Goal: Task Accomplishment & Management: Use online tool/utility

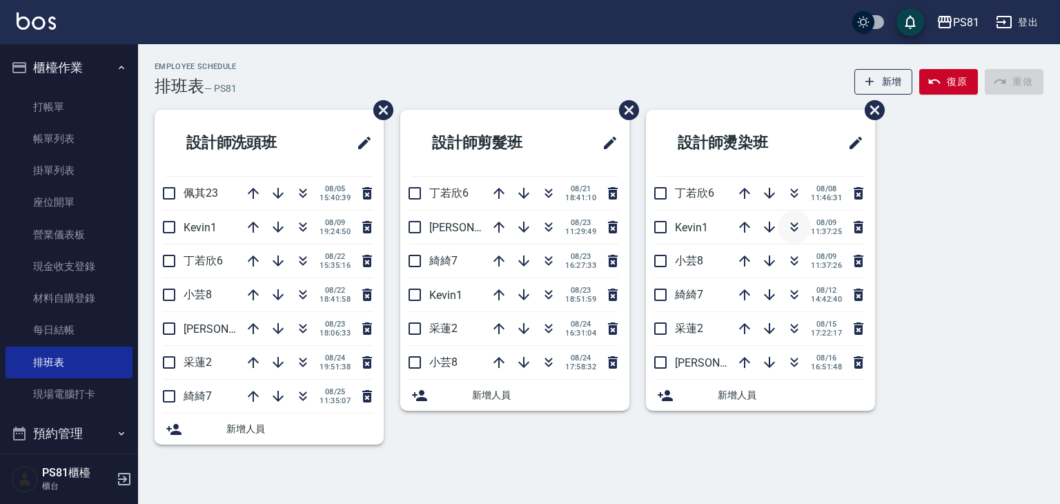
click at [794, 233] on icon "button" at bounding box center [794, 227] width 17 height 17
click at [552, 264] on icon "button" at bounding box center [548, 261] width 17 height 17
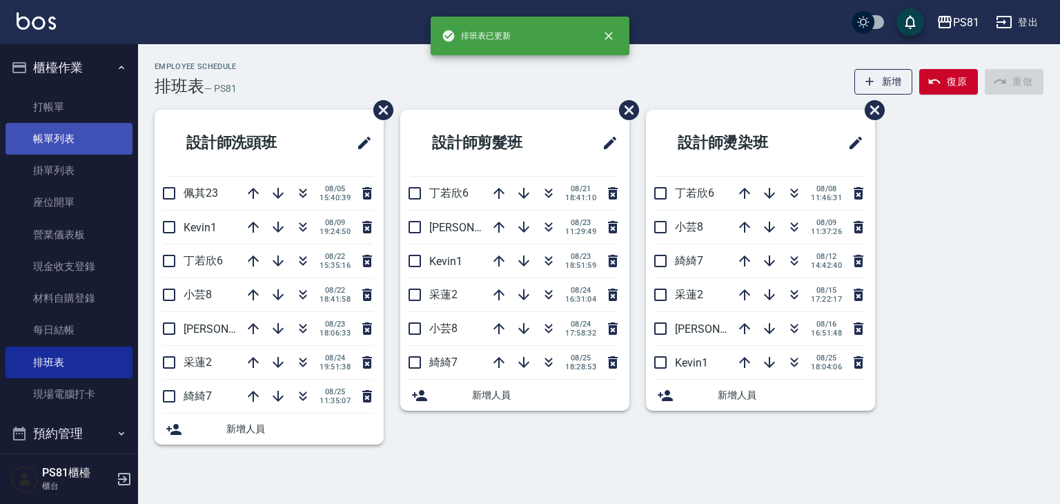
click at [65, 126] on link "帳單列表" at bounding box center [69, 139] width 127 height 32
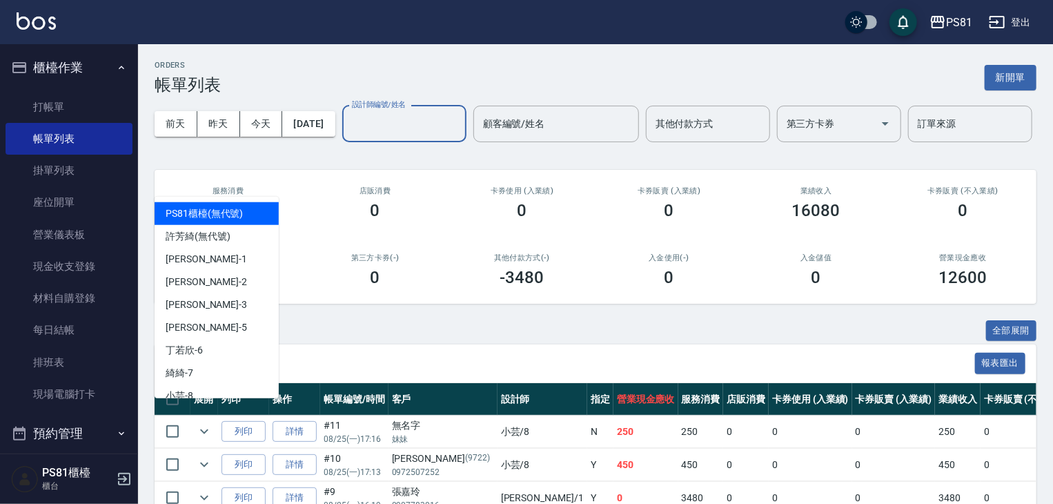
click at [348, 136] on input "設計師編號/姓名" at bounding box center [404, 124] width 112 height 24
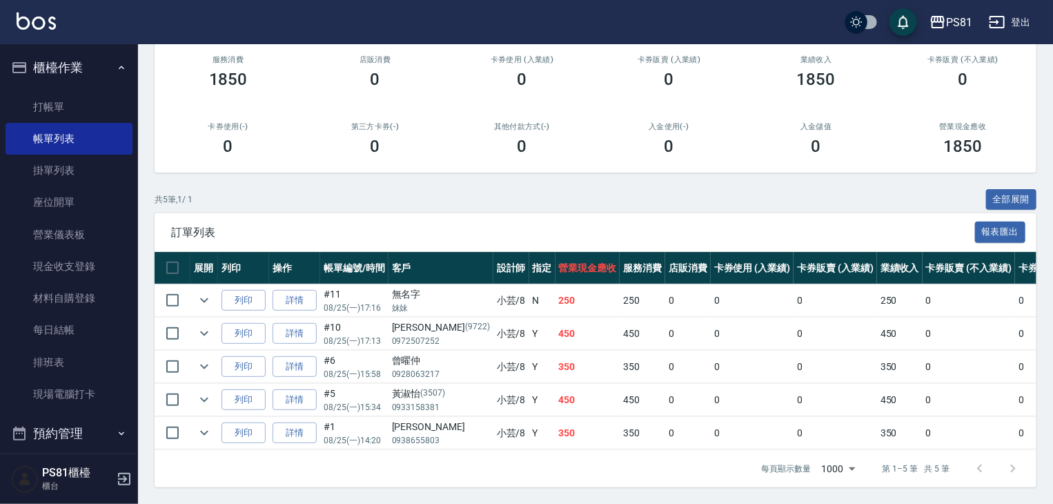
scroll to position [184, 0]
type input "小芸-8"
click at [51, 114] on link "打帳單" at bounding box center [69, 107] width 127 height 32
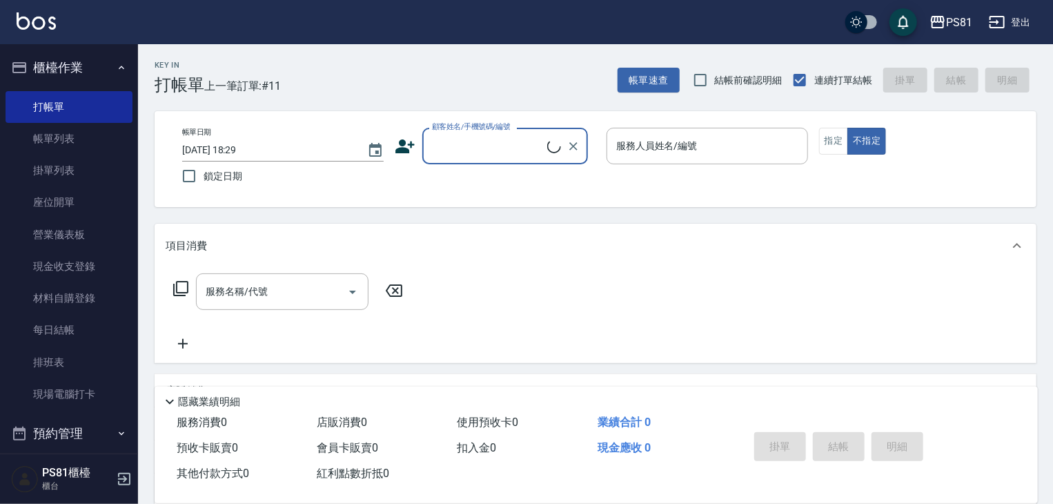
click at [266, 50] on div "Key In 打帳單 上一筆訂單:#11" at bounding box center [209, 69] width 143 height 50
click at [336, 177] on label "鎖定日期" at bounding box center [274, 175] width 198 height 29
click at [204, 177] on input "鎖定日期" at bounding box center [189, 175] width 29 height 29
checkbox input "true"
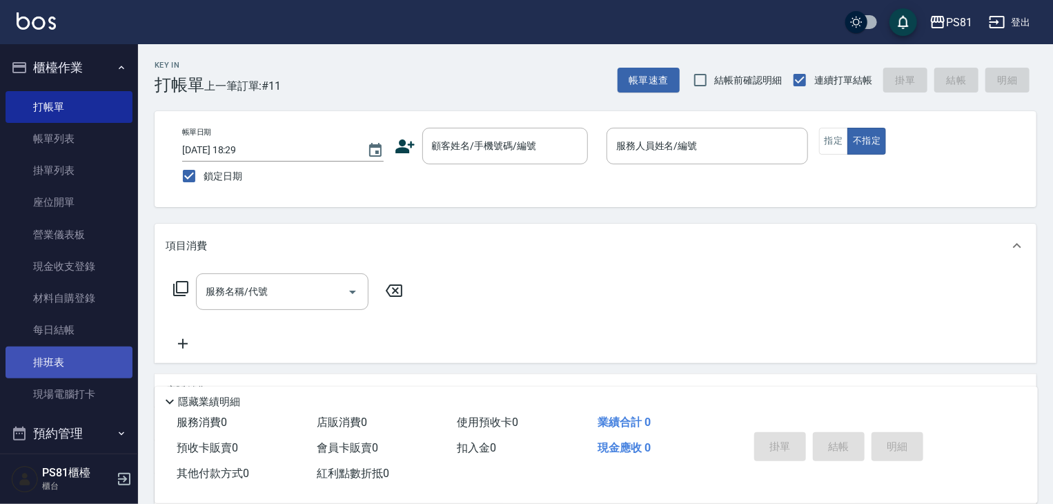
click at [91, 372] on link "排班表" at bounding box center [69, 362] width 127 height 32
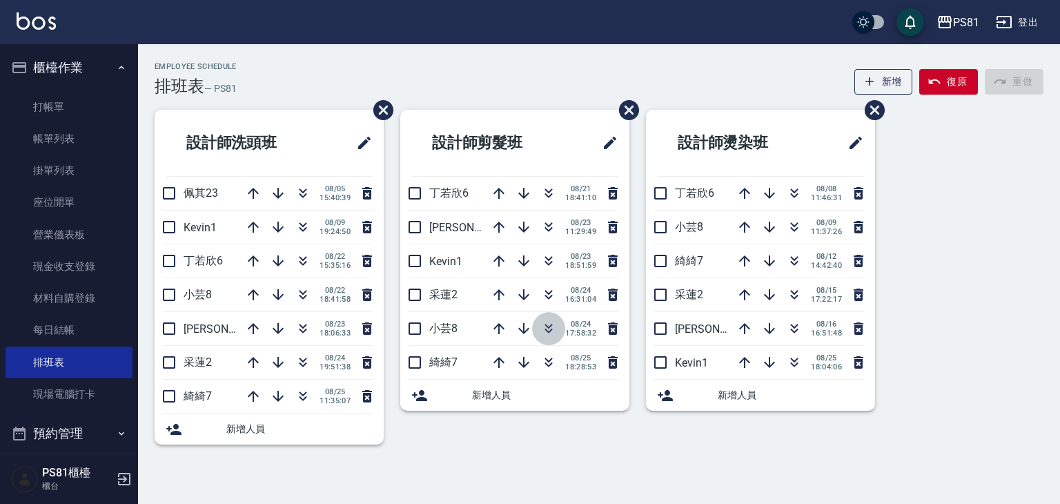
click at [544, 334] on icon "button" at bounding box center [548, 328] width 17 height 17
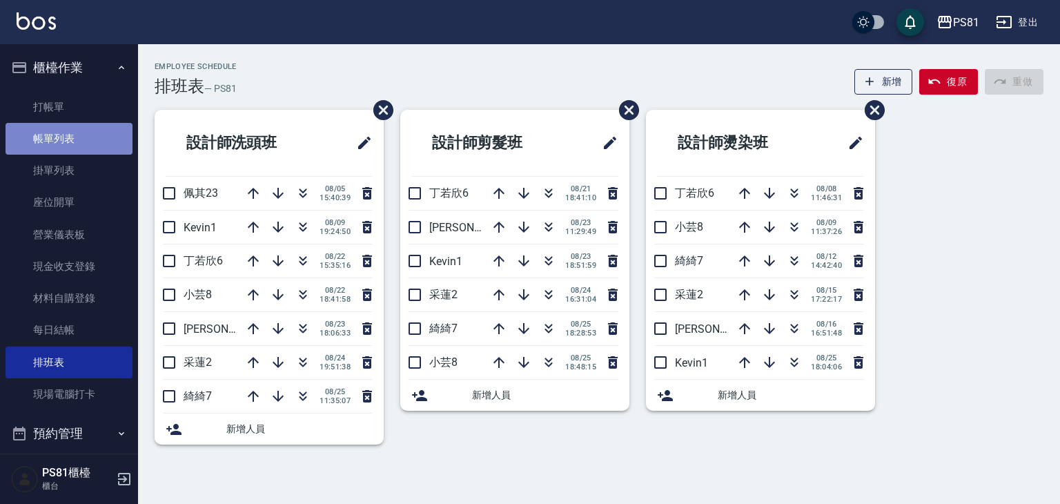
click at [97, 128] on link "帳單列表" at bounding box center [69, 139] width 127 height 32
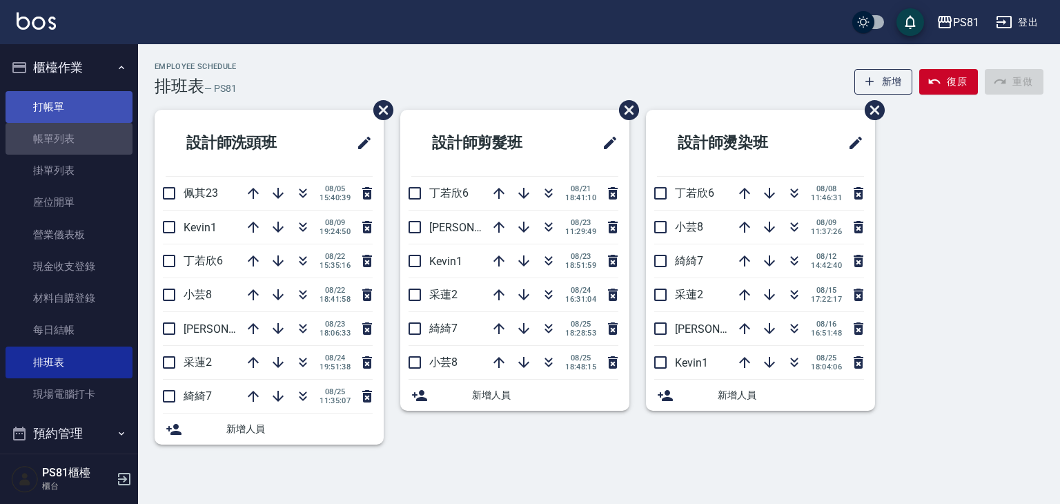
click at [90, 103] on link "打帳單" at bounding box center [69, 107] width 127 height 32
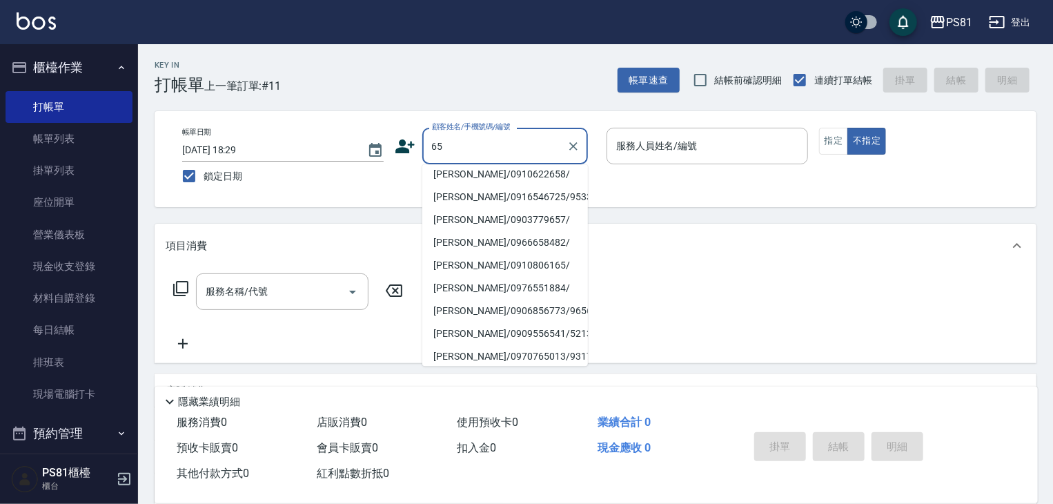
scroll to position [276, 0]
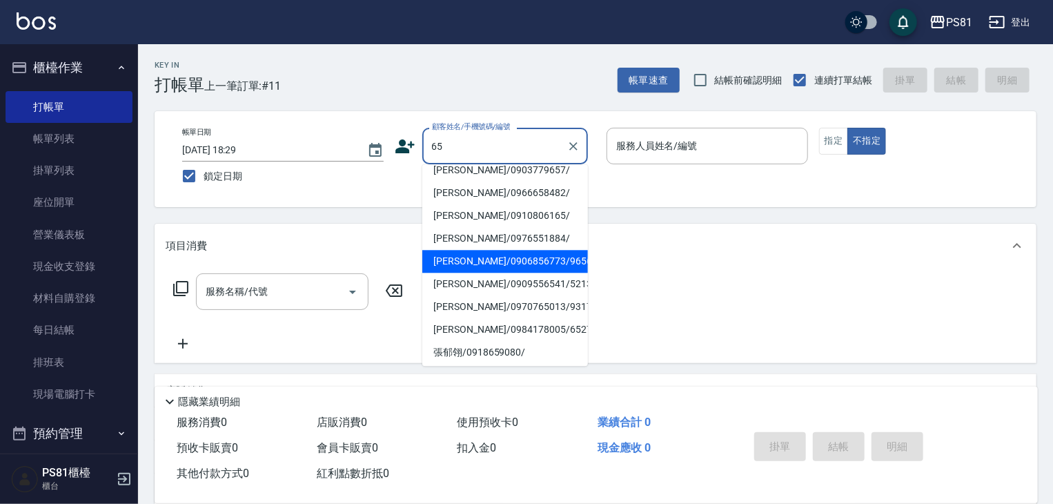
click at [500, 255] on li "[PERSON_NAME]/0906856773/9656" at bounding box center [505, 261] width 166 height 23
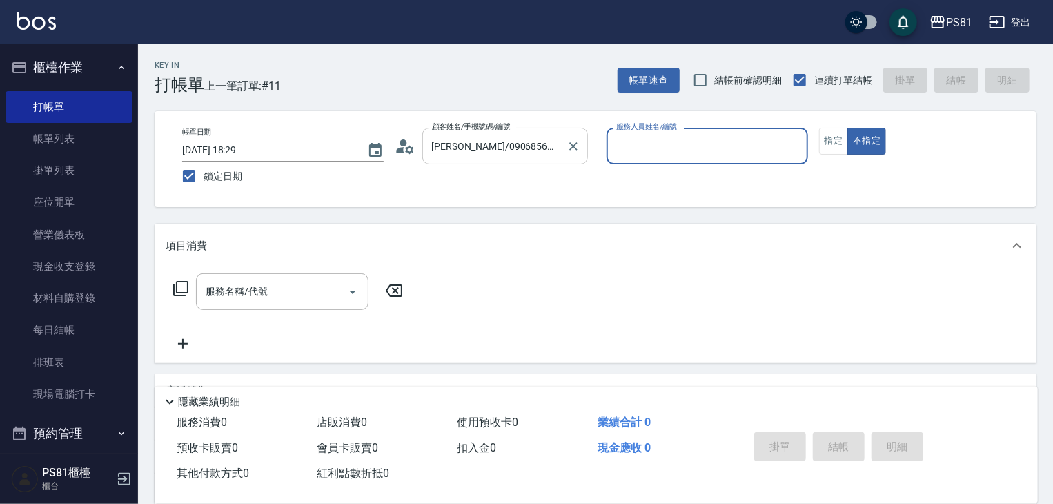
drag, startPoint x: 497, startPoint y: 146, endPoint x: 497, endPoint y: 159, distance: 13.1
click at [497, 159] on div "[PERSON_NAME]/0906856773/9656 顧客姓名/手機號碼/編號" at bounding box center [505, 146] width 166 height 37
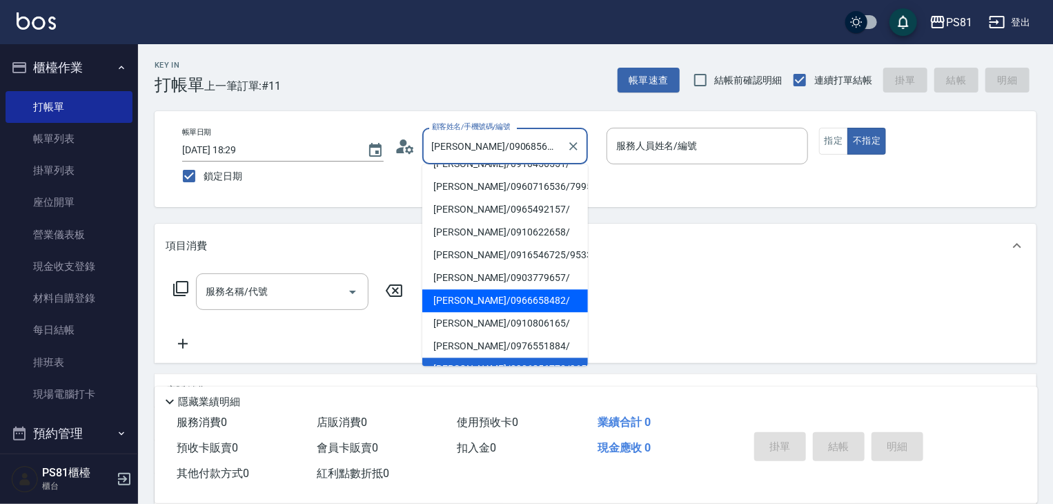
scroll to position [265, 0]
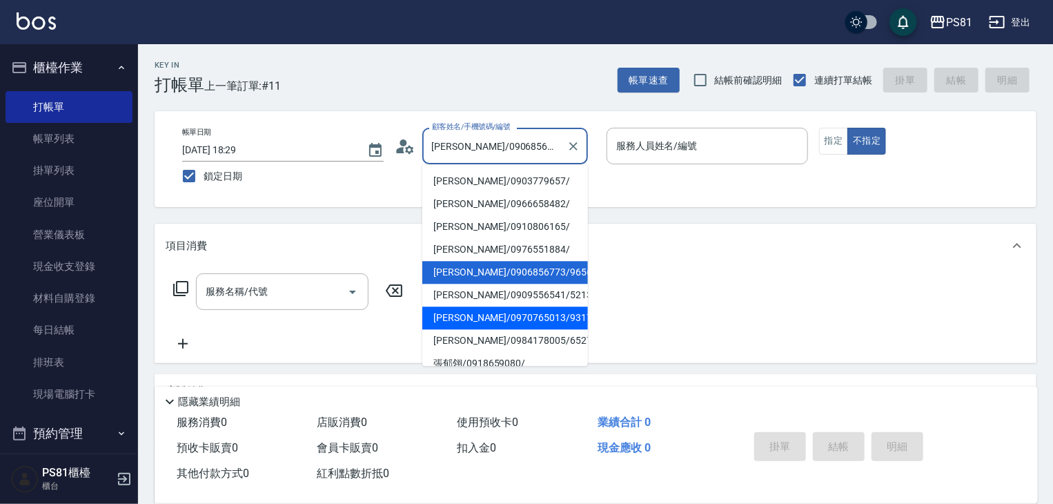
click at [527, 306] on li "[PERSON_NAME]/0970765013/9317" at bounding box center [505, 317] width 166 height 23
type input "[PERSON_NAME]/0970765013/9317"
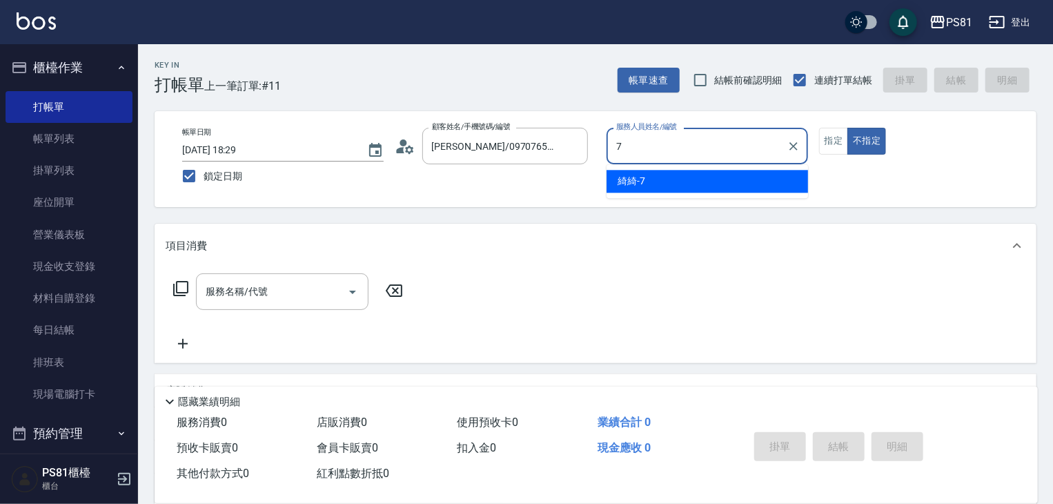
type input "綺綺-7"
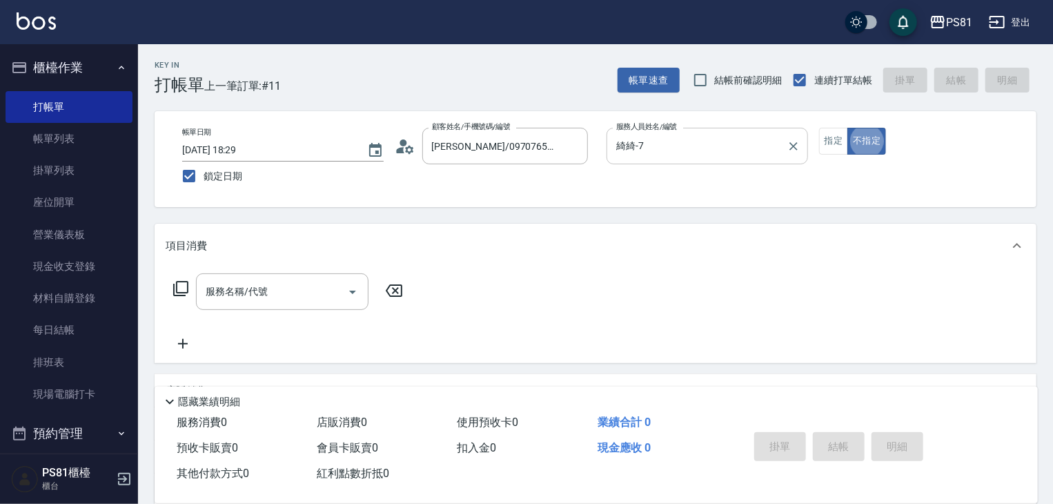
type button "false"
click at [847, 136] on button "不指定" at bounding box center [866, 141] width 39 height 27
click at [831, 144] on button "指定" at bounding box center [834, 141] width 30 height 27
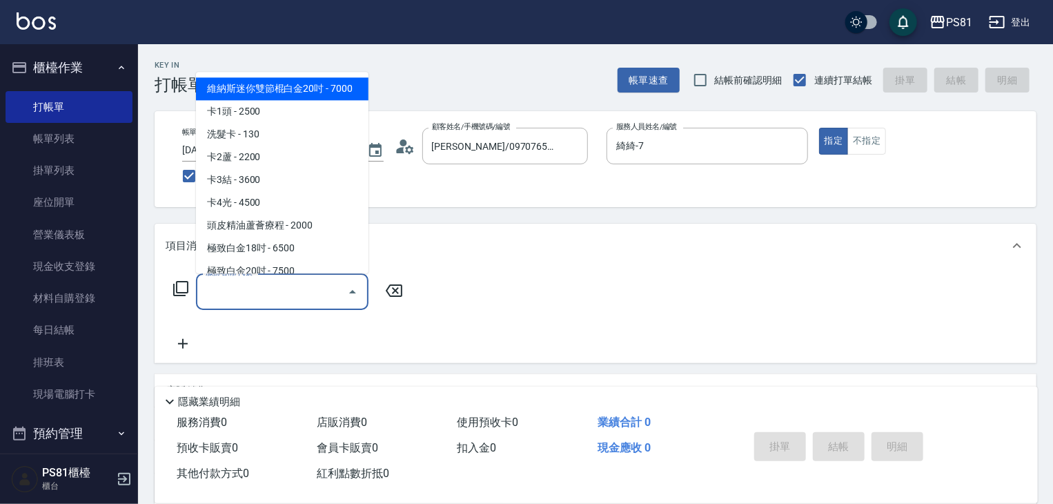
click at [253, 295] on input "服務名稱/代號" at bounding box center [271, 291] width 139 height 24
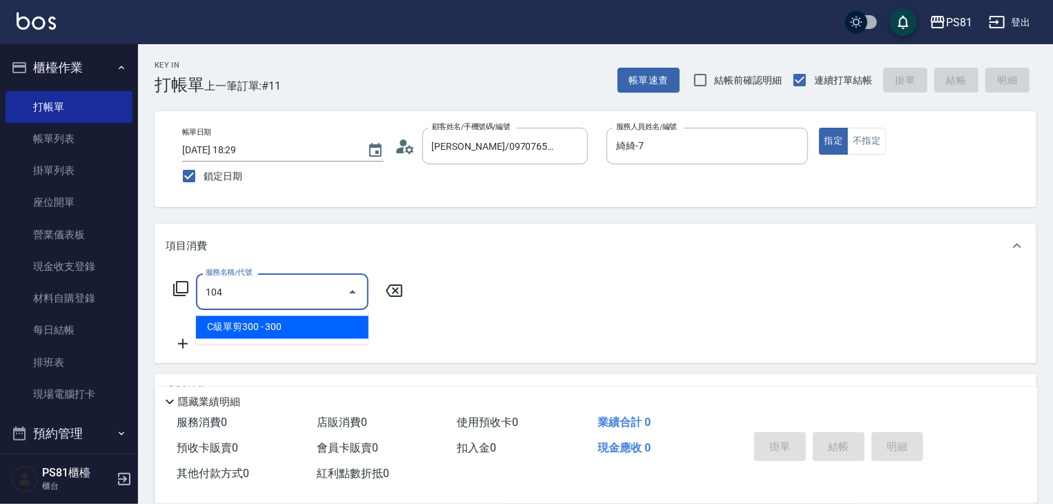
type input "C級單剪300(104)"
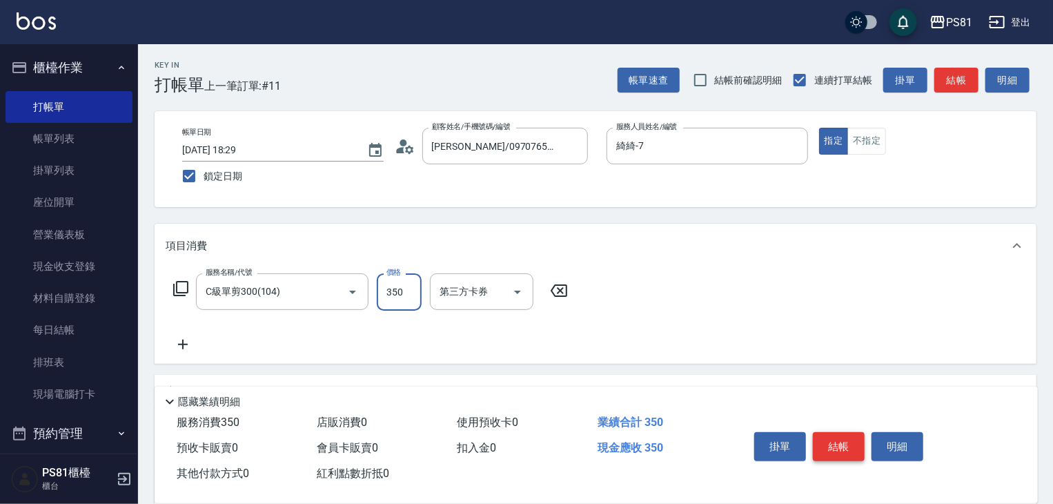
type input "350"
click at [850, 436] on button "結帳" at bounding box center [839, 446] width 52 height 29
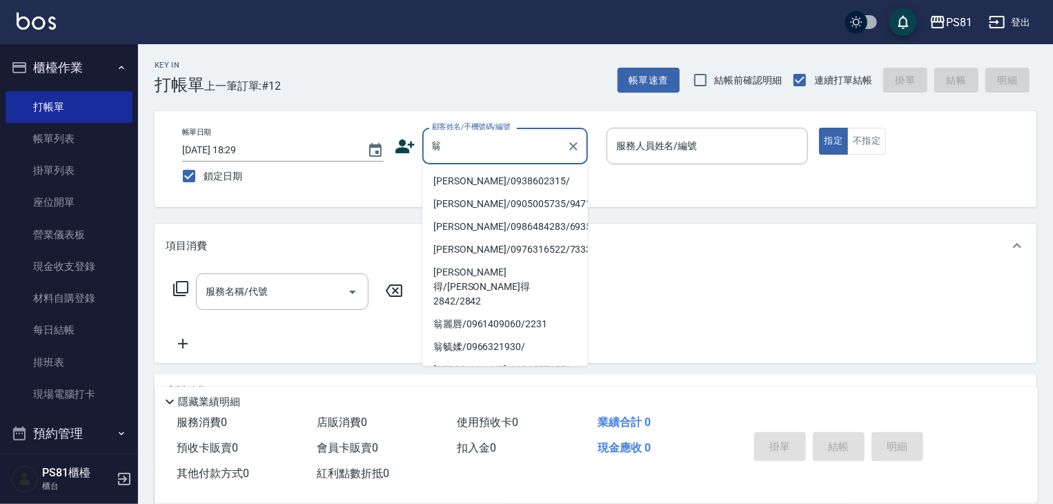
drag, startPoint x: 480, startPoint y: 175, endPoint x: 495, endPoint y: 173, distance: 16.1
click at [480, 175] on li "[PERSON_NAME]/0938602315/" at bounding box center [505, 181] width 166 height 23
type input "[PERSON_NAME]/0938602315/"
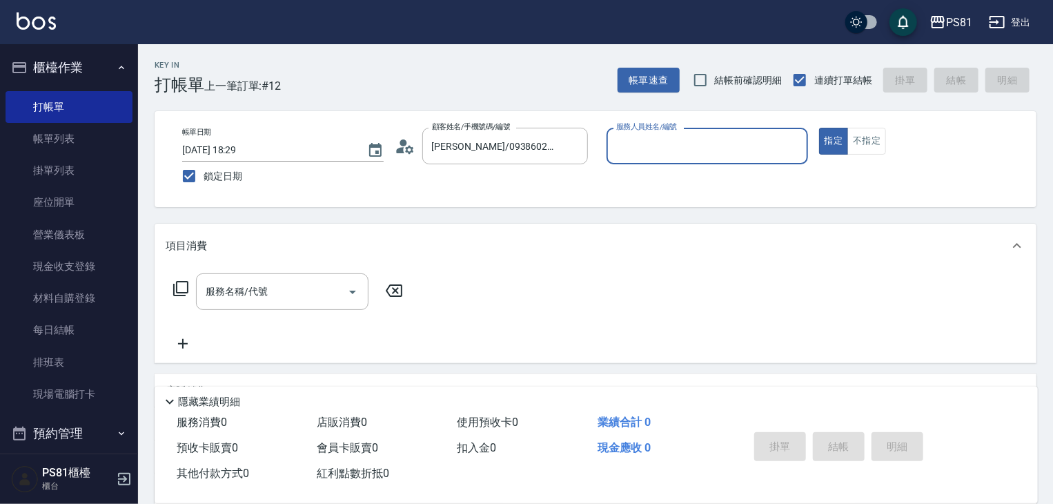
type input "小芸-8"
click at [879, 135] on button "不指定" at bounding box center [866, 141] width 39 height 27
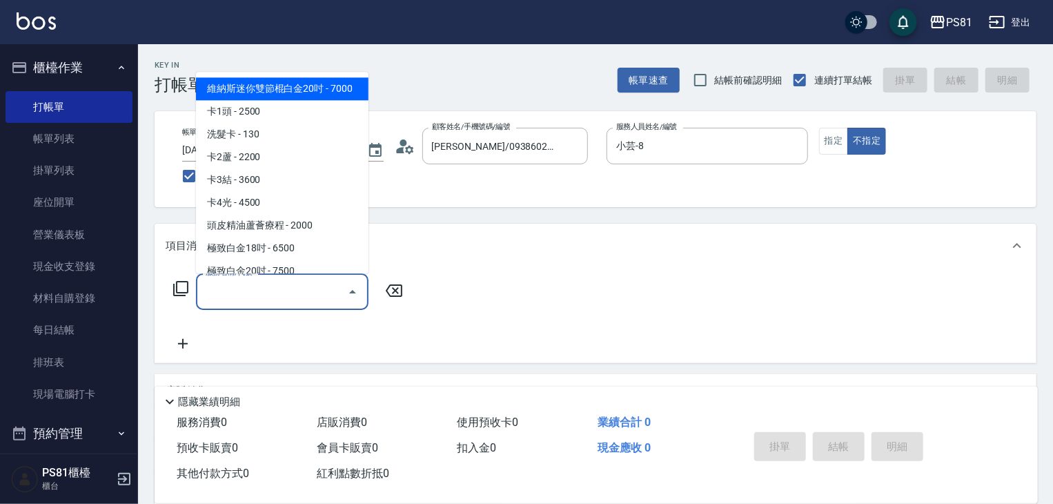
click at [264, 302] on input "服務名稱/代號" at bounding box center [271, 291] width 139 height 24
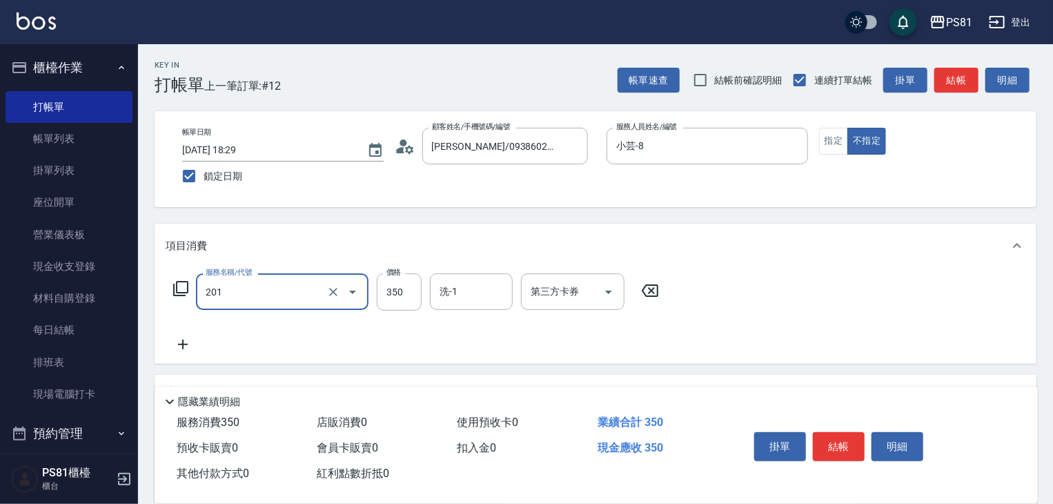
type input "洗剪350(201)"
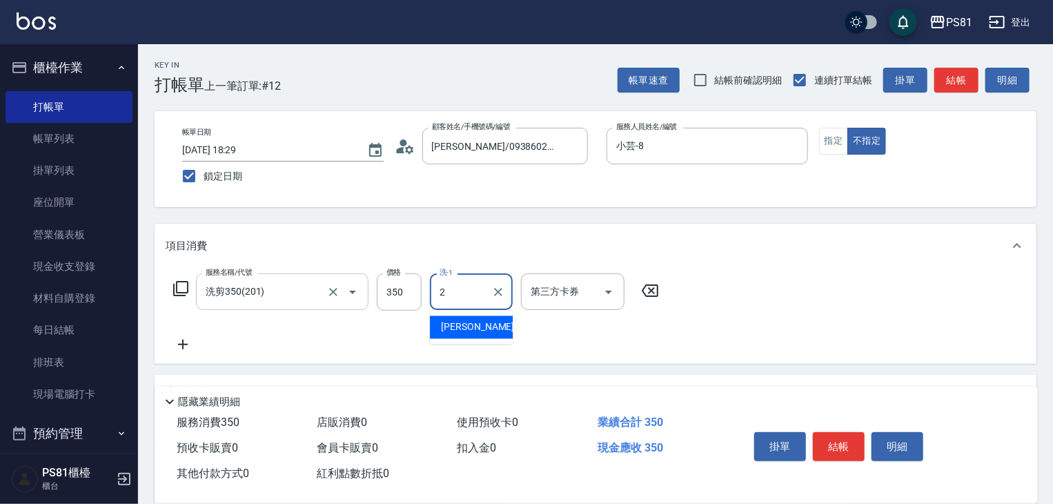
type input "采蓮-2"
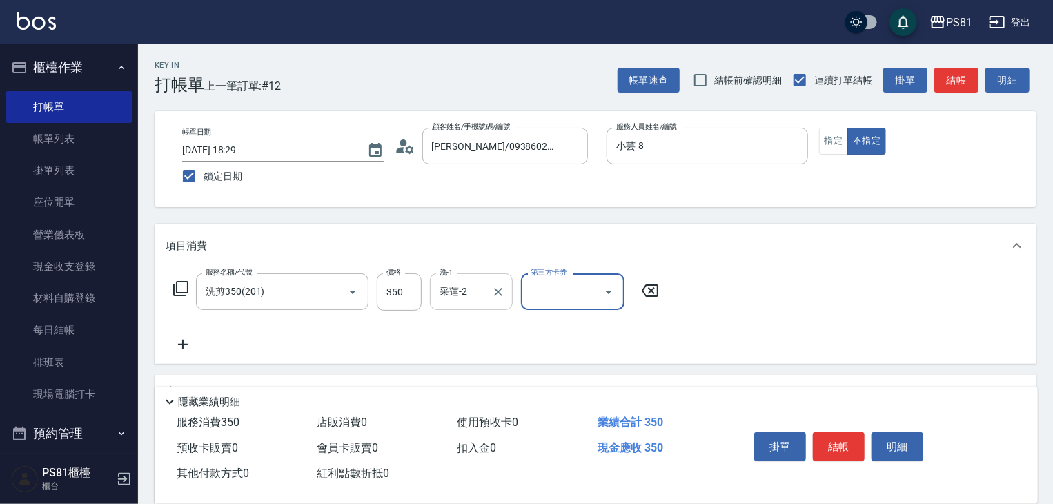
click at [496, 296] on icon "Clear" at bounding box center [498, 292] width 14 height 14
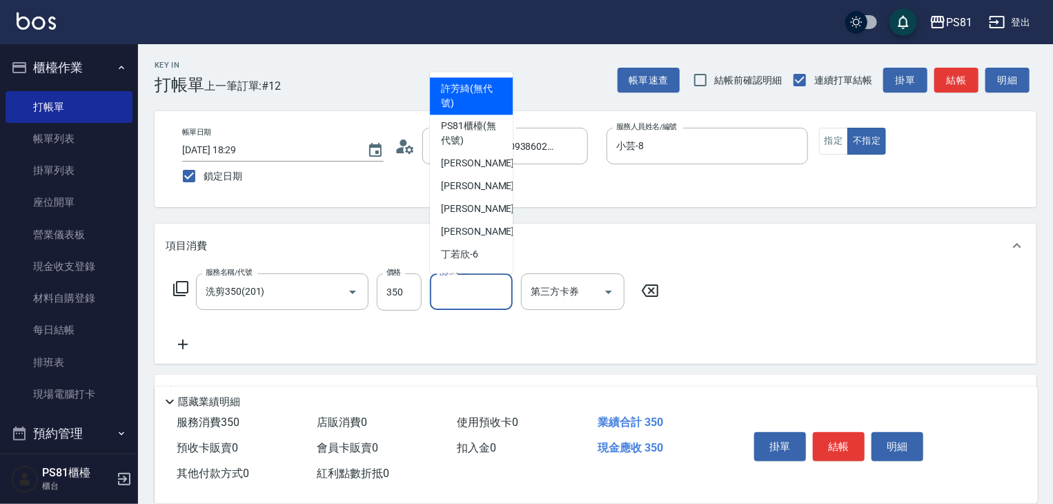
click at [488, 290] on input "洗-1" at bounding box center [471, 291] width 70 height 24
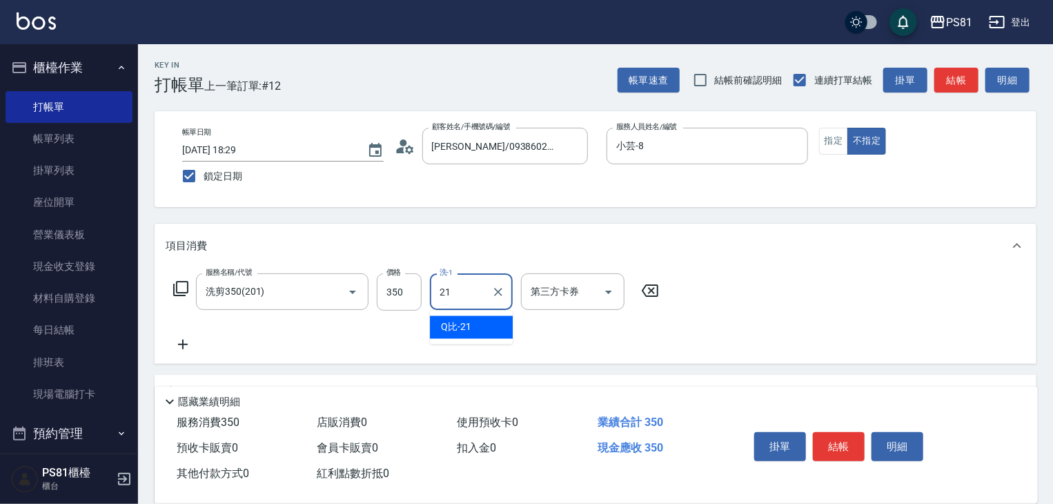
type input "Q比-21"
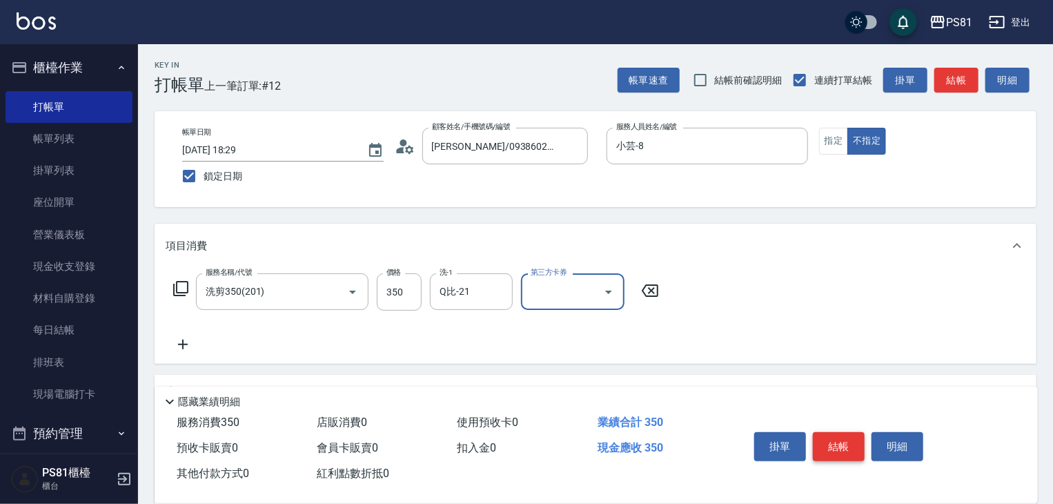
click at [852, 434] on button "結帳" at bounding box center [839, 446] width 52 height 29
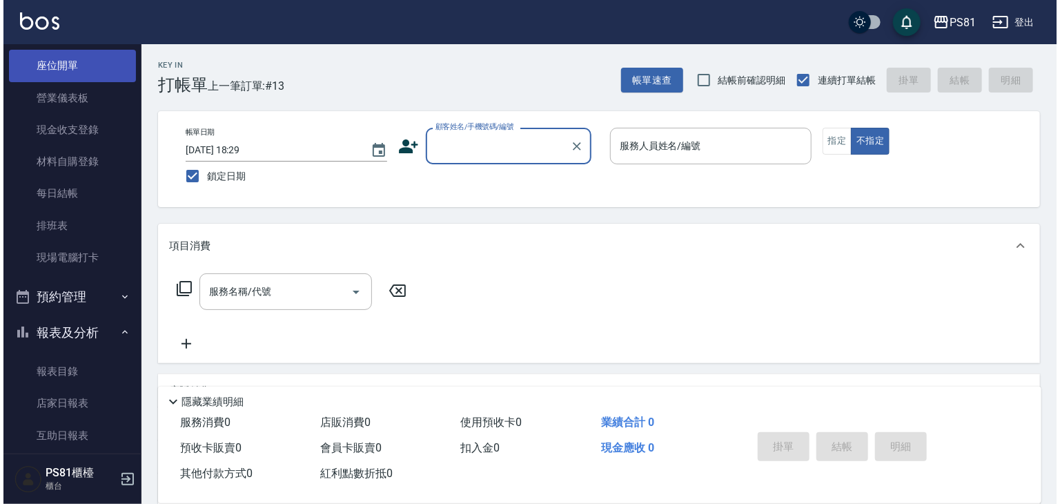
scroll to position [138, 0]
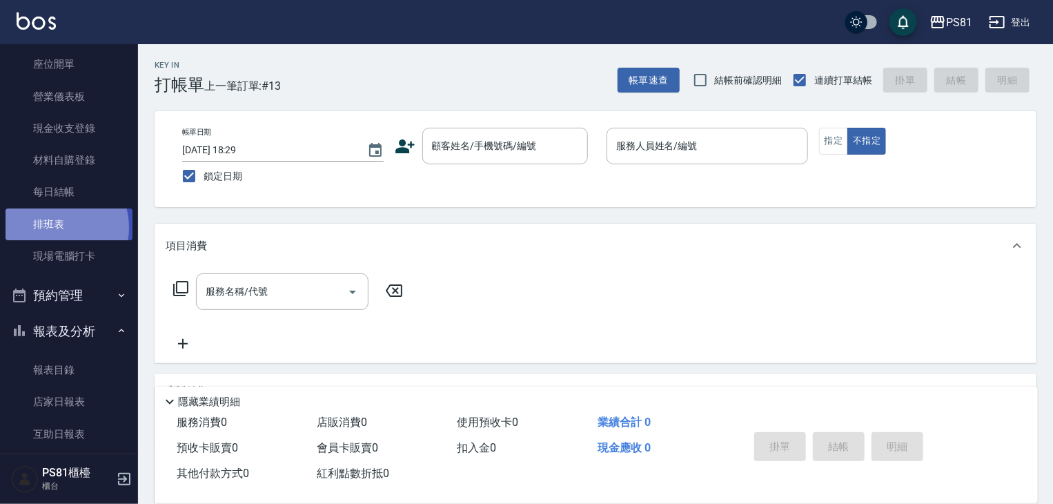
click at [57, 227] on link "排班表" at bounding box center [69, 224] width 127 height 32
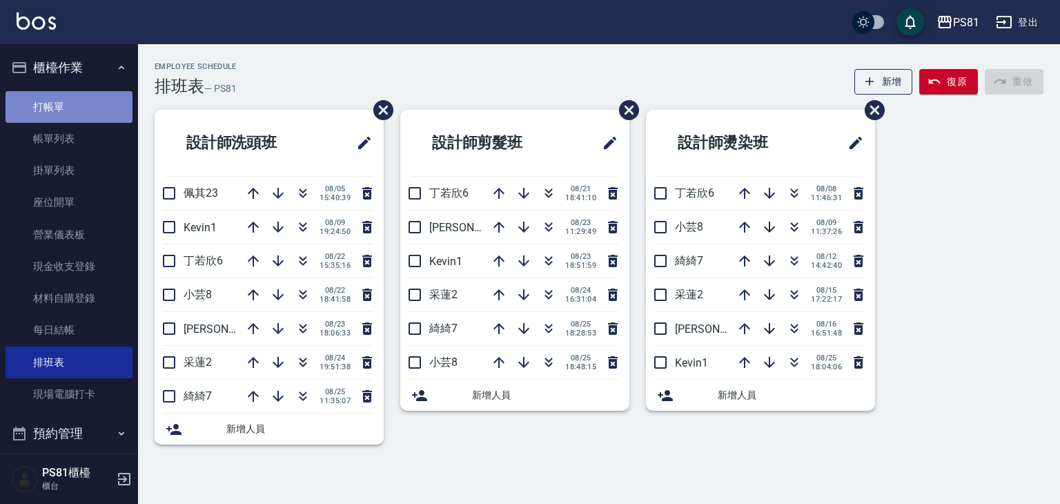
click at [70, 104] on link "打帳單" at bounding box center [69, 107] width 127 height 32
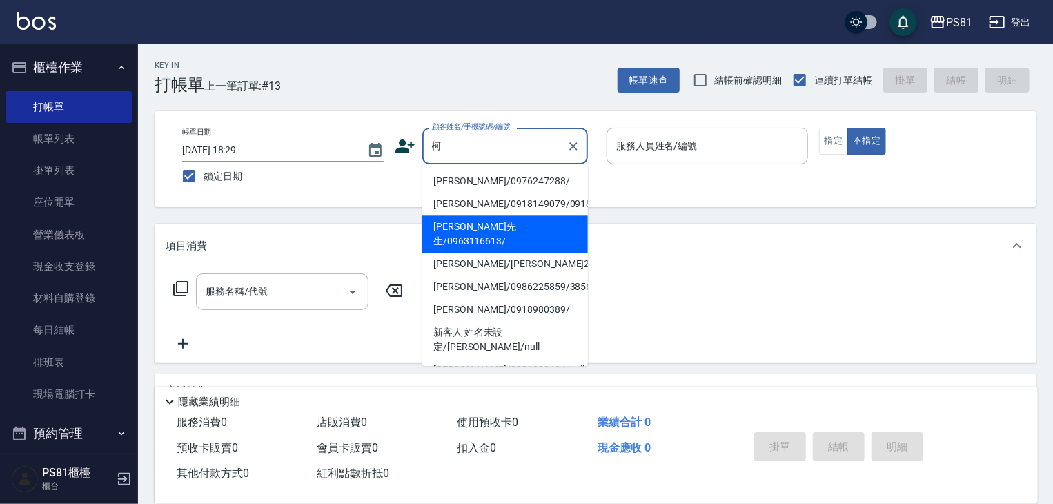
click at [522, 233] on li "[PERSON_NAME]先生/0963116613/" at bounding box center [505, 233] width 166 height 37
type input "[PERSON_NAME]先生/0963116613/"
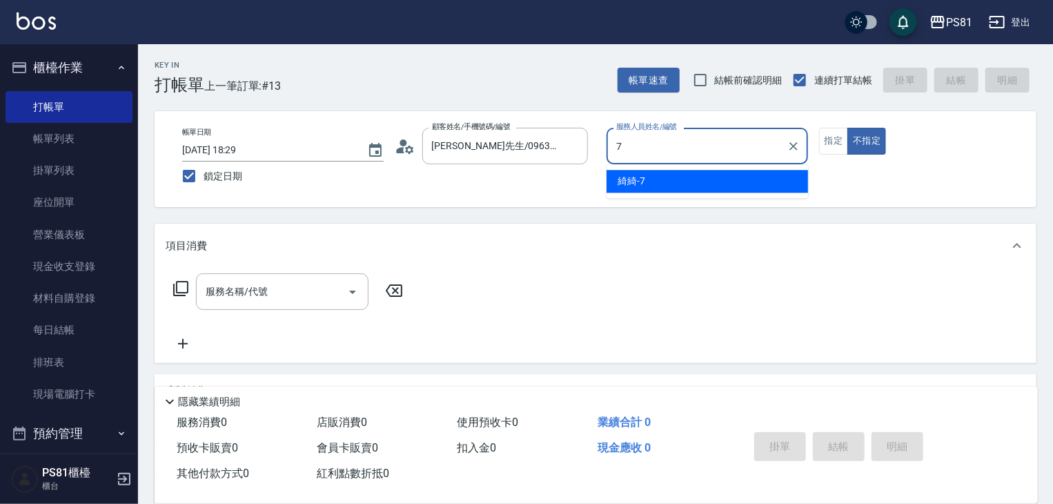
type input "綺綺-7"
type button "false"
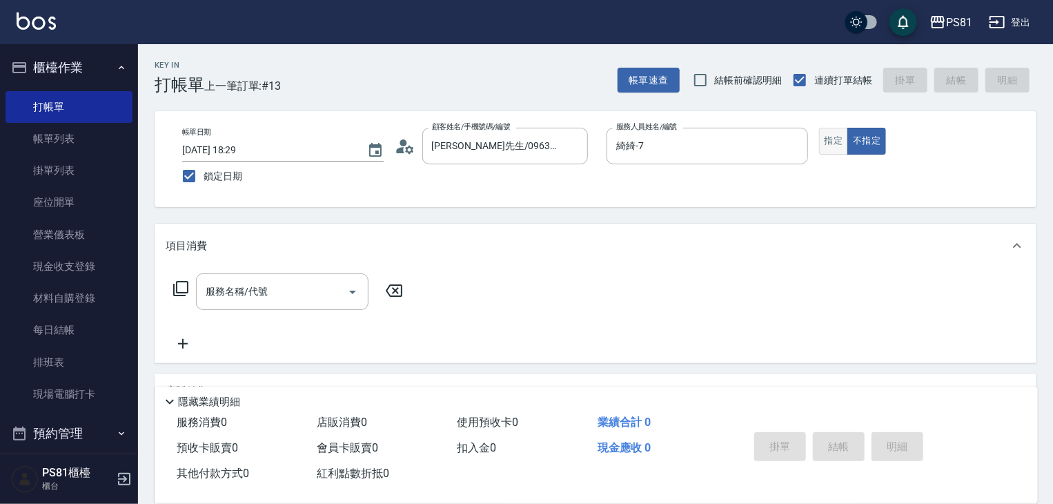
click at [828, 150] on button "指定" at bounding box center [834, 141] width 30 height 27
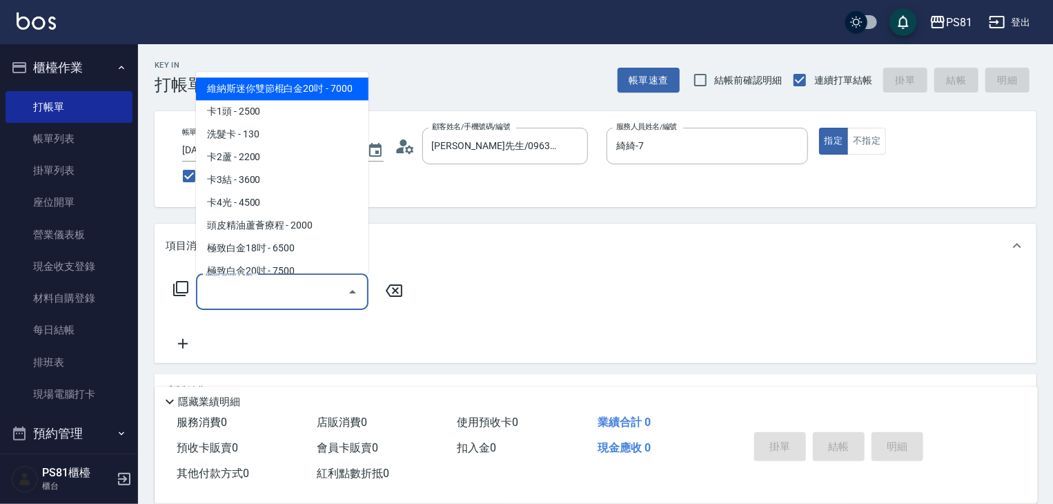
click at [322, 281] on input "服務名稱/代號" at bounding box center [271, 291] width 139 height 24
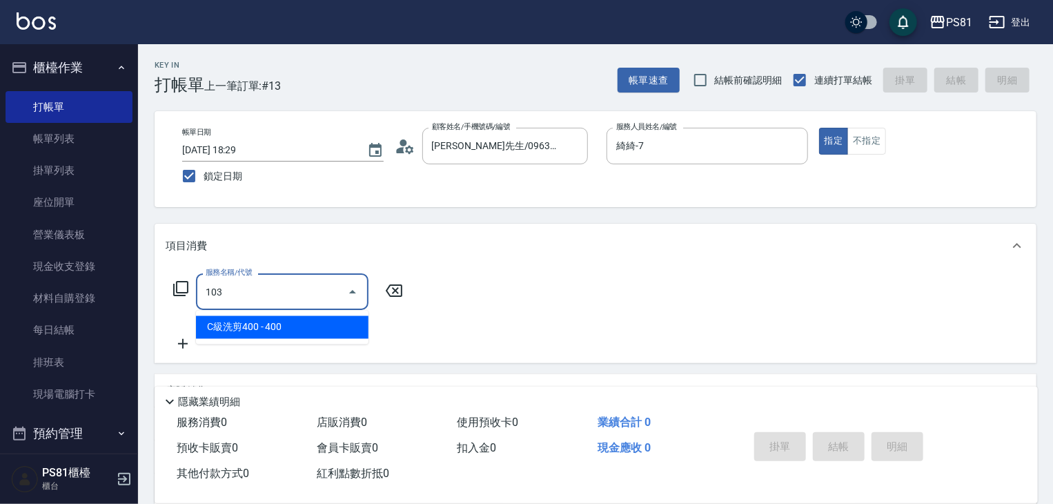
type input "C級洗剪400(103)"
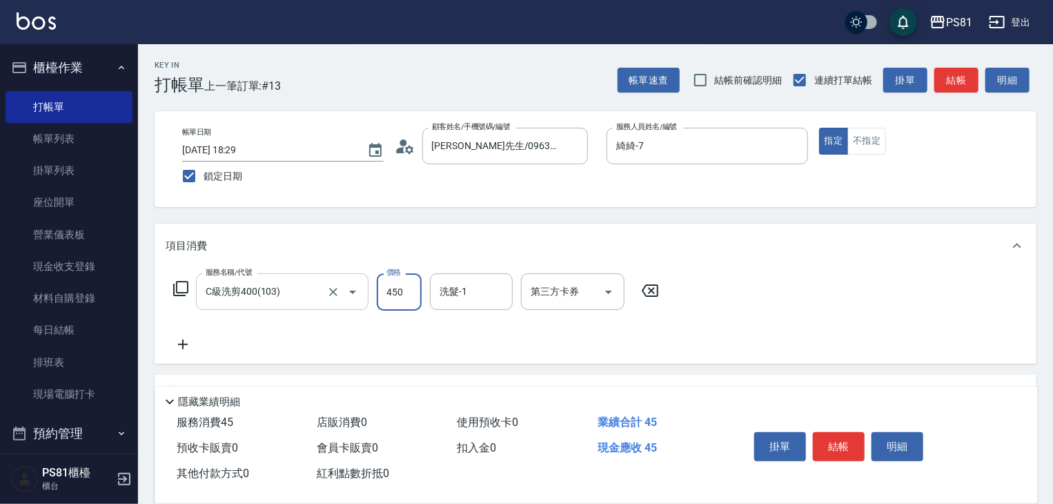
type input "450"
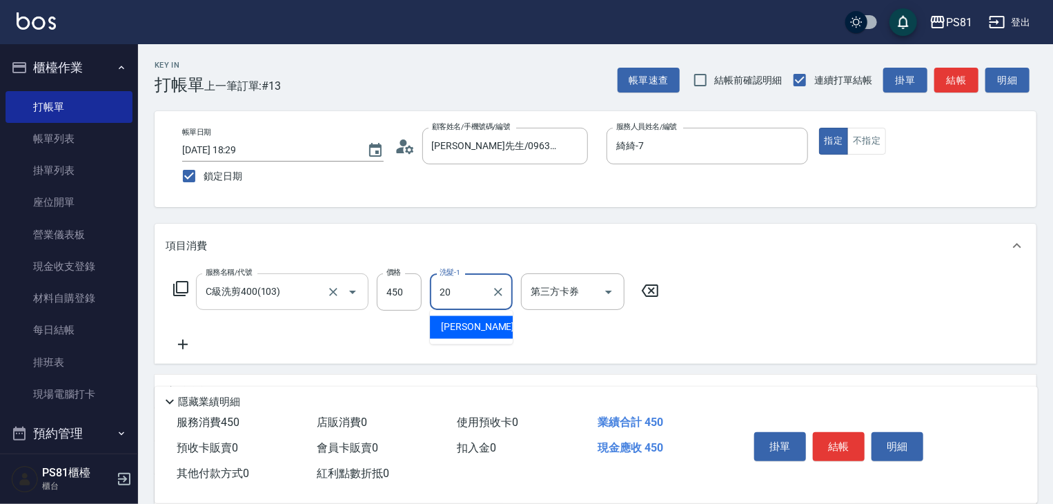
type input "[PERSON_NAME]-20"
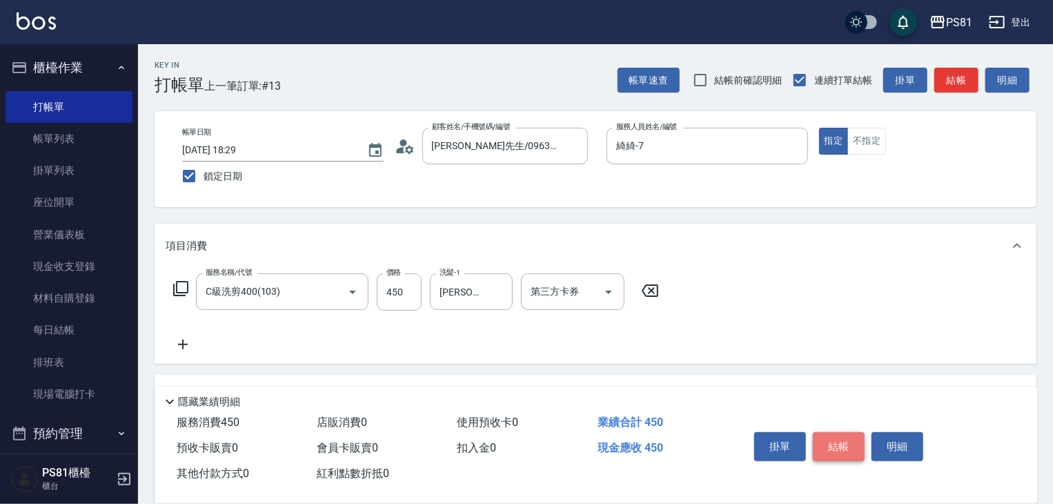
click at [841, 432] on button "結帳" at bounding box center [839, 446] width 52 height 29
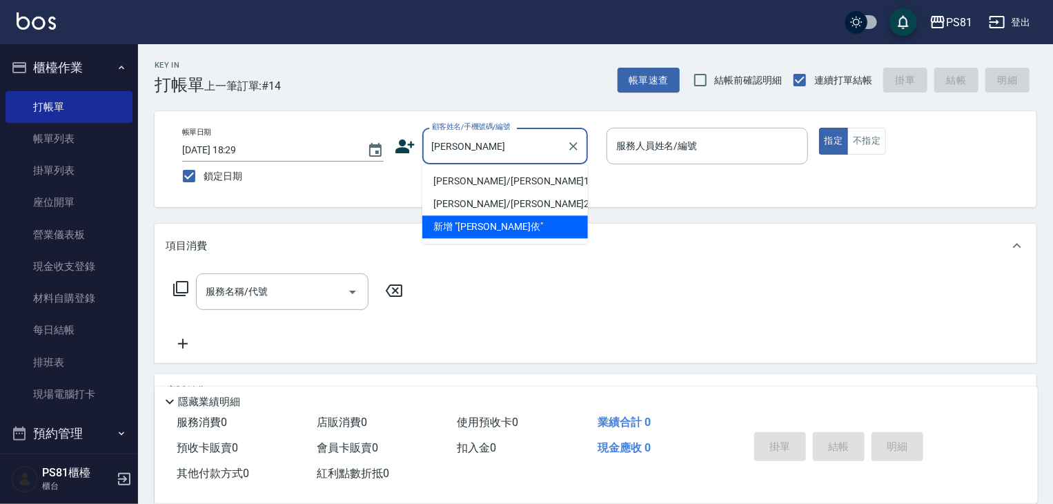
click at [494, 181] on li "[PERSON_NAME]/[PERSON_NAME]1936/1936" at bounding box center [505, 181] width 166 height 23
type input "[PERSON_NAME]/[PERSON_NAME]1936/1936"
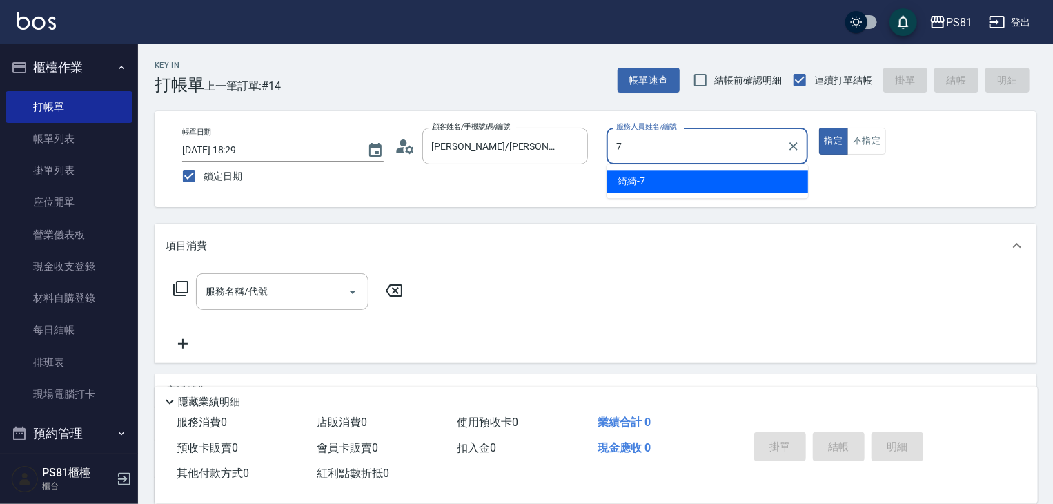
type input "綺綺-7"
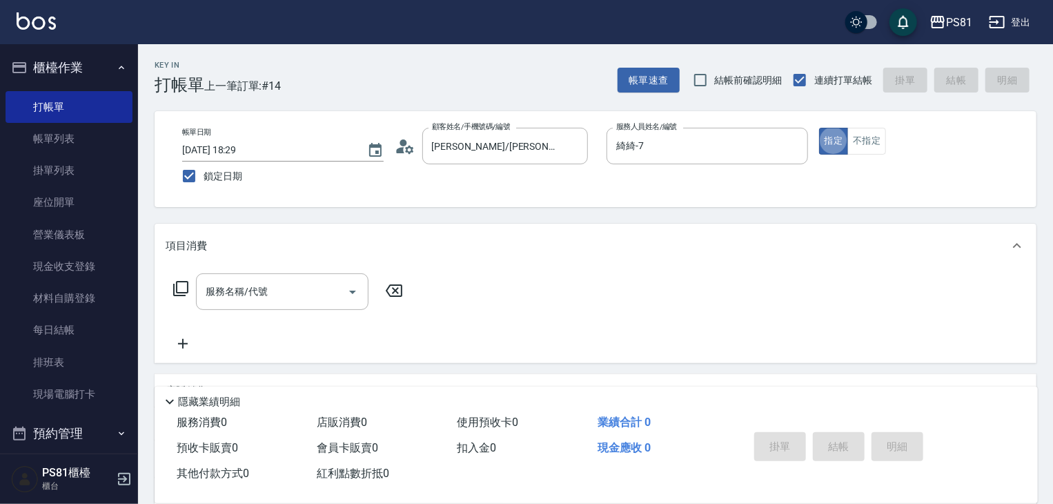
type button "true"
click at [268, 297] on input "服務名稱/代號" at bounding box center [271, 291] width 139 height 24
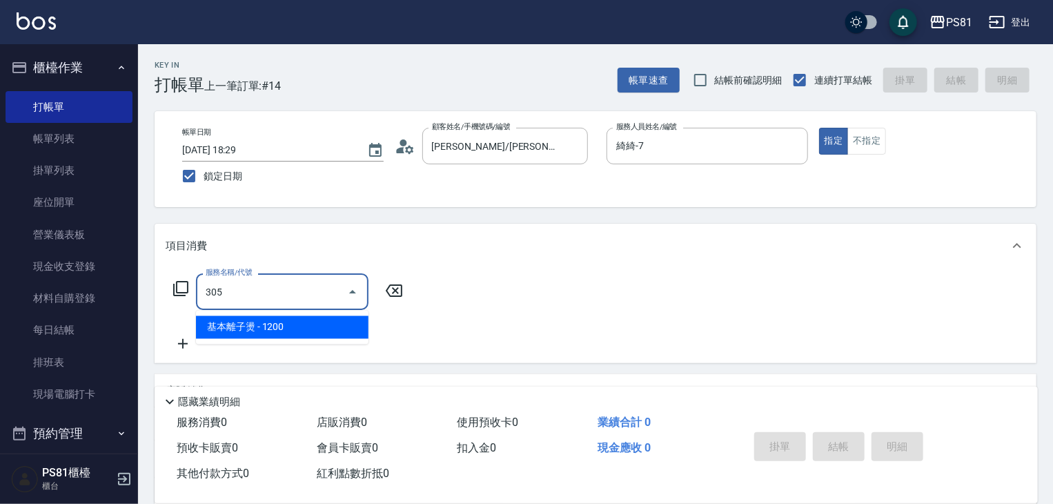
type input "基本離子燙(305)"
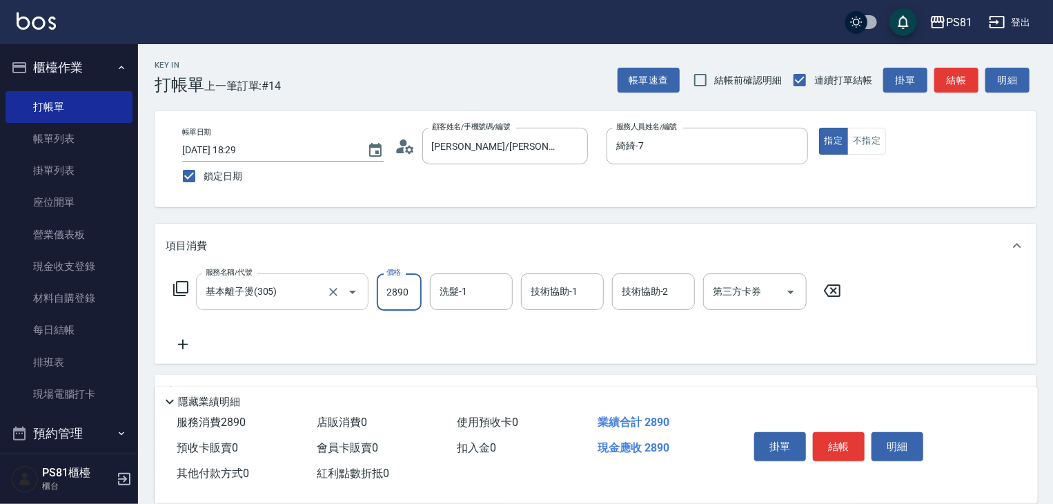
type input "2890"
type input "[PERSON_NAME]-25"
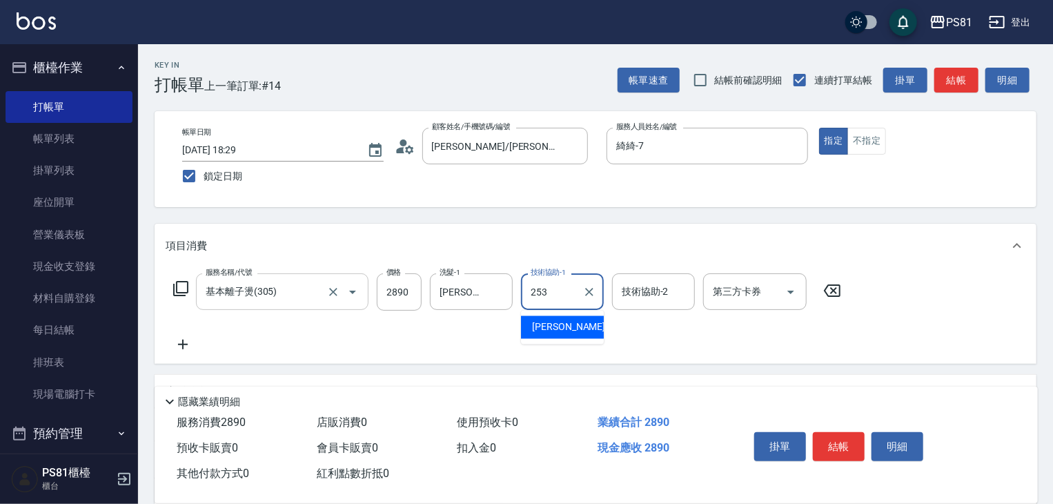
type input "253"
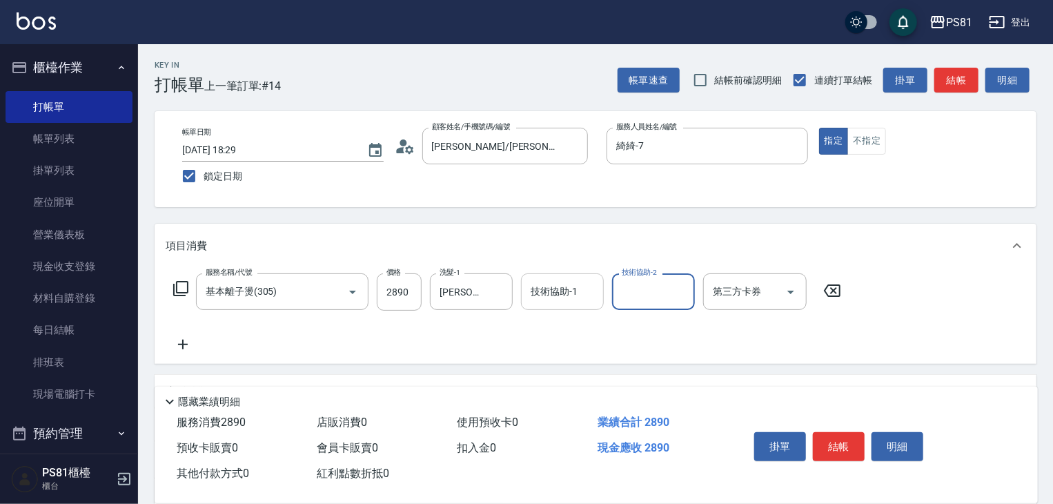
click at [541, 279] on div "技術協助-1" at bounding box center [562, 291] width 83 height 37
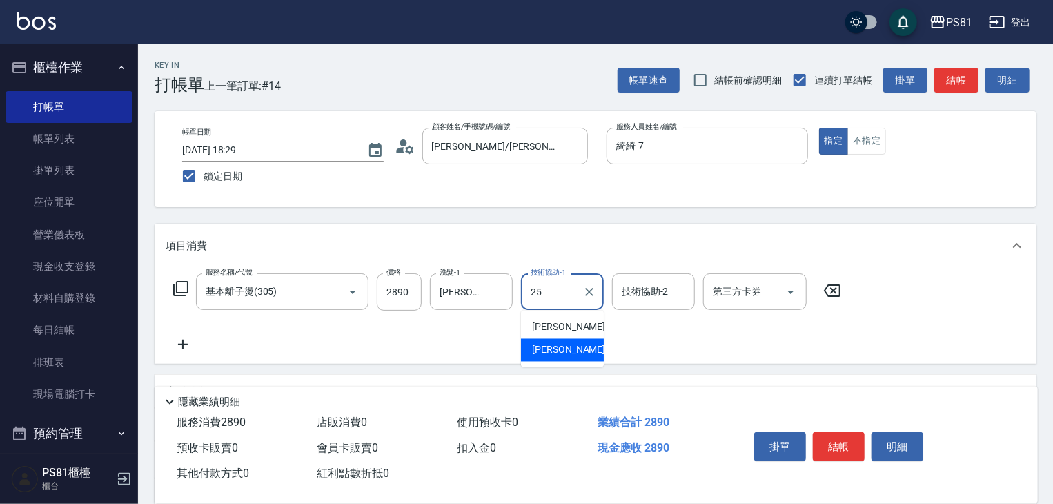
type input "[PERSON_NAME]-25"
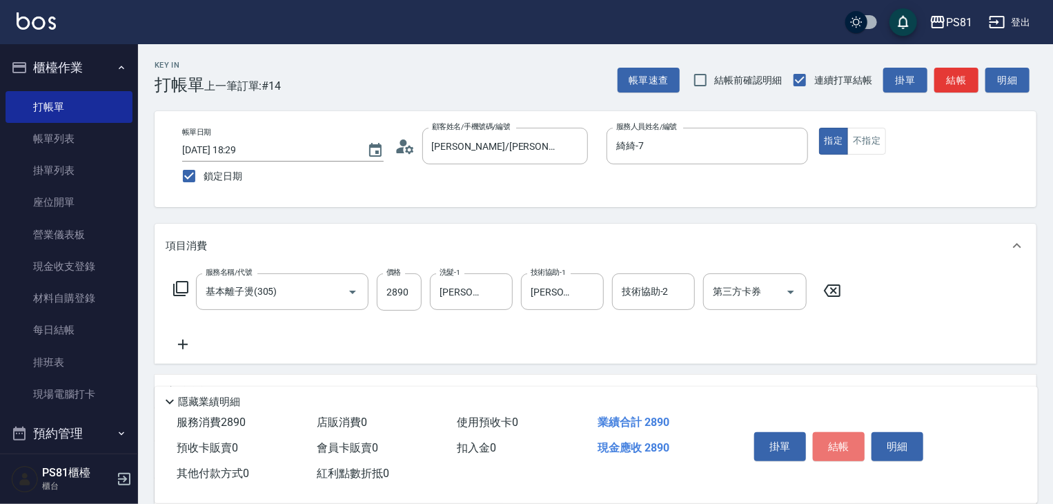
click at [863, 432] on button "結帳" at bounding box center [839, 446] width 52 height 29
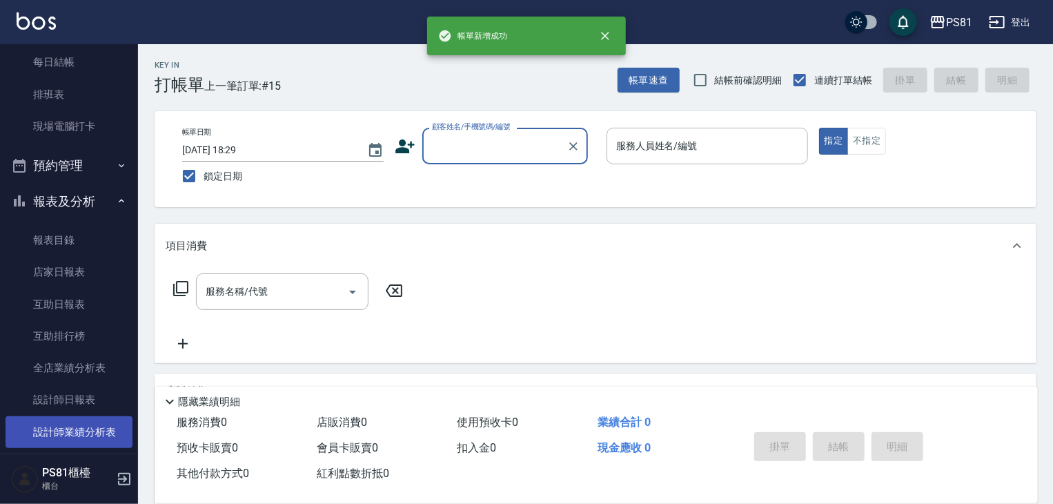
scroll to position [414, 0]
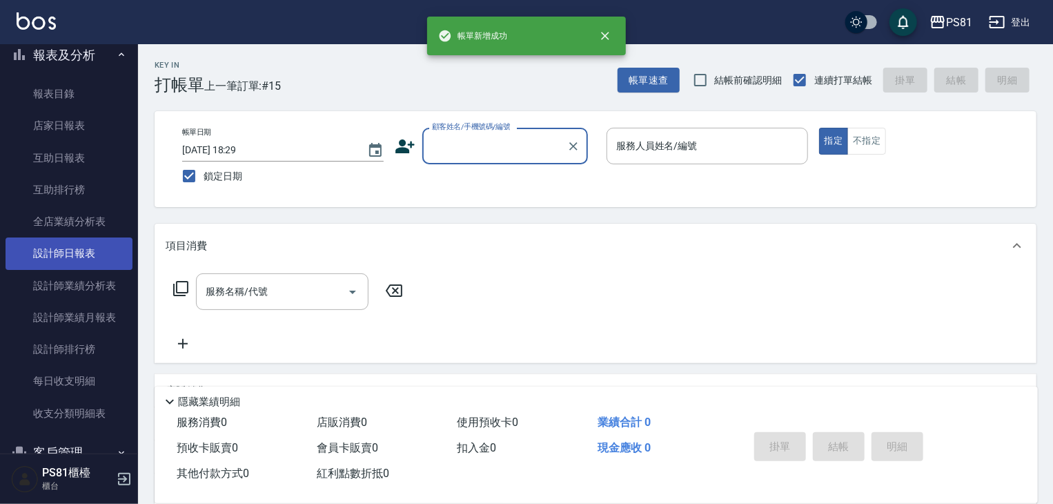
click at [97, 242] on link "設計師日報表" at bounding box center [69, 253] width 127 height 32
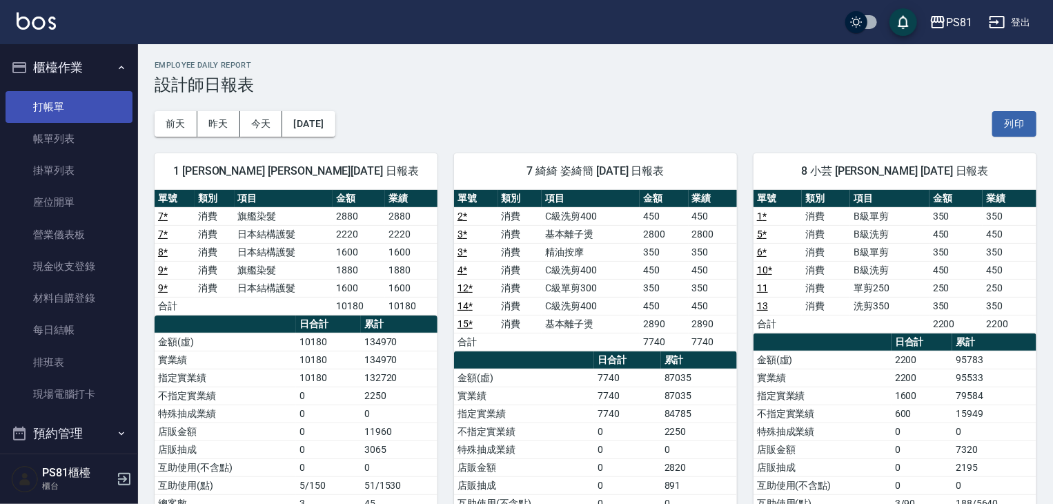
click at [50, 103] on link "打帳單" at bounding box center [69, 107] width 127 height 32
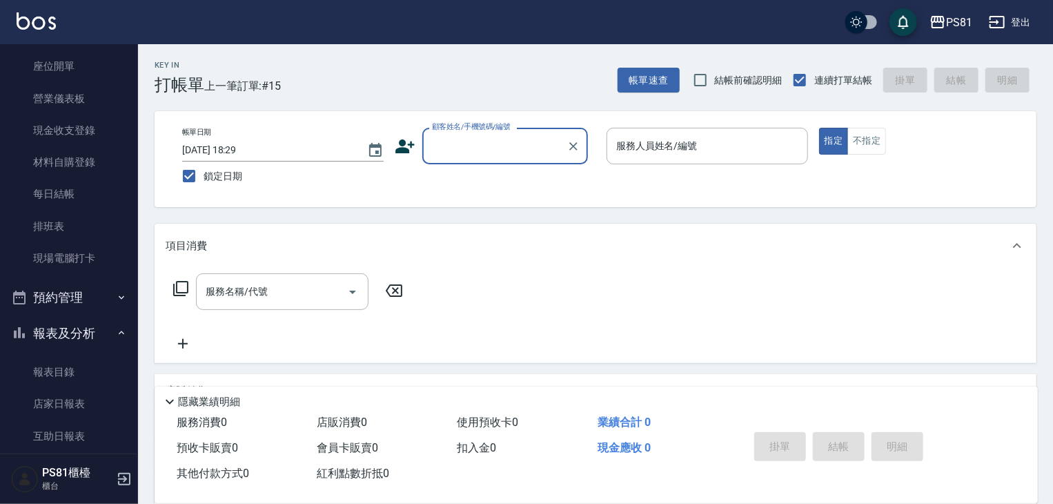
scroll to position [138, 0]
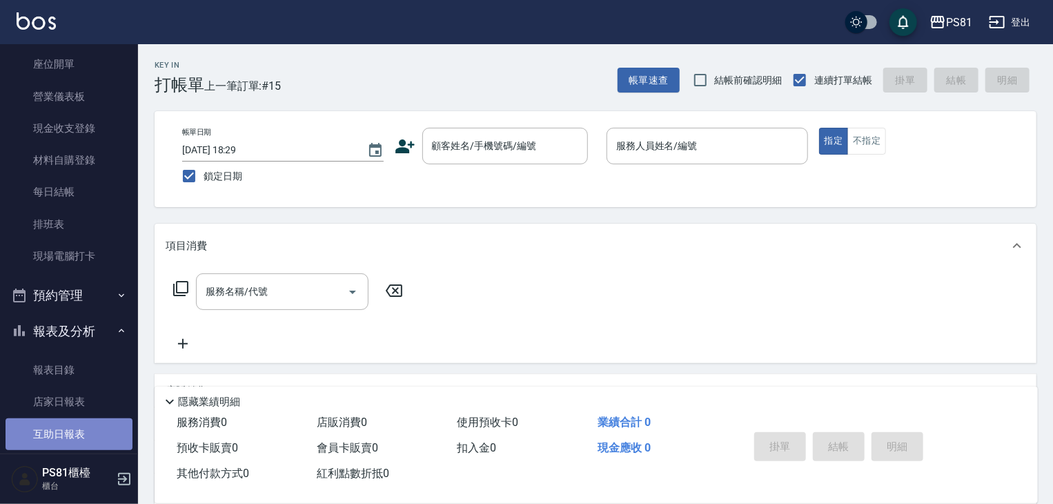
click at [97, 423] on link "互助日報表" at bounding box center [69, 434] width 127 height 32
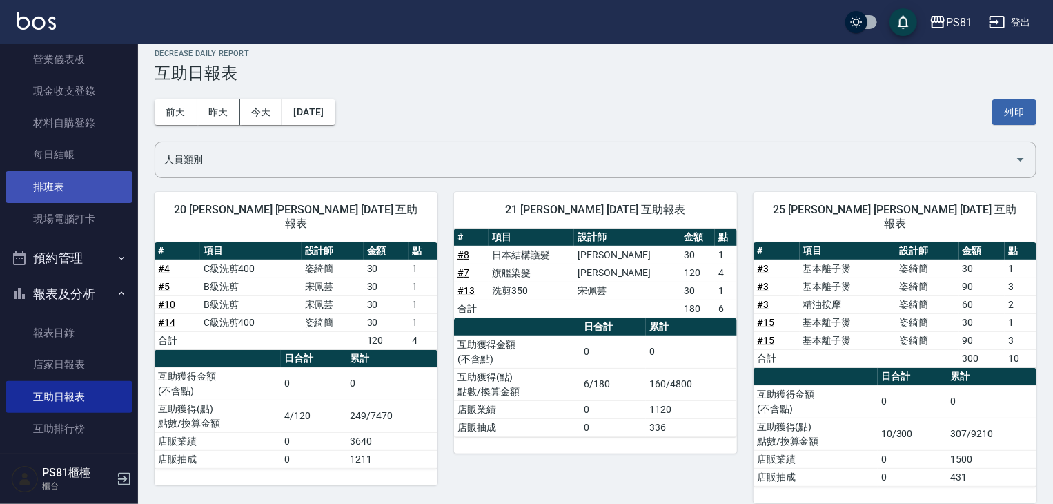
scroll to position [207, 0]
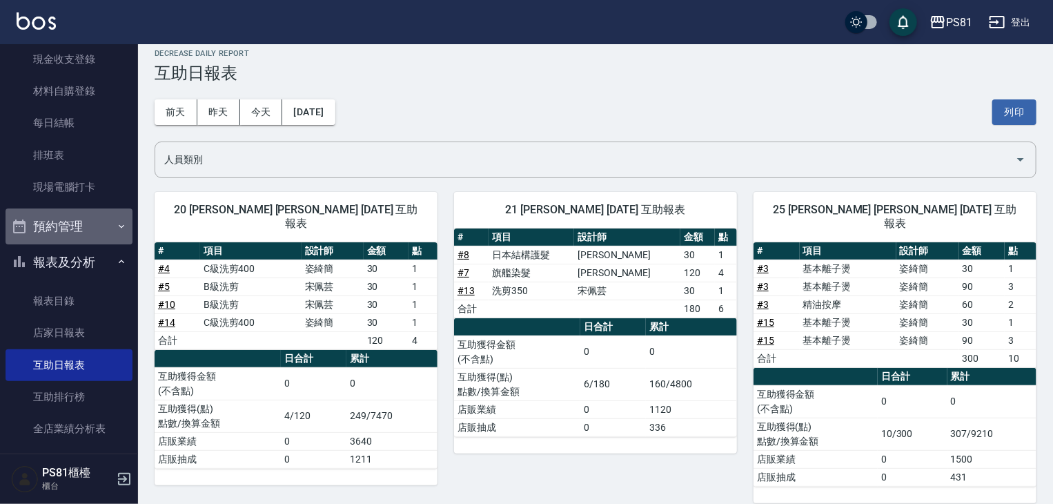
click at [112, 213] on button "預約管理" at bounding box center [69, 226] width 127 height 36
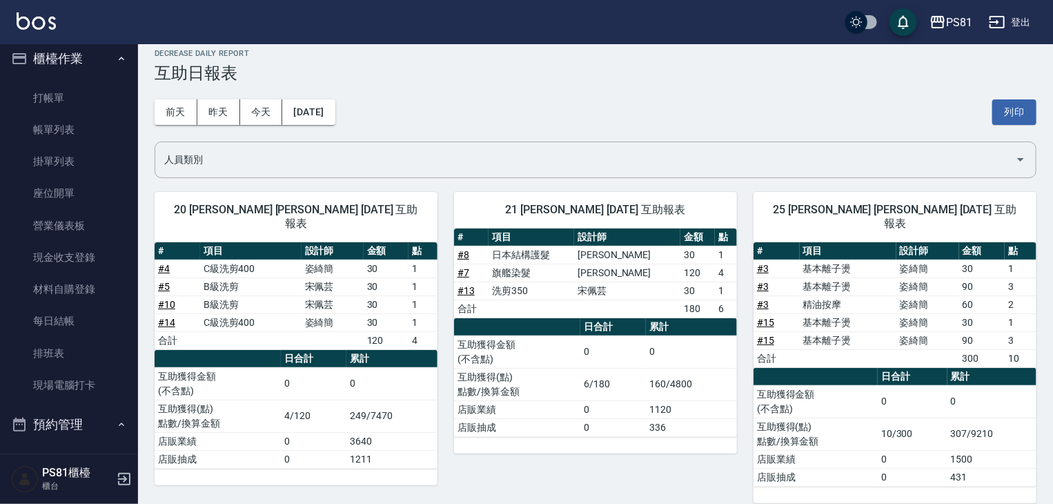
scroll to position [0, 0]
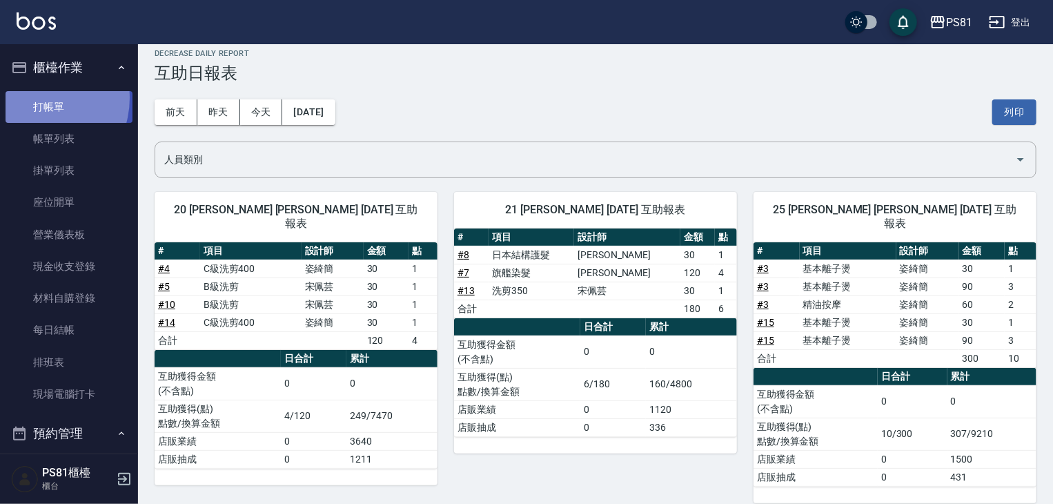
click at [35, 97] on link "打帳單" at bounding box center [69, 107] width 127 height 32
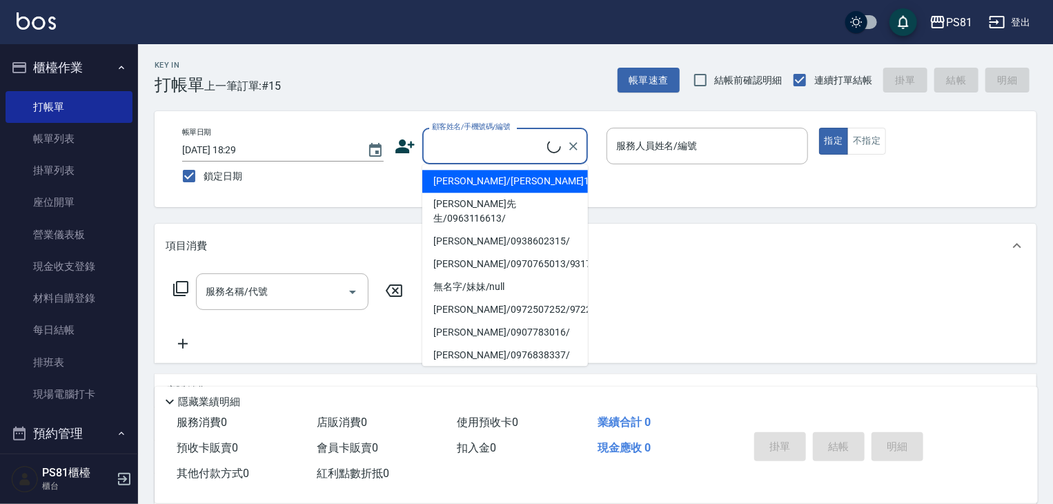
click at [449, 139] on input "顧客姓名/手機號碼/編號" at bounding box center [487, 146] width 119 height 24
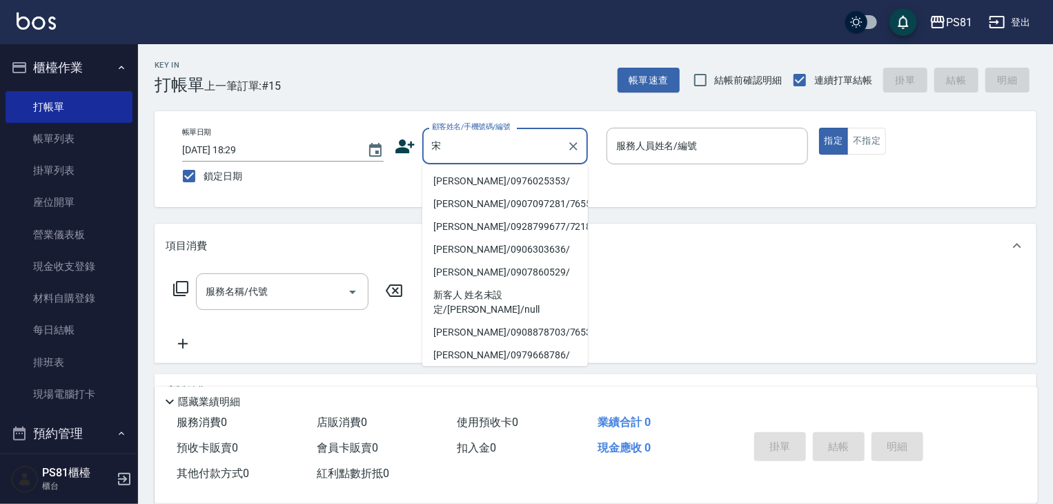
click at [512, 171] on li "[PERSON_NAME]/0976025353/" at bounding box center [505, 181] width 166 height 23
type input "[PERSON_NAME]/0976025353/"
type input "小芸-8"
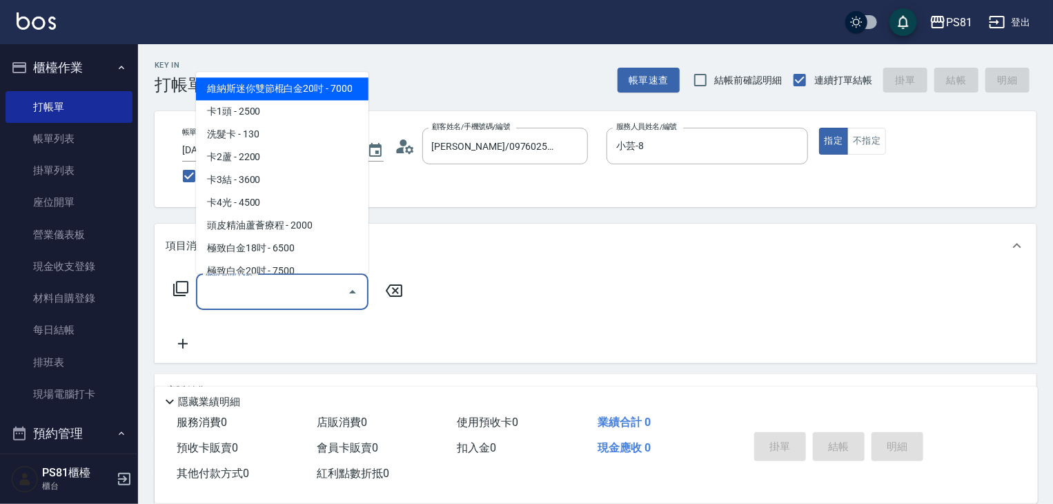
click at [273, 303] on input "服務名稱/代號" at bounding box center [271, 291] width 139 height 24
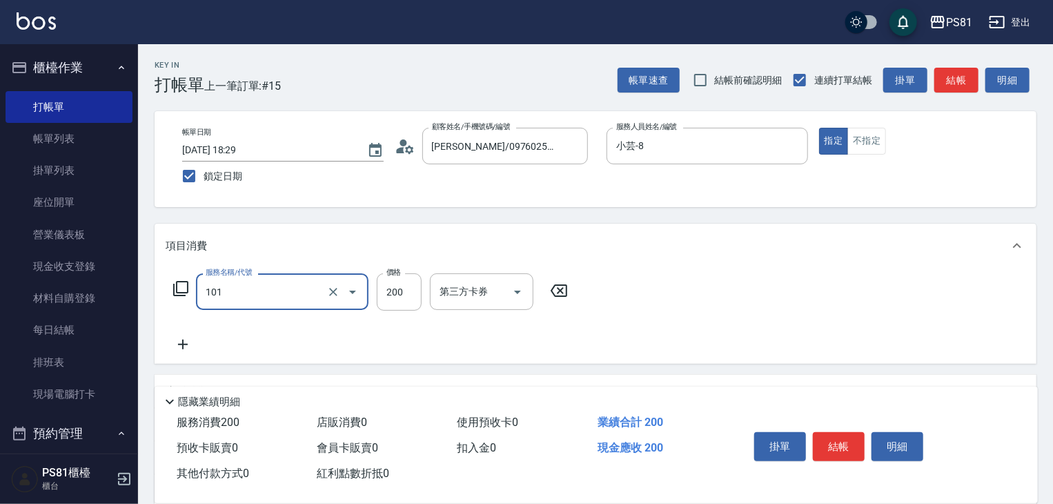
type input "一般洗髮(101)"
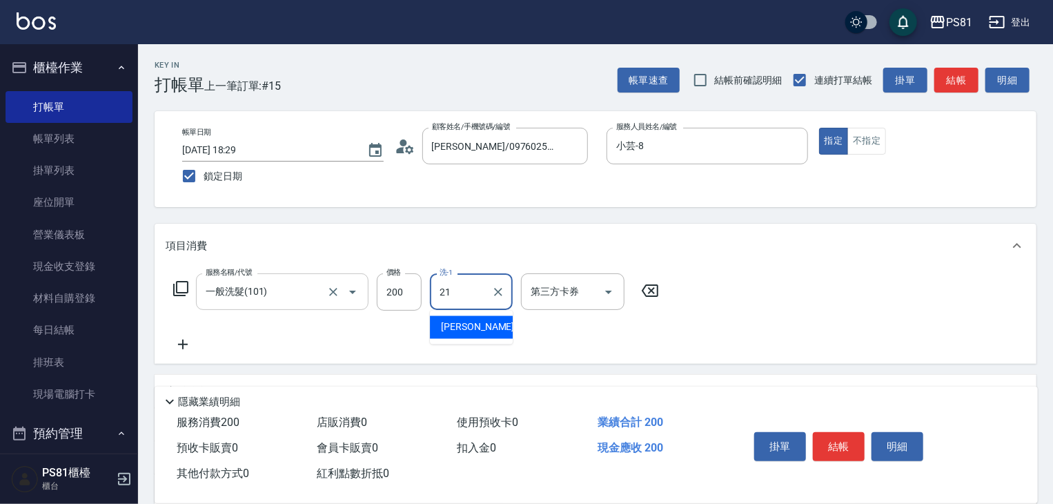
type input "Q比-21"
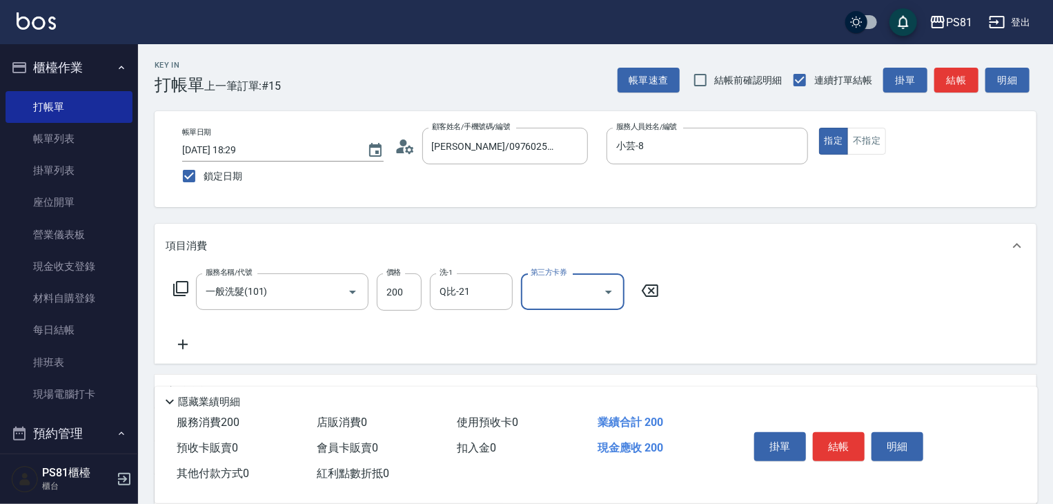
click at [857, 440] on button "結帳" at bounding box center [839, 446] width 52 height 29
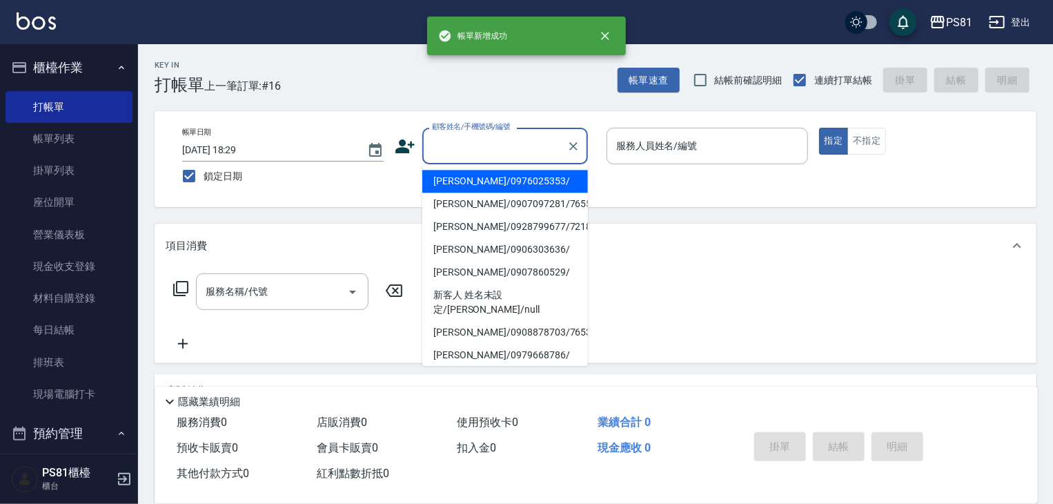
click at [511, 147] on input "顧客姓名/手機號碼/編號" at bounding box center [494, 146] width 132 height 24
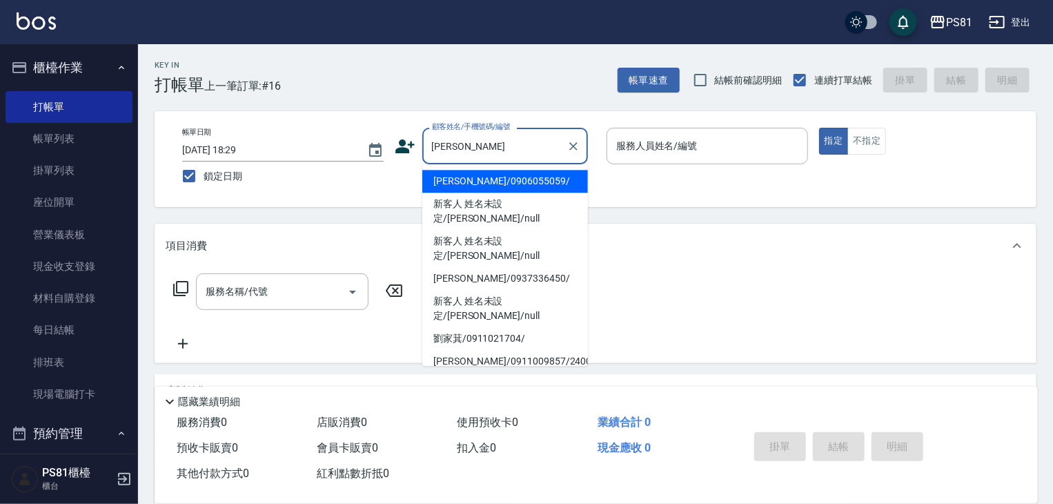
click at [483, 186] on li "[PERSON_NAME]/0906055059/" at bounding box center [505, 181] width 166 height 23
type input "[PERSON_NAME]/0906055059/"
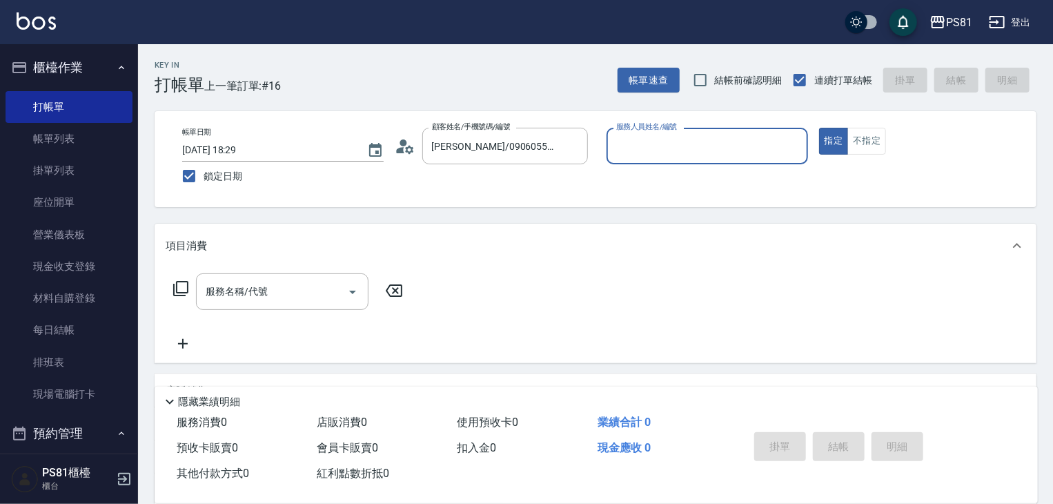
type input "小芸-8"
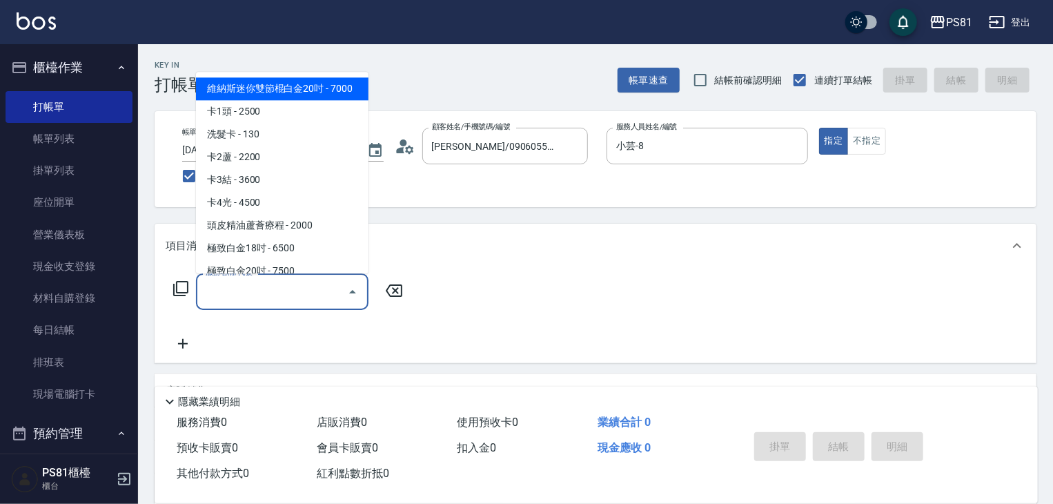
click at [286, 279] on input "服務名稱/代號" at bounding box center [271, 291] width 139 height 24
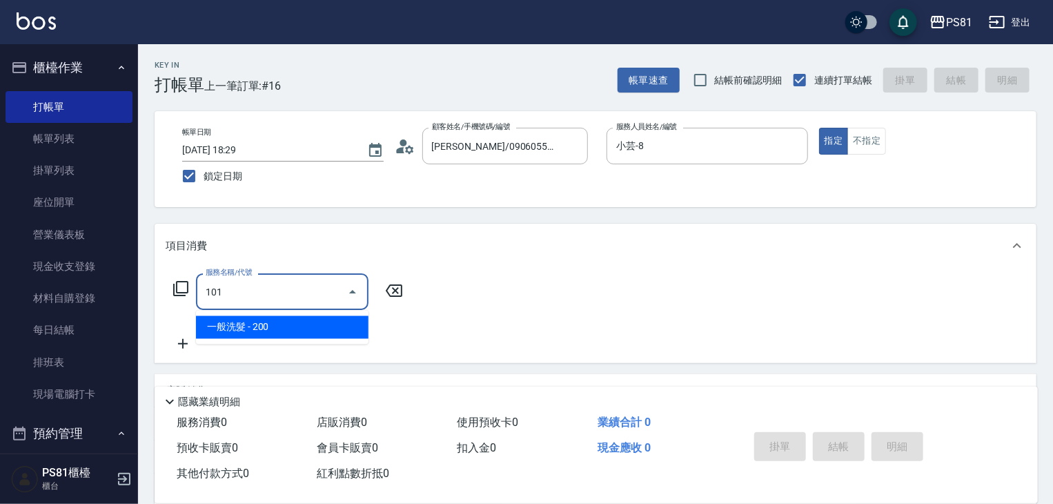
type input "一般洗髮(101)"
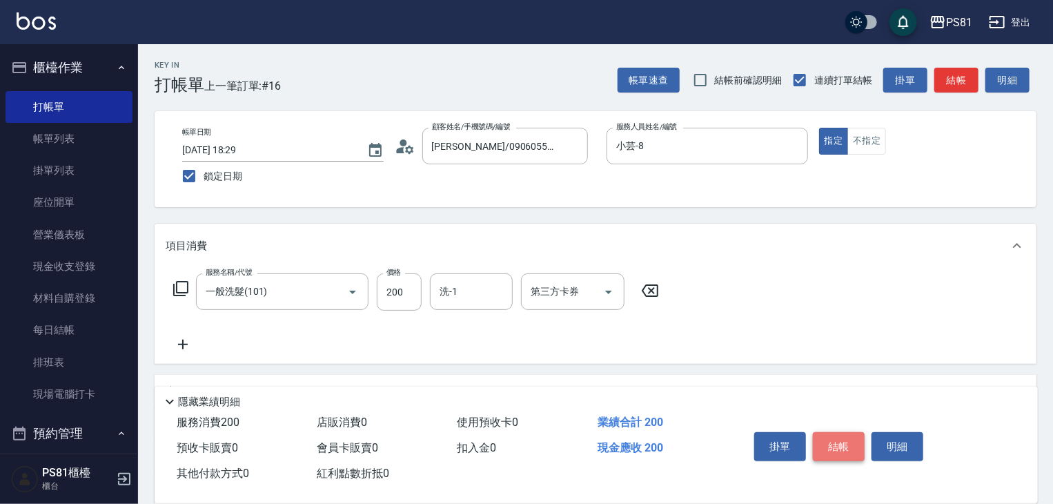
click at [845, 432] on button "結帳" at bounding box center [839, 446] width 52 height 29
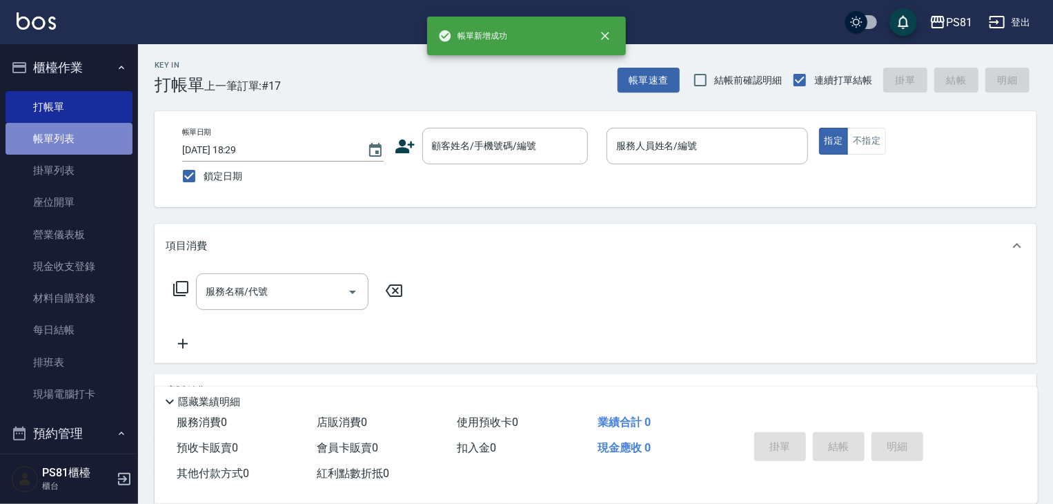
click at [103, 130] on link "帳單列表" at bounding box center [69, 139] width 127 height 32
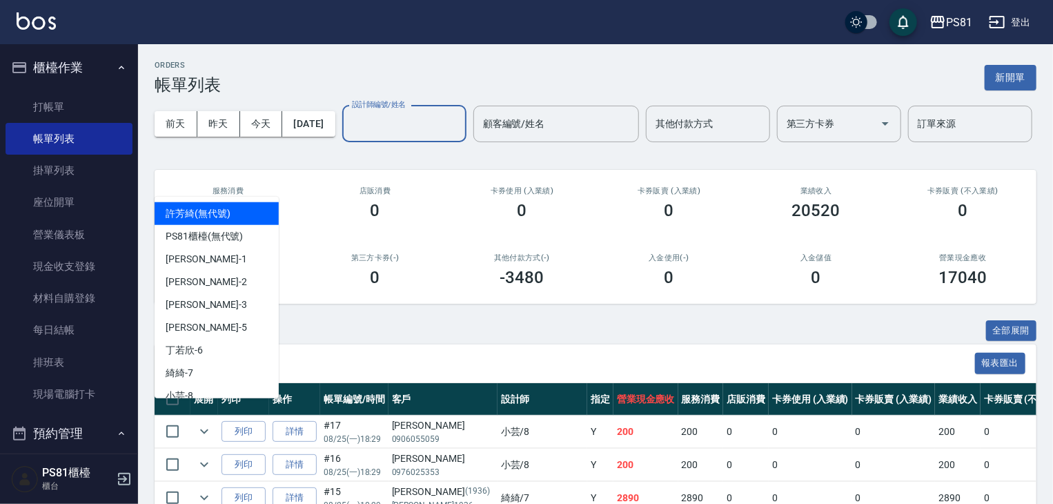
click at [348, 136] on input "設計師編號/姓名" at bounding box center [404, 124] width 112 height 24
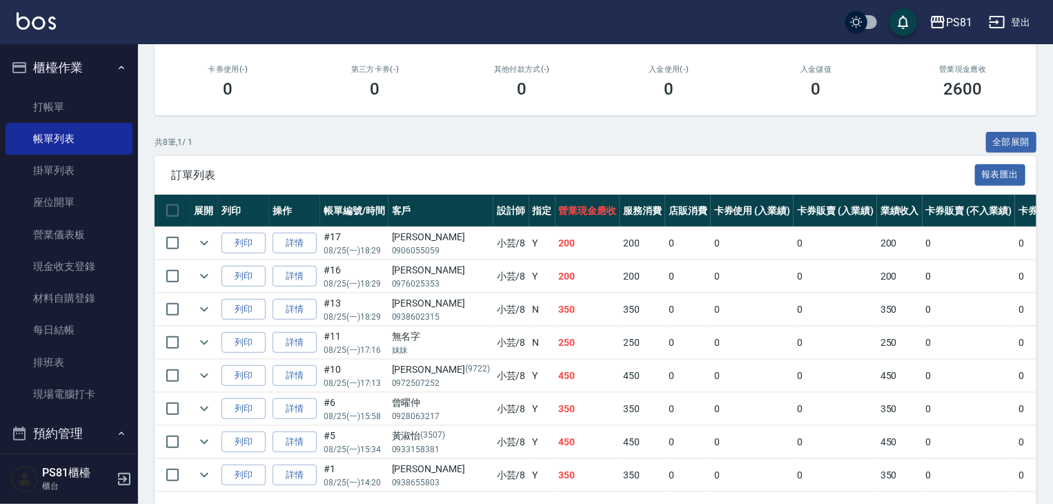
scroll to position [282, 0]
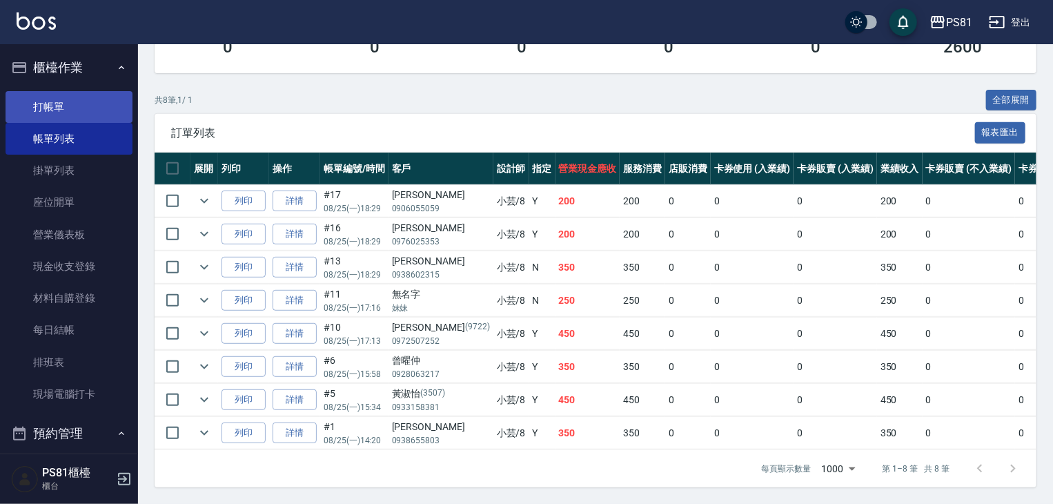
type input "小芸-8"
click at [84, 104] on link "打帳單" at bounding box center [69, 107] width 127 height 32
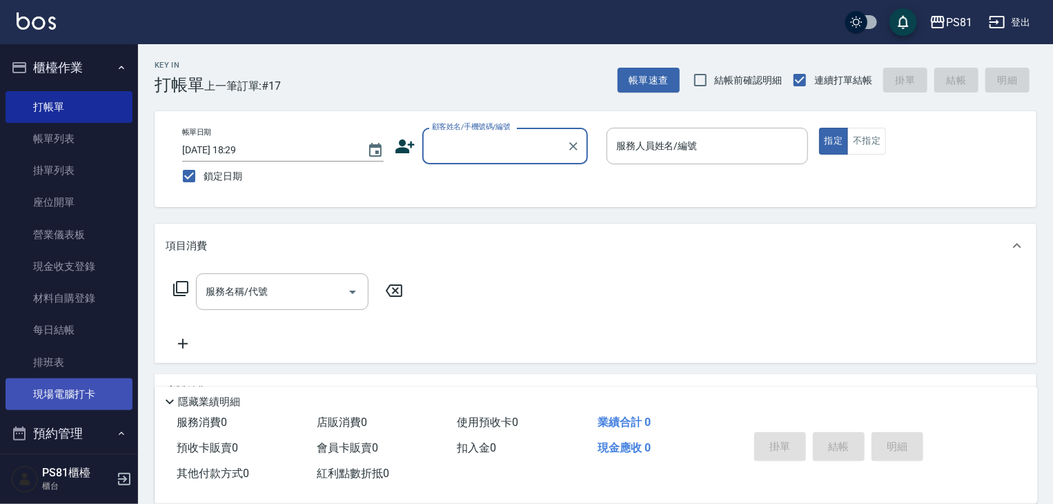
click at [75, 384] on link "現場電腦打卡" at bounding box center [69, 394] width 127 height 32
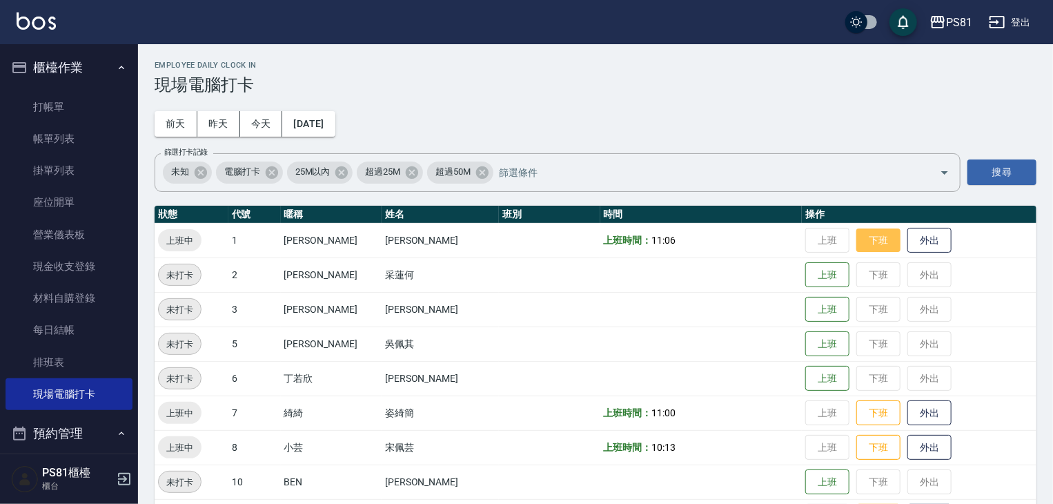
click at [856, 240] on button "下班" at bounding box center [878, 240] width 44 height 24
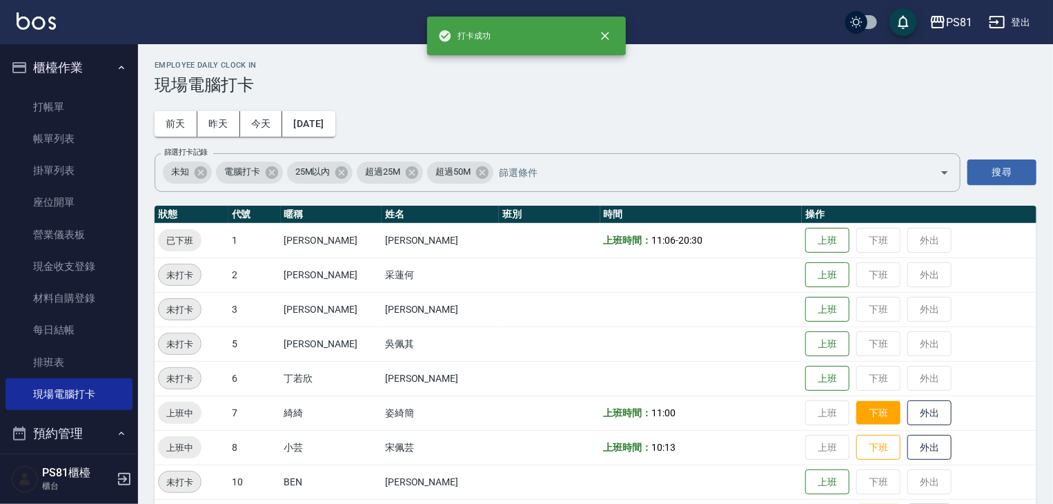
click at [863, 415] on button "下班" at bounding box center [878, 413] width 44 height 24
click at [869, 442] on button "下班" at bounding box center [878, 447] width 44 height 24
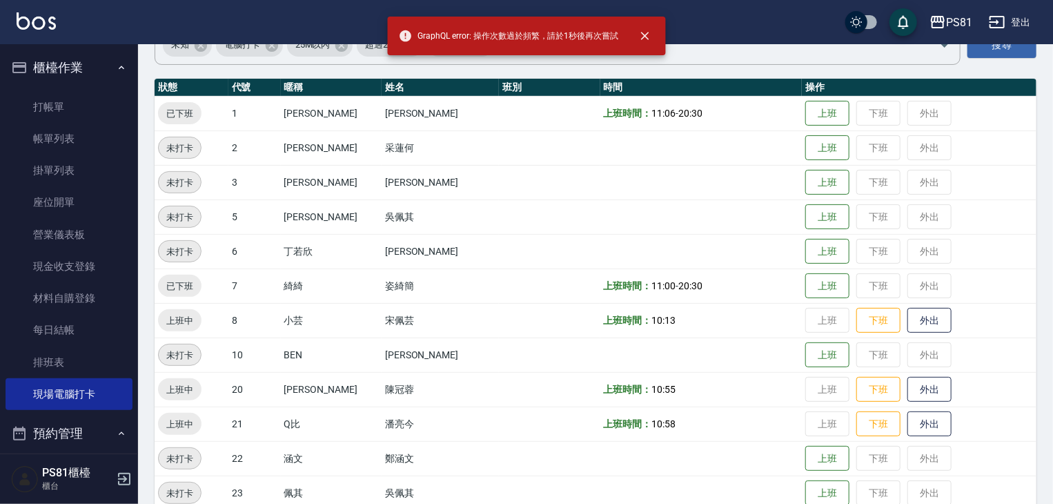
scroll to position [138, 0]
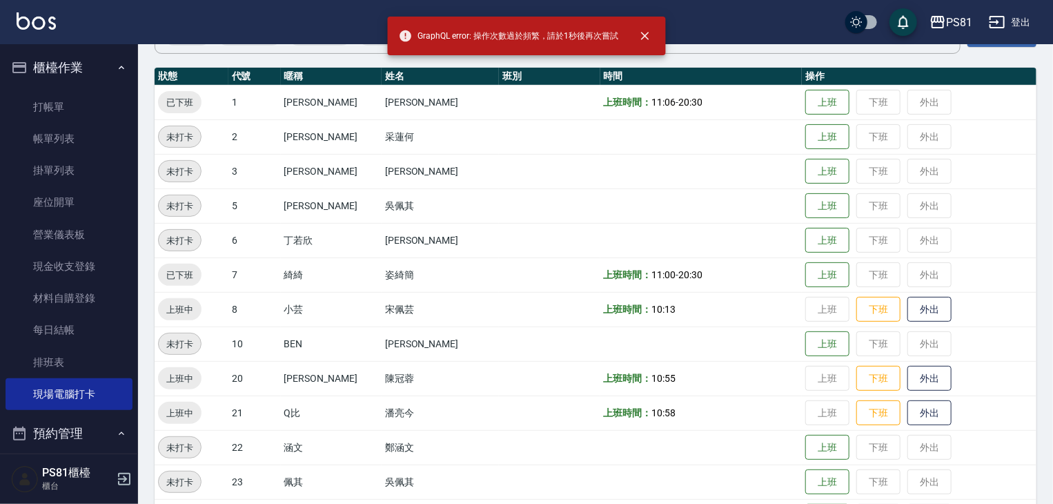
click at [860, 321] on td "上班 下班 外出" at bounding box center [919, 309] width 235 height 35
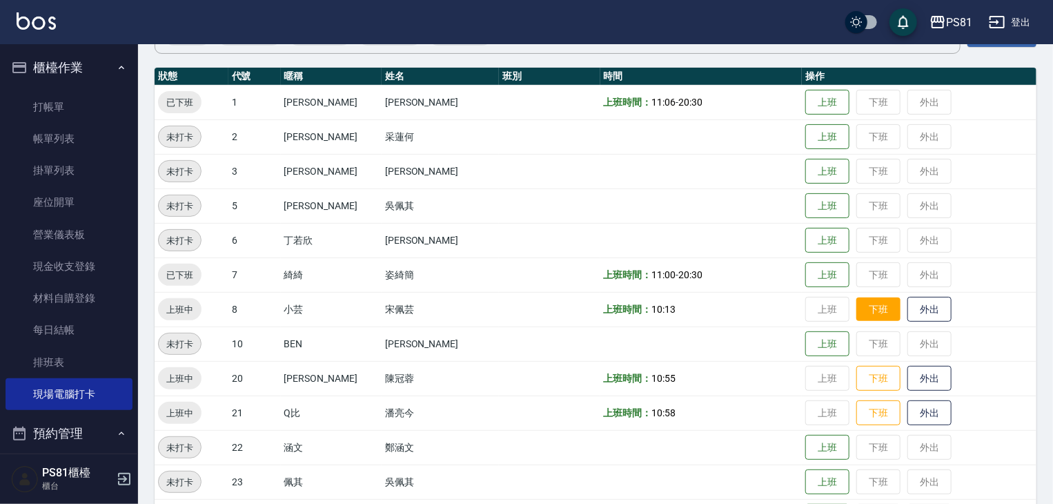
click at [859, 315] on button "下班" at bounding box center [878, 309] width 44 height 24
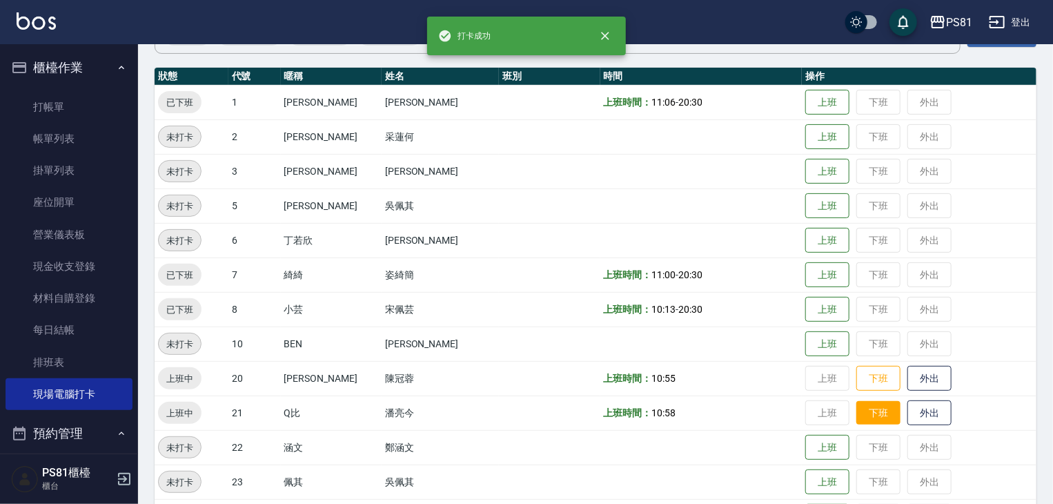
click at [864, 412] on button "下班" at bounding box center [878, 413] width 44 height 24
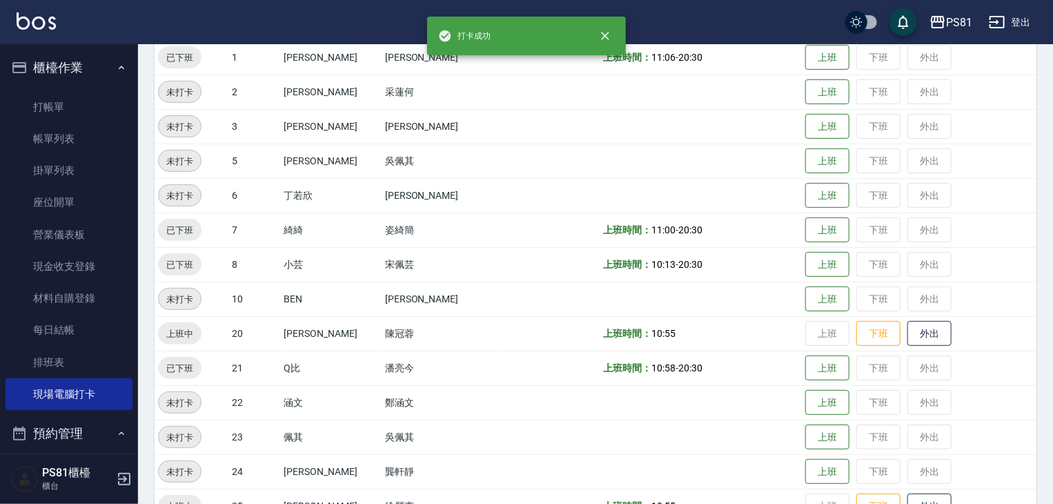
scroll to position [207, 0]
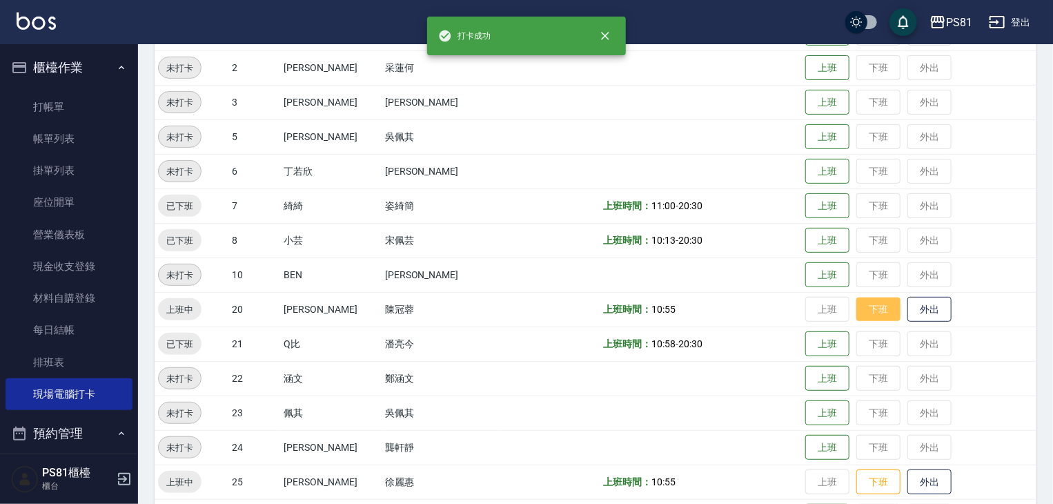
click at [856, 313] on button "下班" at bounding box center [878, 309] width 44 height 24
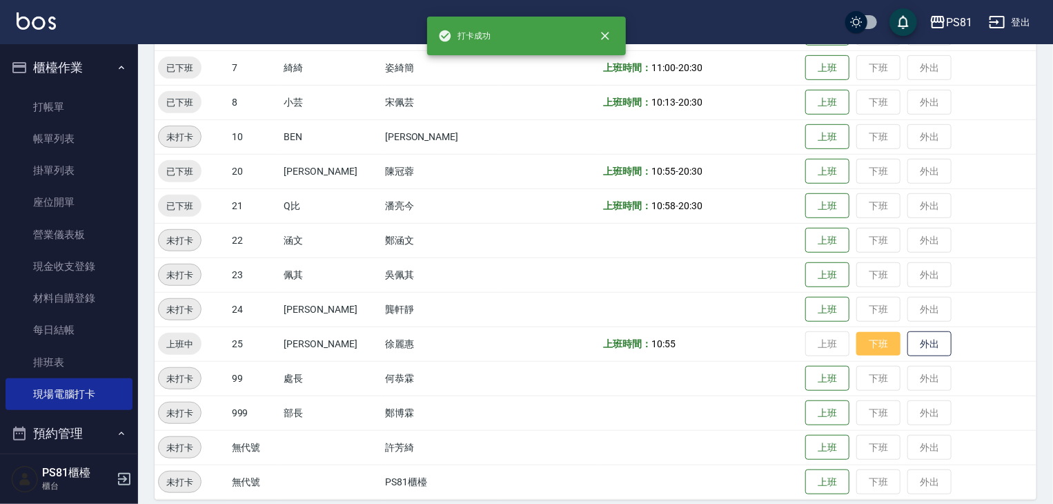
click at [869, 348] on button "下班" at bounding box center [878, 344] width 44 height 24
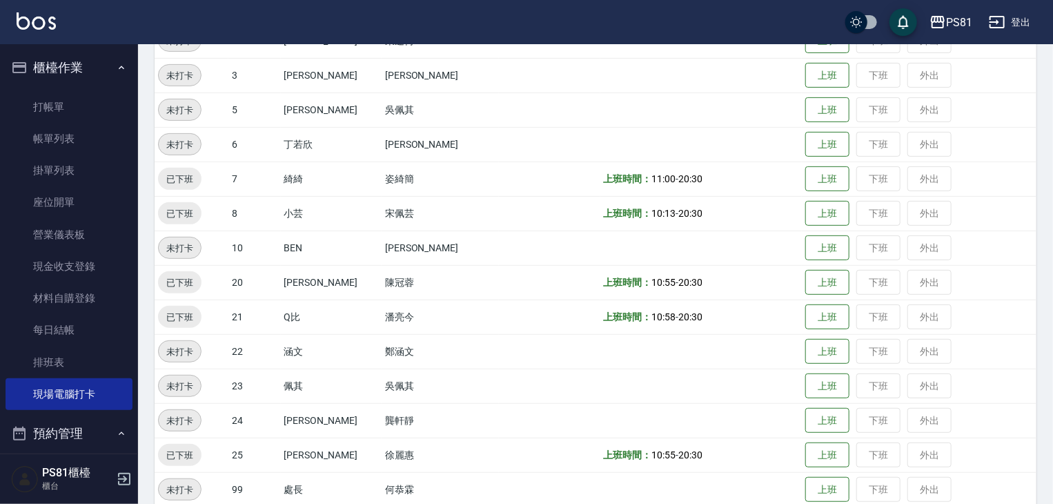
scroll to position [81, 0]
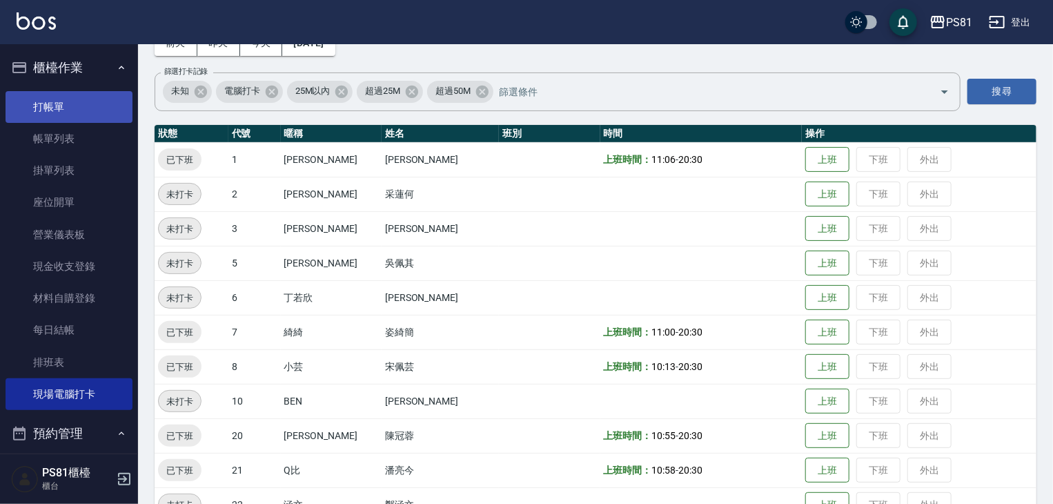
click at [55, 117] on link "打帳單" at bounding box center [69, 107] width 127 height 32
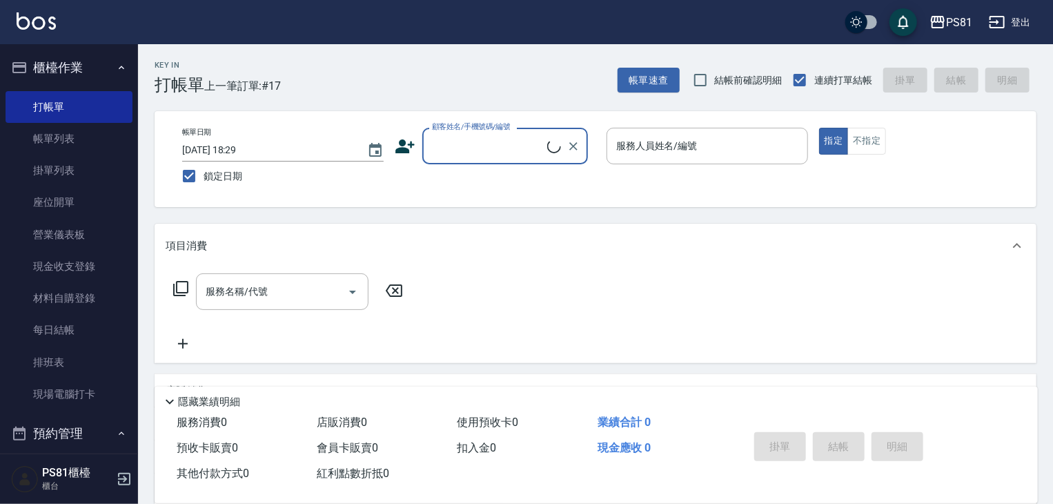
click at [273, 99] on div "Key In 打帳單 上一筆訂單:#17 帳單速查 結帳前確認明細 連續打單結帳 掛單 結帳 明細 帳單日期 [DATE] 18:29 鎖定日期 顧客姓名/手…" at bounding box center [595, 357] width 915 height 627
click at [445, 146] on input "顧客姓名/手機號碼/編號" at bounding box center [494, 146] width 132 height 24
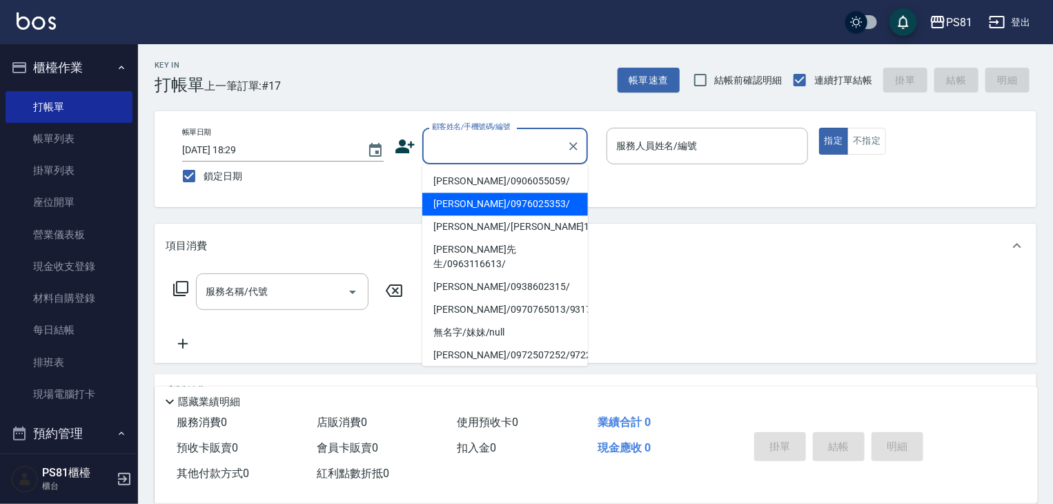
drag, startPoint x: 477, startPoint y: 206, endPoint x: 588, endPoint y: 193, distance: 111.2
click at [478, 206] on li "[PERSON_NAME]/0976025353/" at bounding box center [505, 204] width 166 height 23
type input "[PERSON_NAME]/0976025353/"
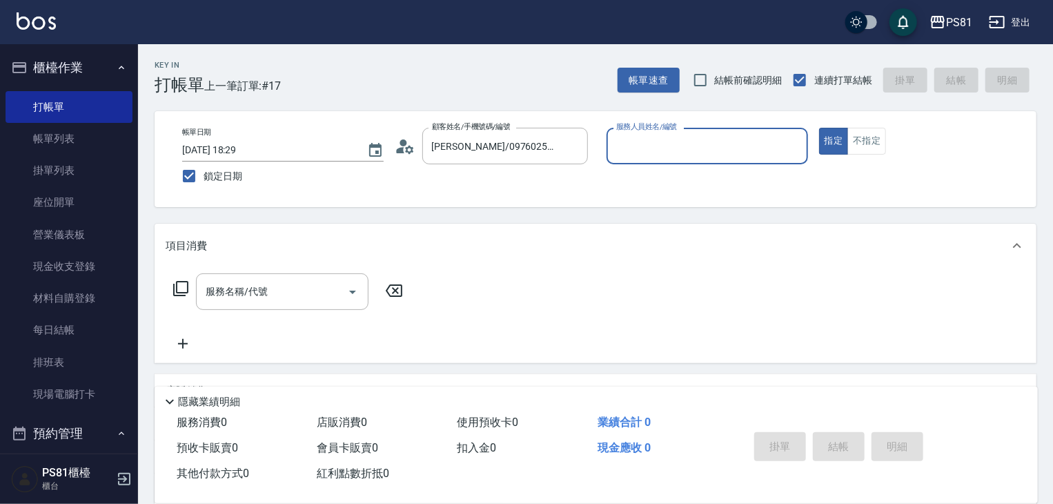
type input "小芸-8"
click at [795, 139] on icon "Clear" at bounding box center [794, 146] width 14 height 14
click at [753, 151] on input "服務人員姓名/編號" at bounding box center [707, 146] width 189 height 24
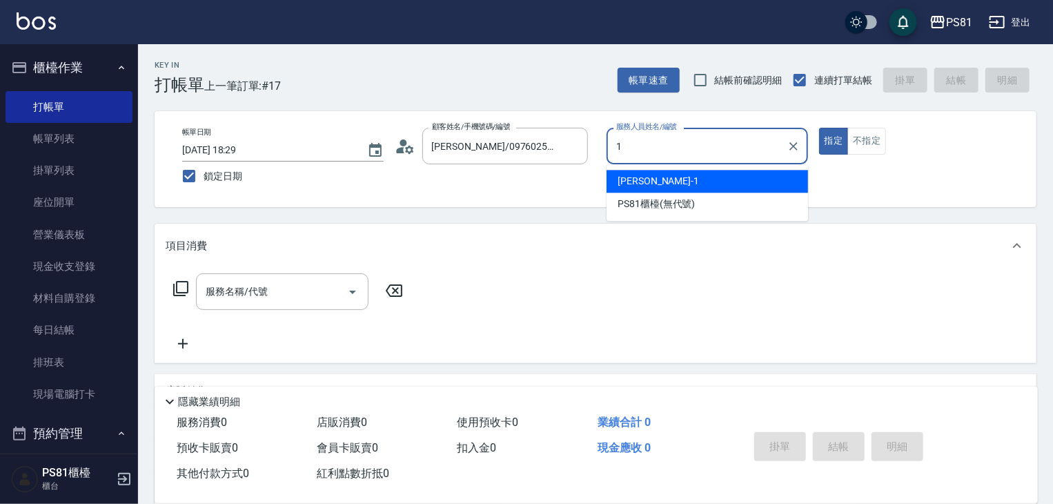
type input "[PERSON_NAME]-1"
type button "true"
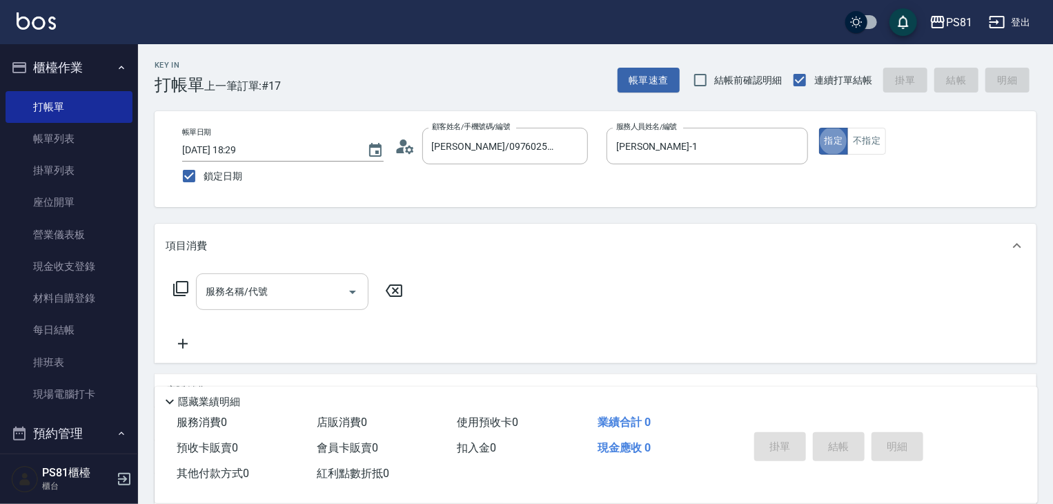
click at [277, 280] on input "服務名稱/代號" at bounding box center [271, 291] width 139 height 24
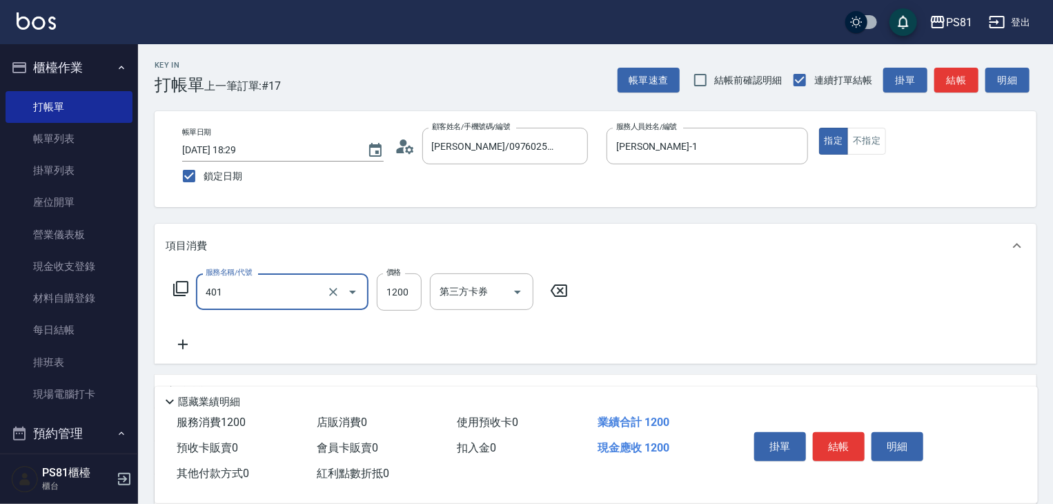
type input "基本染髮(401)"
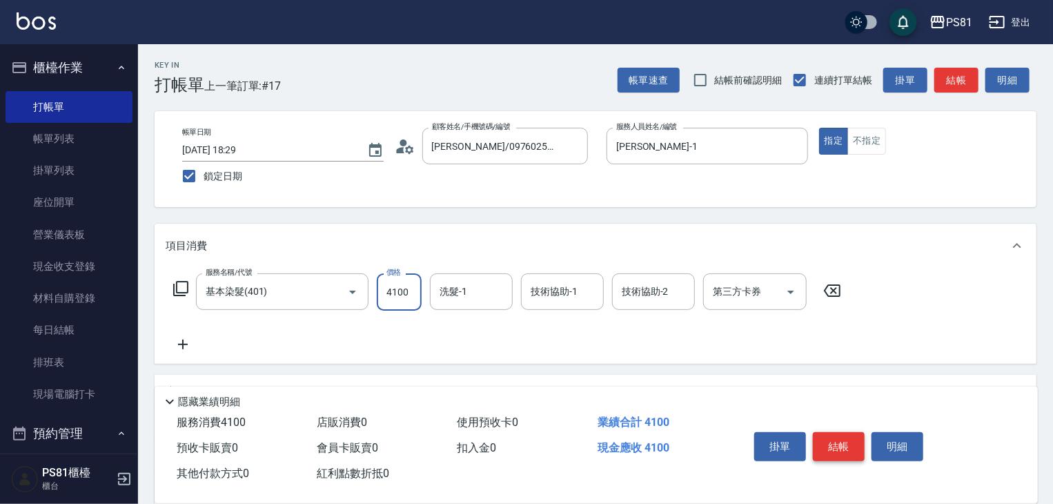
type input "4100"
click at [825, 437] on button "結帳" at bounding box center [839, 446] width 52 height 29
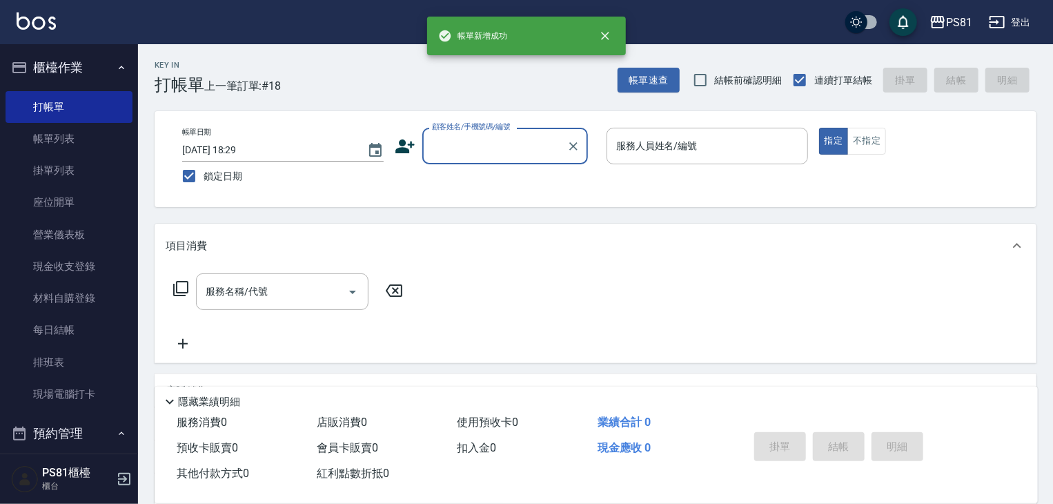
click at [97, 68] on button "櫃檯作業" at bounding box center [69, 68] width 127 height 36
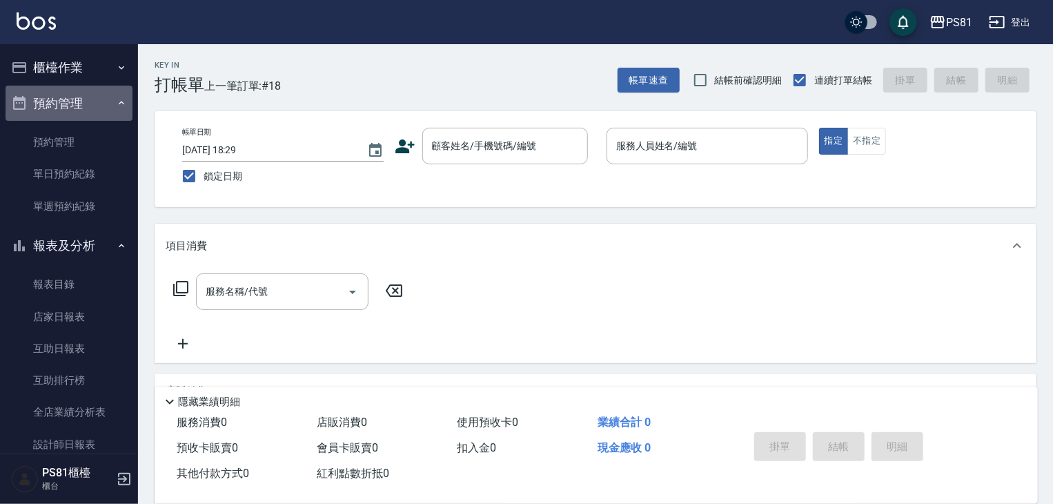
drag, startPoint x: 97, startPoint y: 97, endPoint x: 93, endPoint y: 178, distance: 80.8
click at [97, 97] on button "預約管理" at bounding box center [69, 104] width 127 height 36
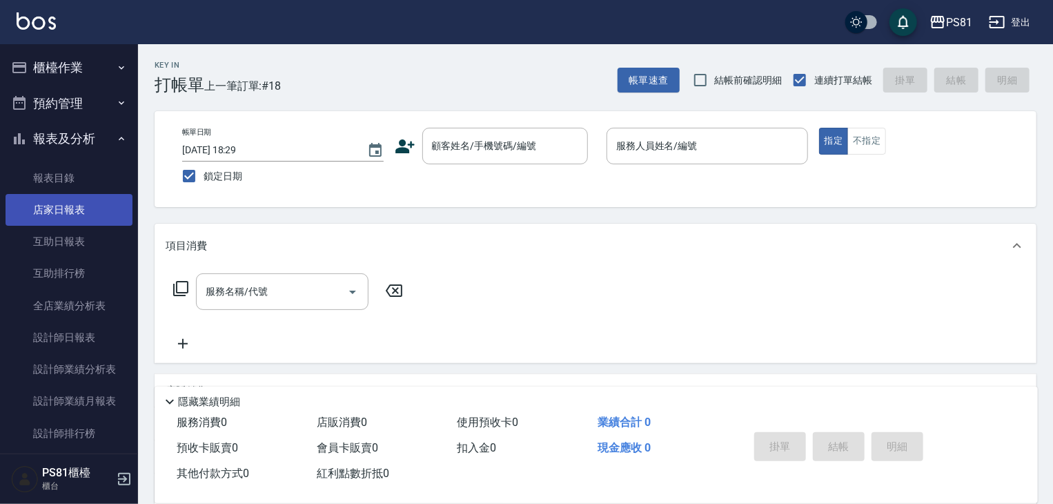
click at [86, 199] on link "店家日報表" at bounding box center [69, 210] width 127 height 32
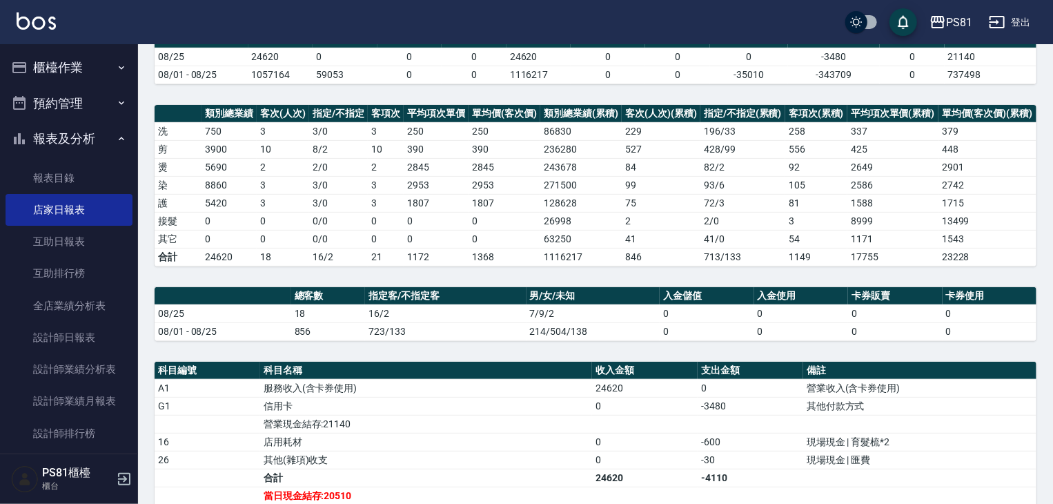
scroll to position [345, 0]
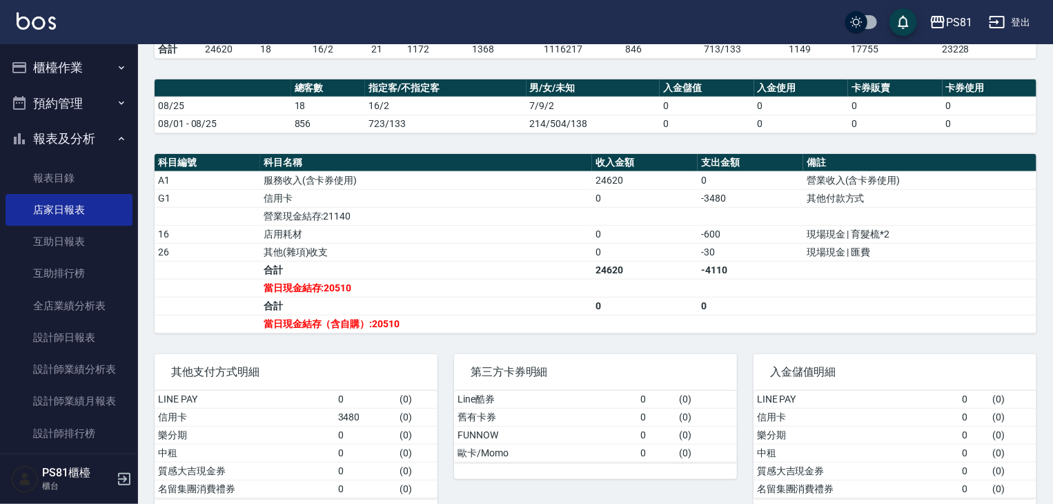
click at [78, 135] on button "報表及分析" at bounding box center [69, 139] width 127 height 36
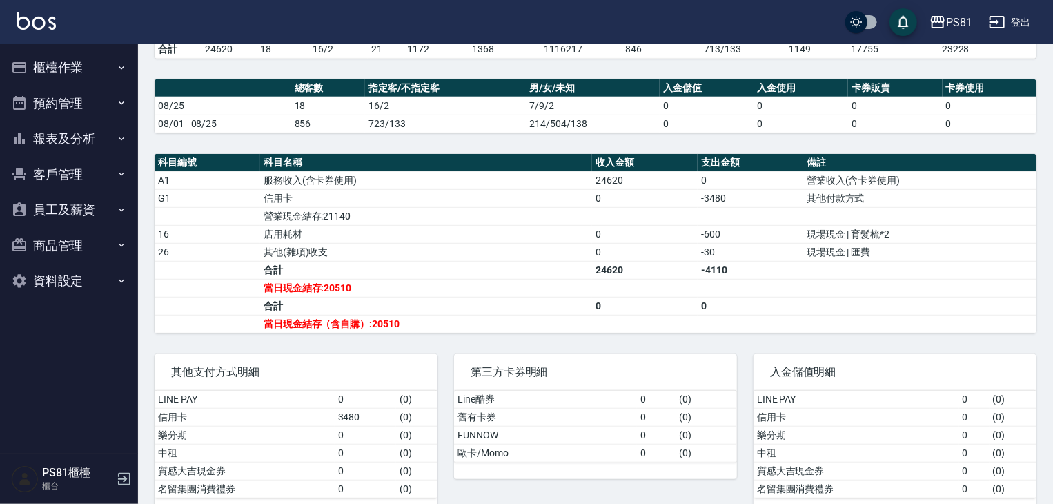
click at [75, 73] on button "櫃檯作業" at bounding box center [69, 68] width 127 height 36
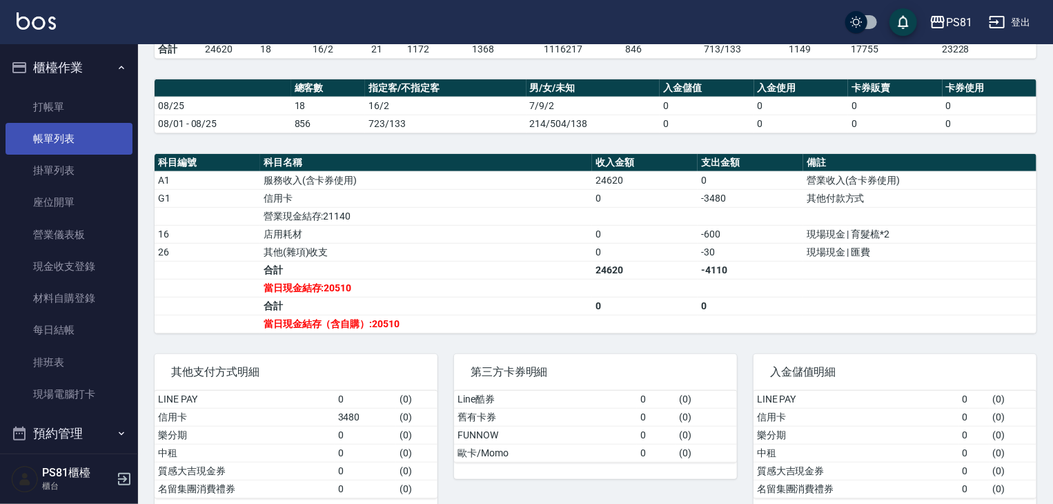
click at [103, 133] on link "帳單列表" at bounding box center [69, 139] width 127 height 32
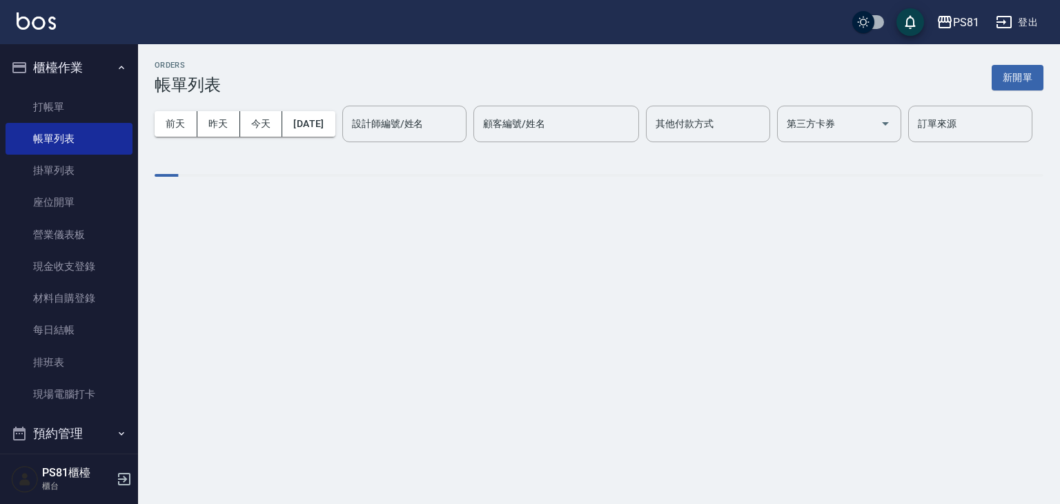
click at [211, 137] on div "[DATE] [DATE] [DATE] [DATE] 設計師編號/姓名 設計師編號/姓名 顧客編號/姓名 顧客編號/姓名 其他付款方式 其他付款方式 第三方…" at bounding box center [599, 124] width 889 height 59
click at [342, 142] on div "設計師編號/姓名" at bounding box center [404, 124] width 124 height 37
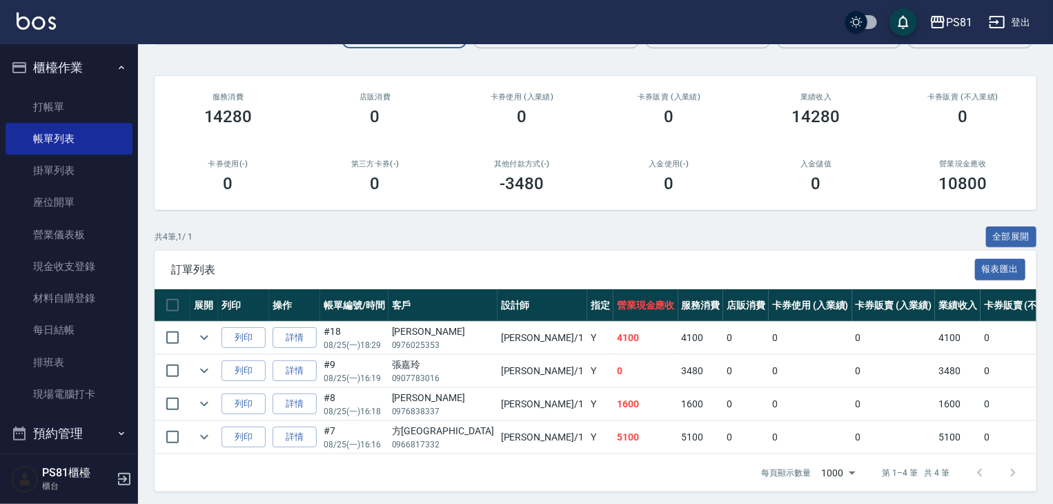
scroll to position [151, 0]
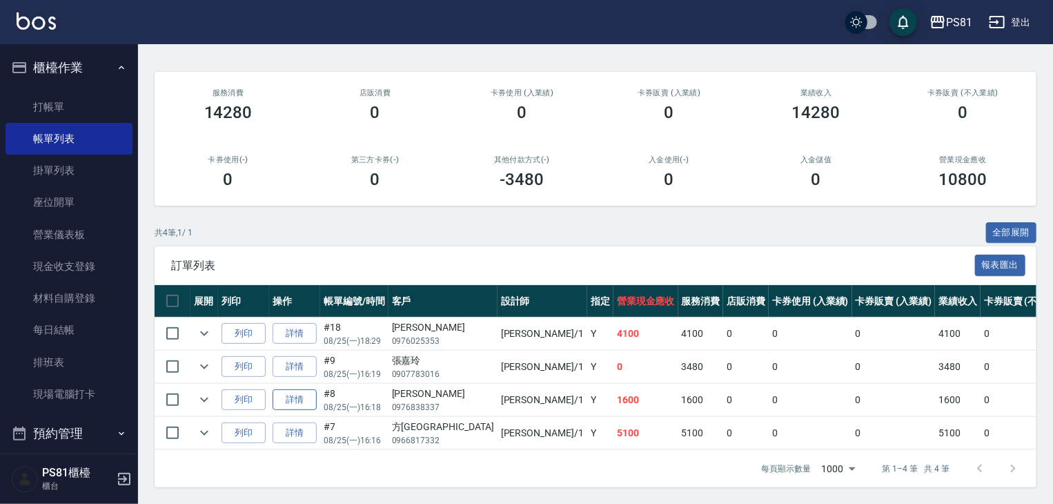
type input "[PERSON_NAME]-1"
click at [313, 389] on link "詳情" at bounding box center [295, 399] width 44 height 21
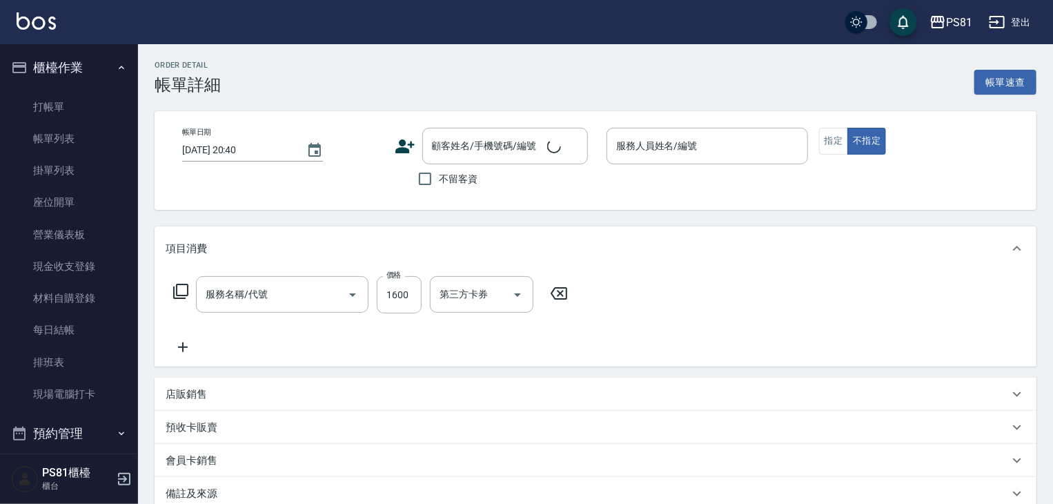
type input "[DATE] 16:18"
type input "[PERSON_NAME]-1"
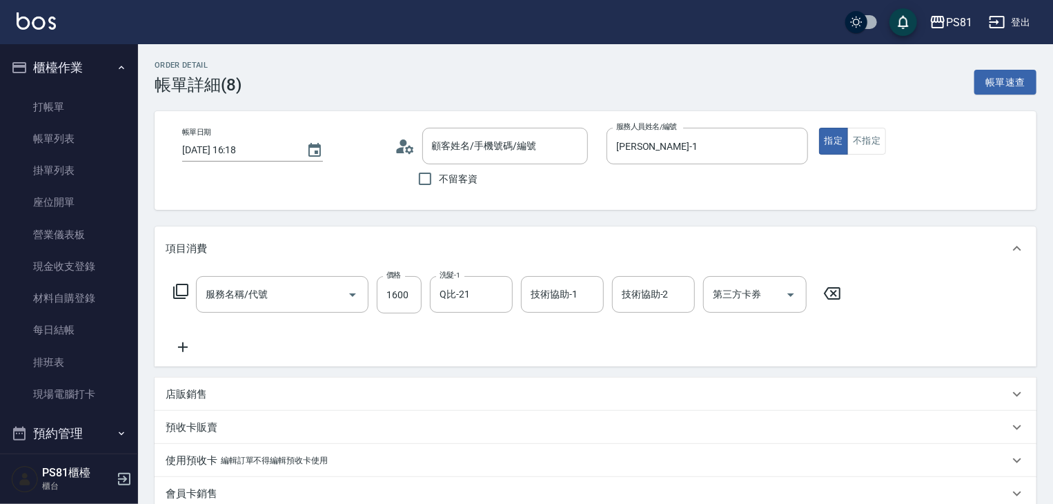
type input "[PERSON_NAME]/0976838337/"
type input "日本結構護髮(108)"
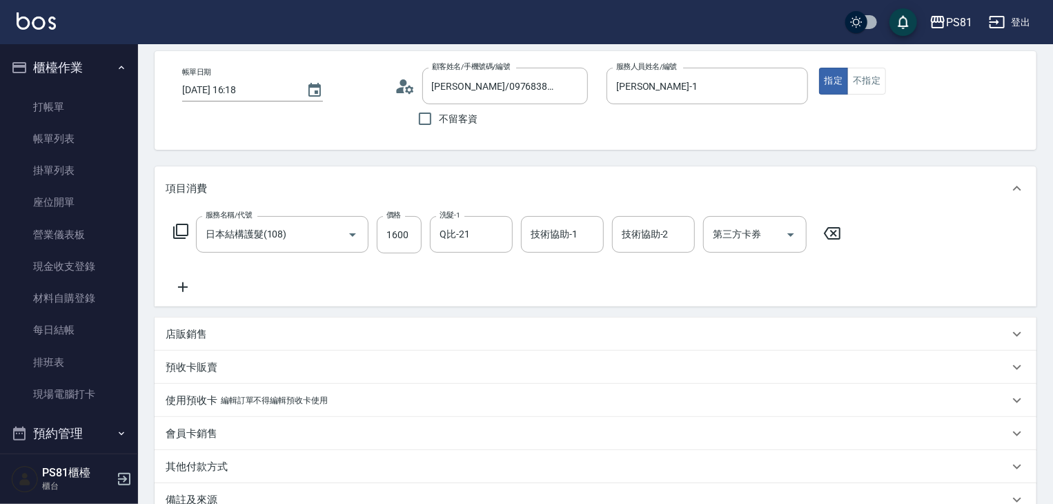
scroll to position [138, 0]
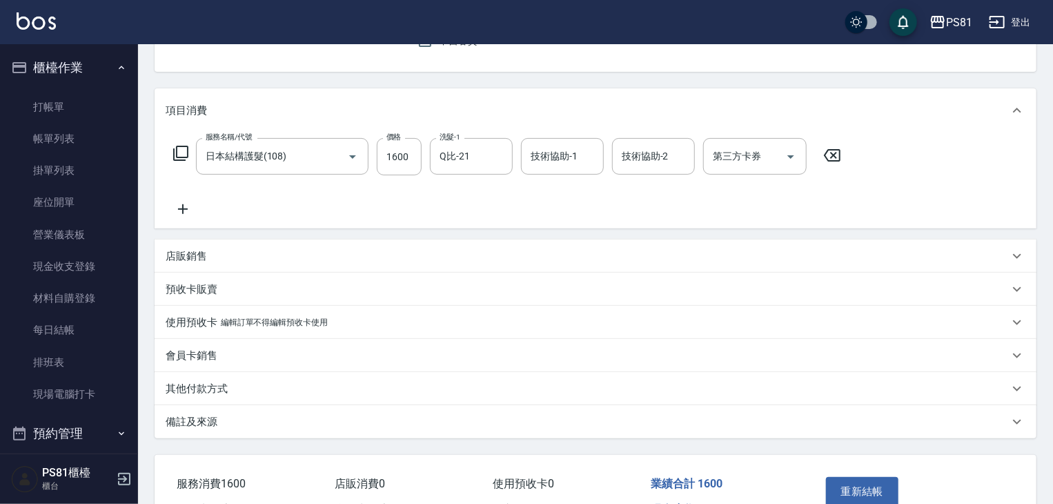
click at [210, 384] on p "其他付款方式" at bounding box center [197, 389] width 62 height 14
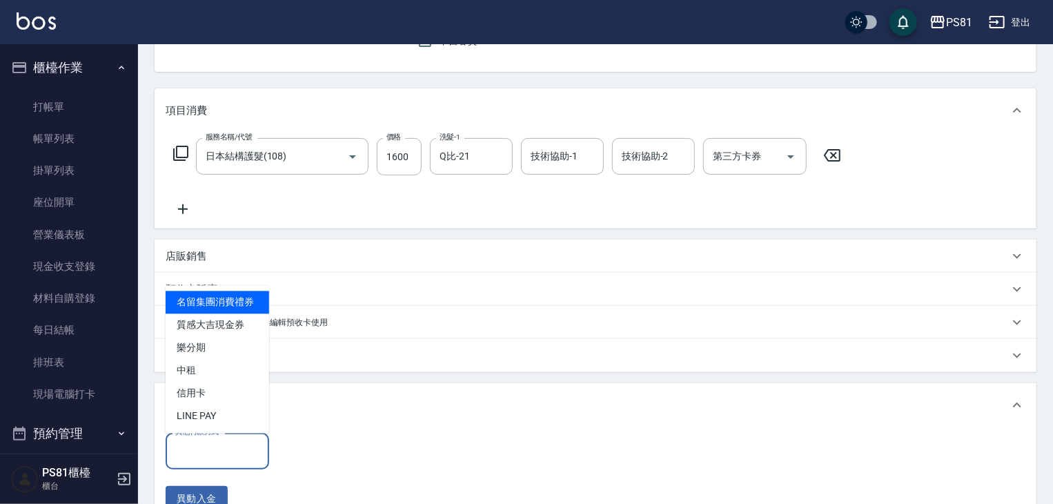
click at [243, 448] on input "其他付款方式" at bounding box center [217, 451] width 91 height 24
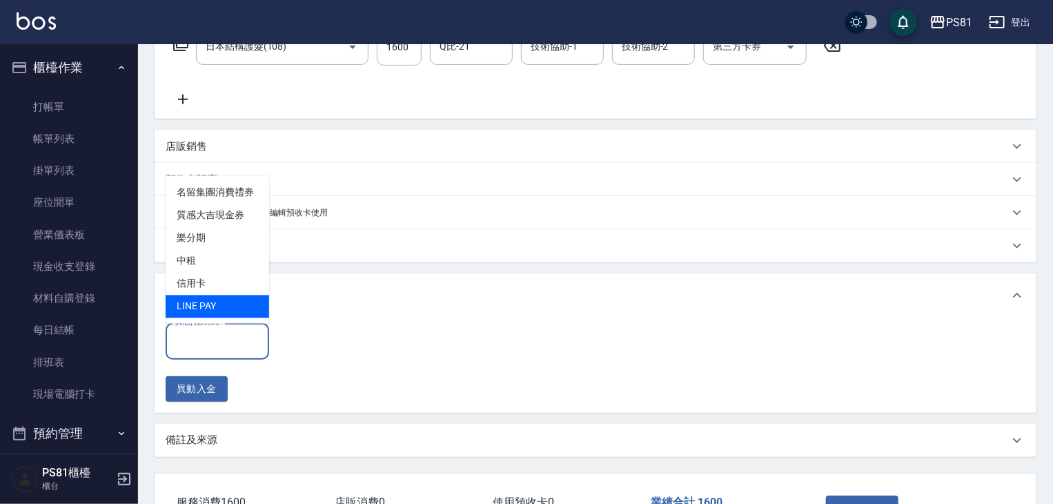
scroll to position [348, 0]
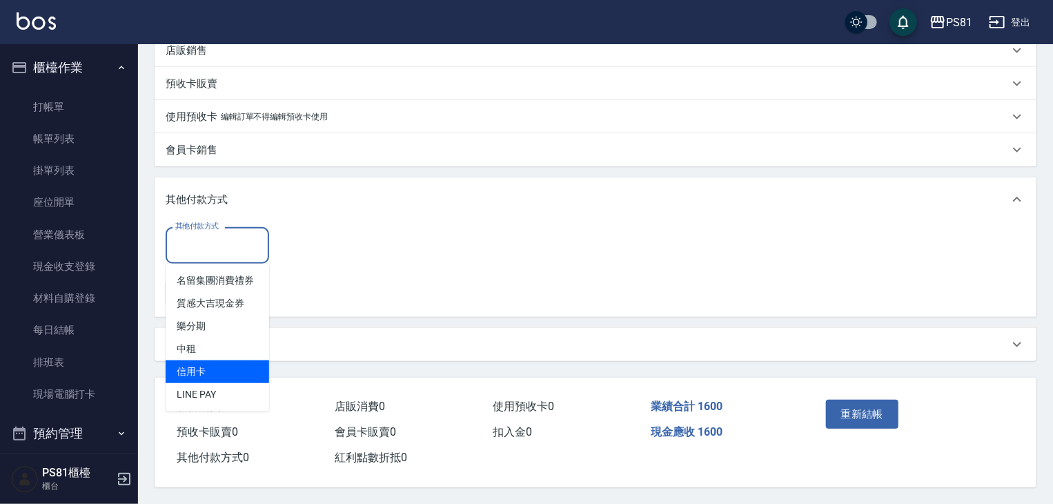
click at [218, 368] on span "信用卡" at bounding box center [218, 371] width 104 height 23
type input "信用卡"
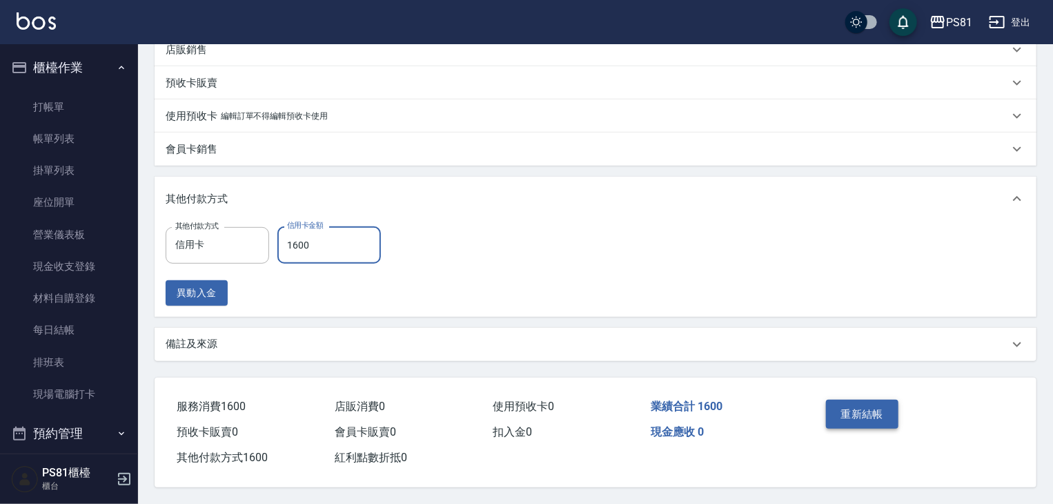
type input "1600"
click at [895, 404] on button "重新結帳" at bounding box center [862, 414] width 73 height 29
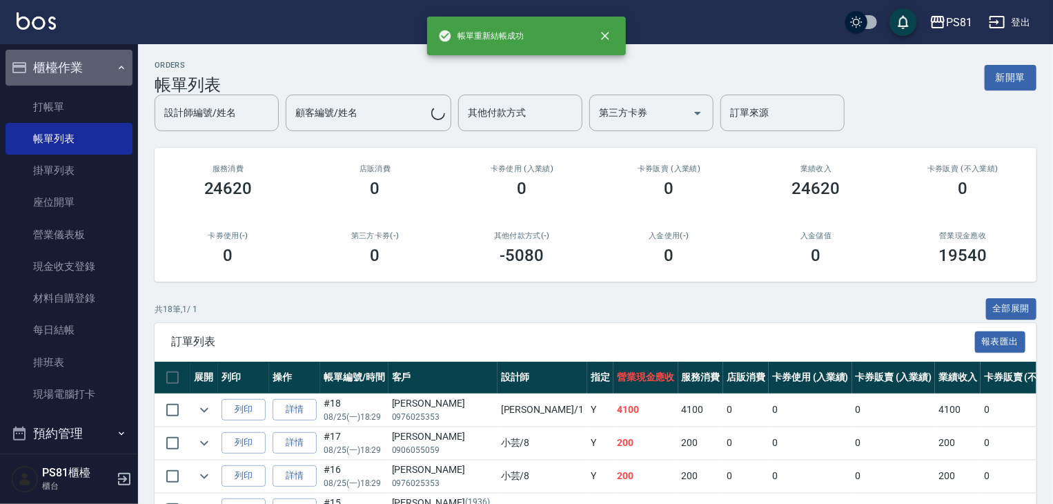
click at [72, 57] on button "櫃檯作業" at bounding box center [69, 68] width 127 height 36
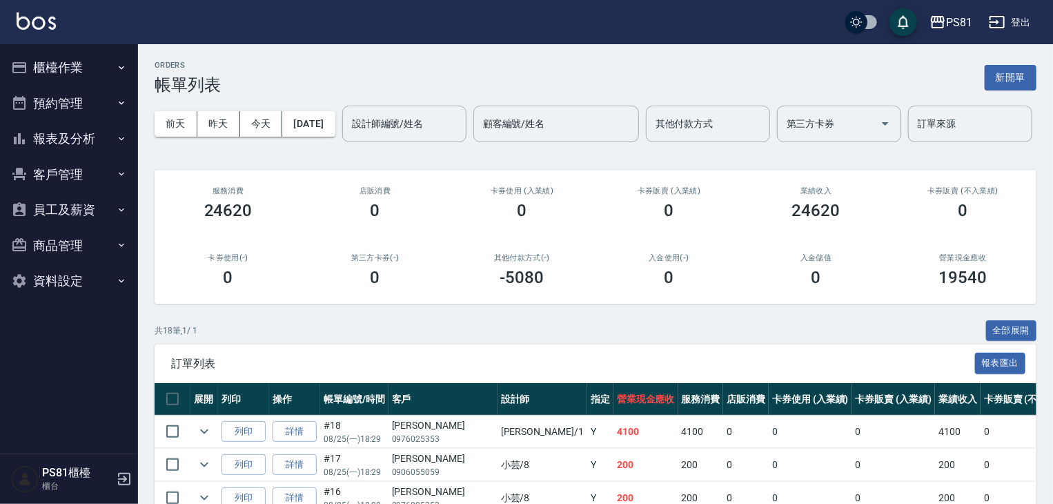
click at [97, 139] on button "報表及分析" at bounding box center [69, 139] width 127 height 36
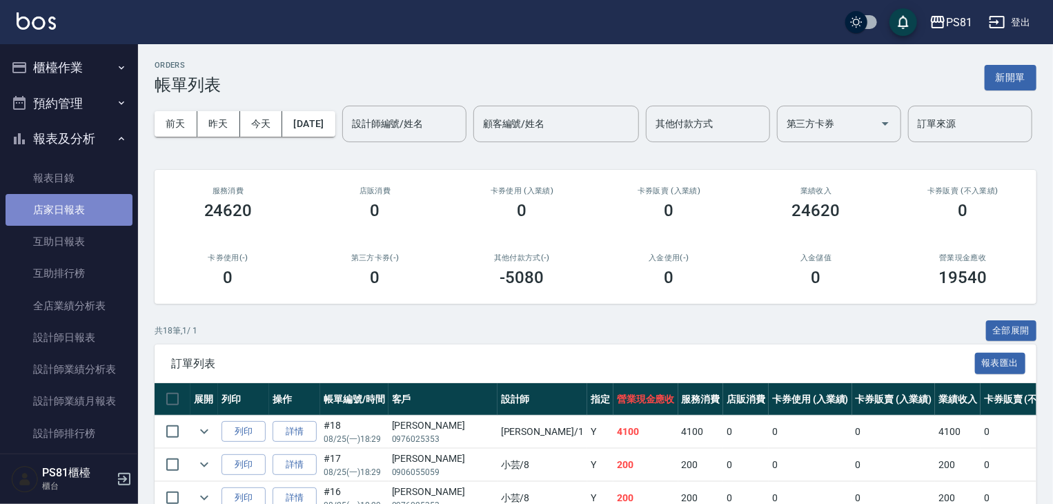
click at [77, 214] on link "店家日報表" at bounding box center [69, 210] width 127 height 32
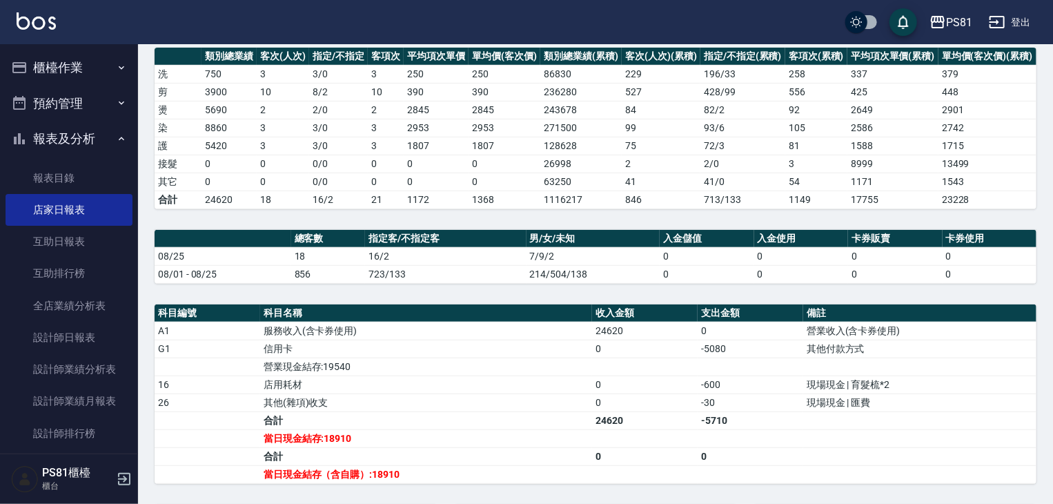
scroll to position [368, 0]
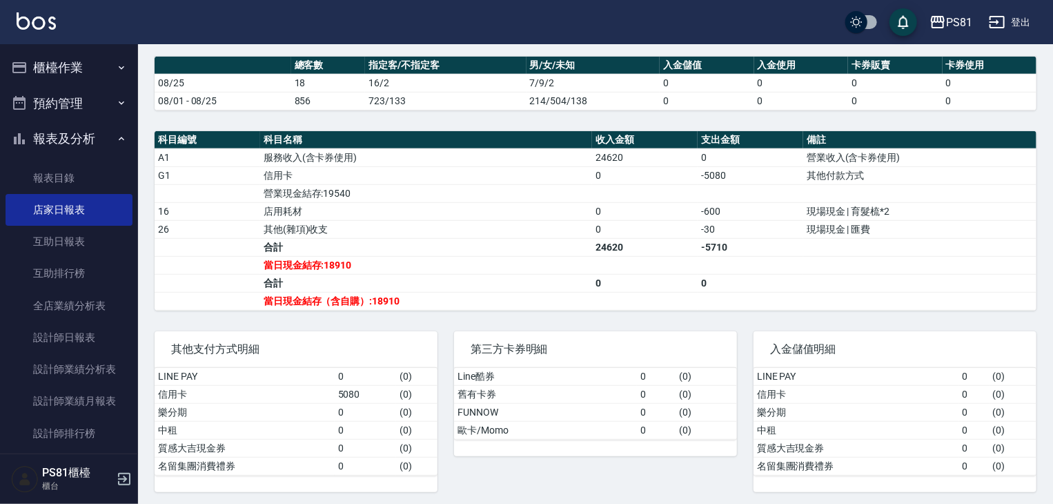
drag, startPoint x: 707, startPoint y: 177, endPoint x: 702, endPoint y: 172, distance: 7.3
click at [706, 175] on td "-5080" at bounding box center [751, 175] width 106 height 18
click at [760, 263] on td "a dense table" at bounding box center [751, 265] width 106 height 18
click at [97, 341] on link "設計師日報表" at bounding box center [69, 338] width 127 height 32
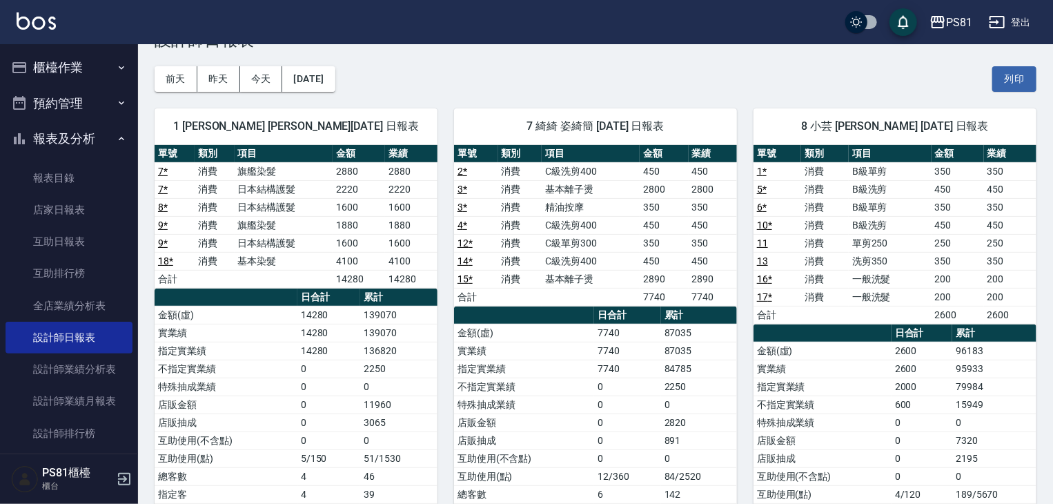
scroll to position [69, 0]
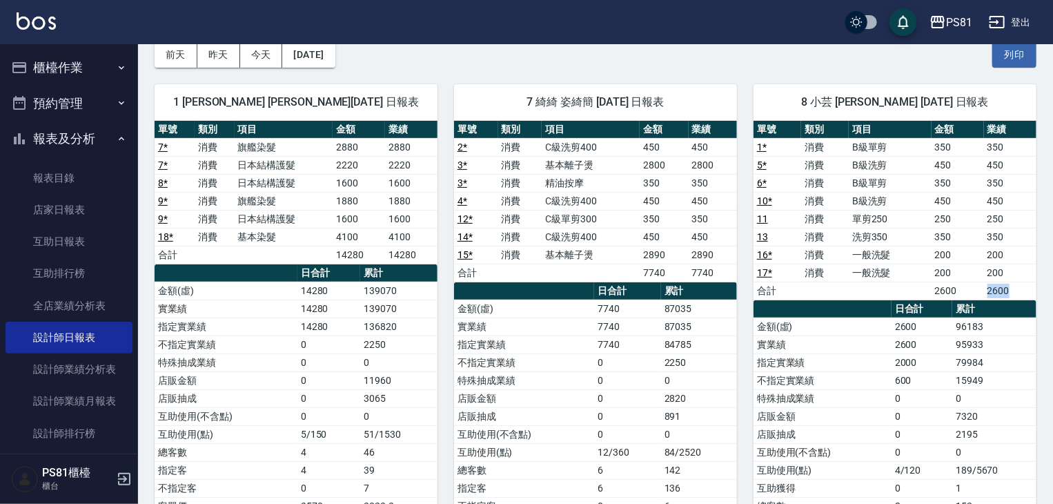
drag, startPoint x: 989, startPoint y: 288, endPoint x: 1020, endPoint y: 289, distance: 31.1
click at [1018, 288] on td "2600" at bounding box center [1010, 291] width 52 height 18
click at [1002, 313] on th "累計" at bounding box center [994, 309] width 84 height 18
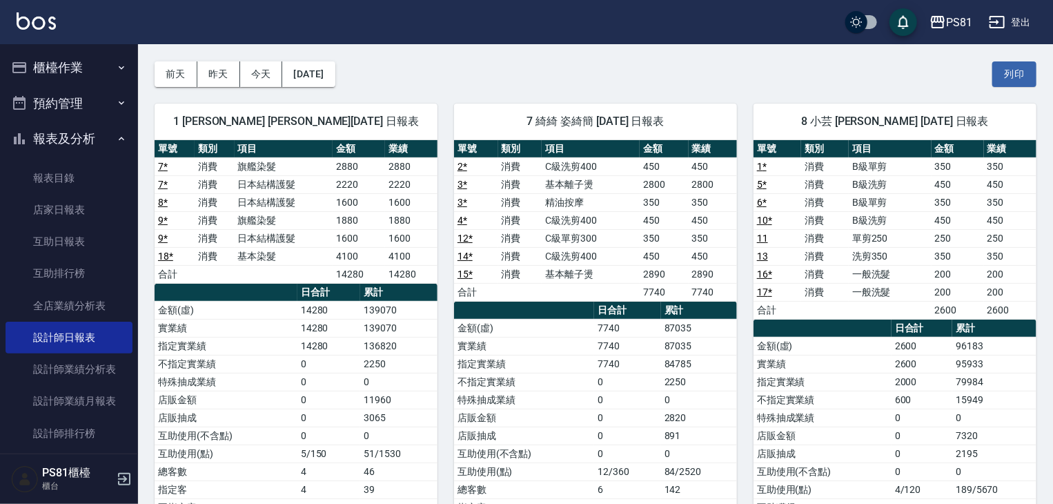
scroll to position [0, 0]
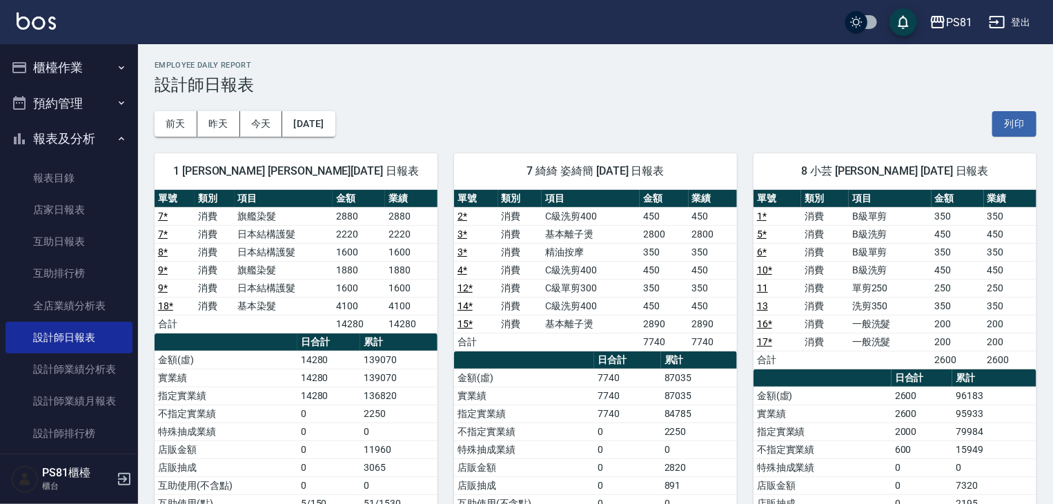
click at [59, 131] on button "報表及分析" at bounding box center [69, 139] width 127 height 36
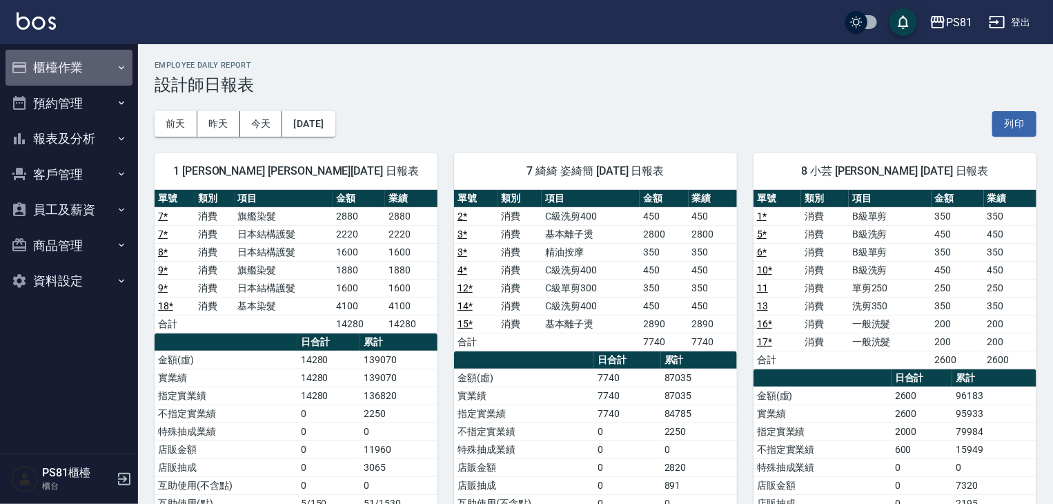
drag, startPoint x: 64, startPoint y: 57, endPoint x: 75, endPoint y: 101, distance: 45.5
click at [66, 57] on button "櫃檯作業" at bounding box center [69, 68] width 127 height 36
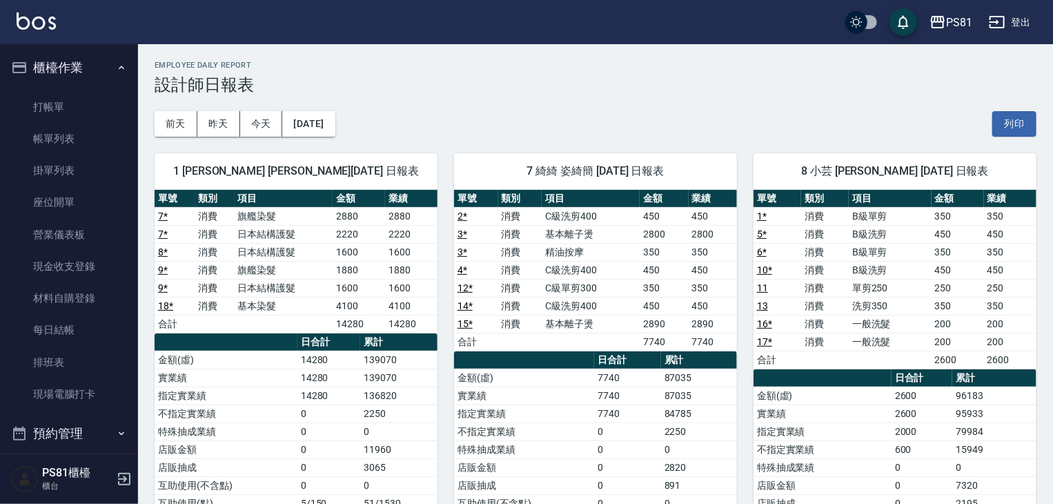
click at [351, 106] on div "[DATE] [DATE] [DATE] [DATE] 列印" at bounding box center [596, 124] width 882 height 59
click at [79, 394] on link "現場電腦打卡" at bounding box center [69, 394] width 127 height 32
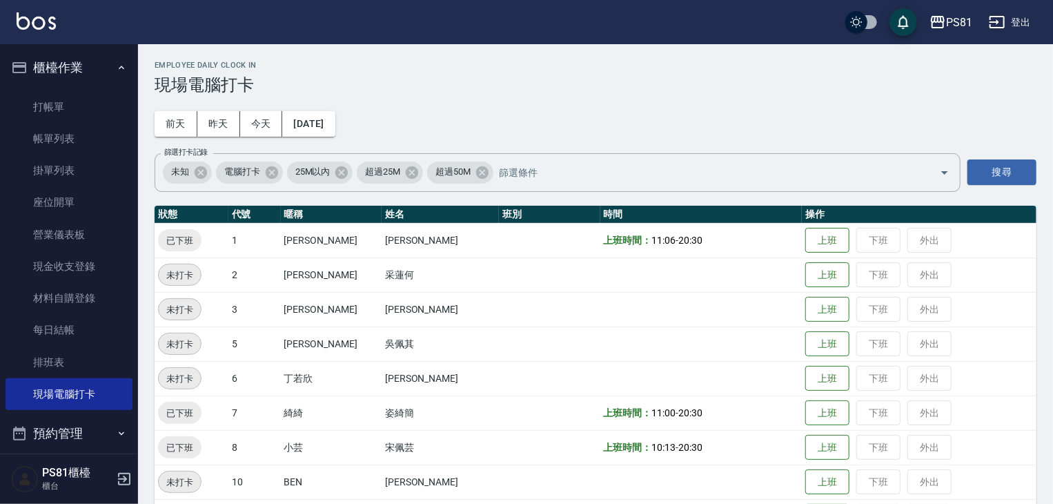
scroll to position [138, 0]
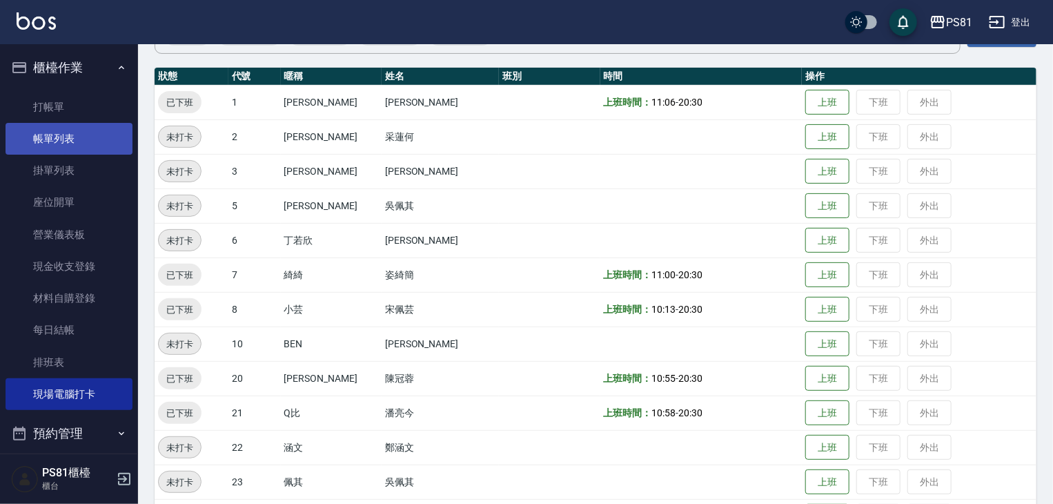
click at [42, 138] on link "帳單列表" at bounding box center [69, 139] width 127 height 32
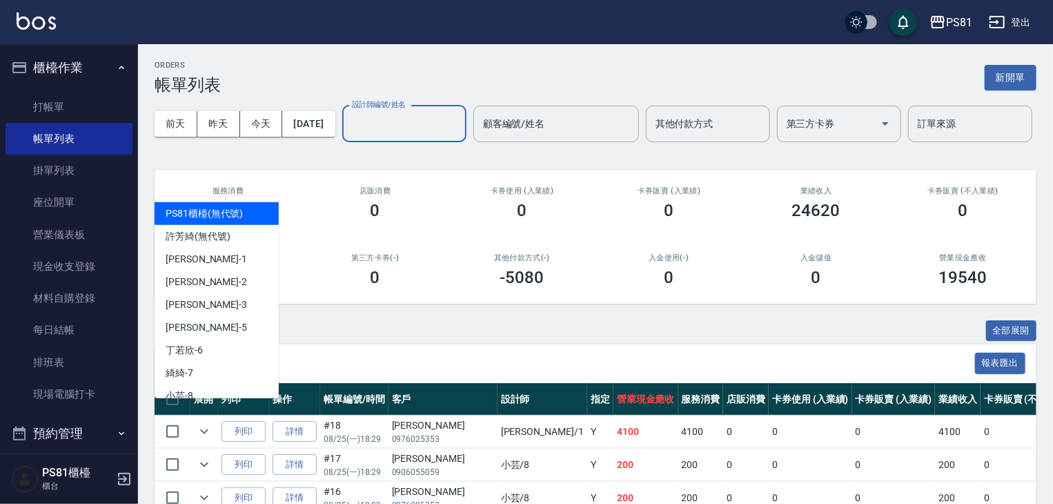
drag, startPoint x: 190, startPoint y: 186, endPoint x: 193, endPoint y: 197, distance: 10.6
click at [348, 136] on input "設計師編號/姓名" at bounding box center [404, 124] width 112 height 24
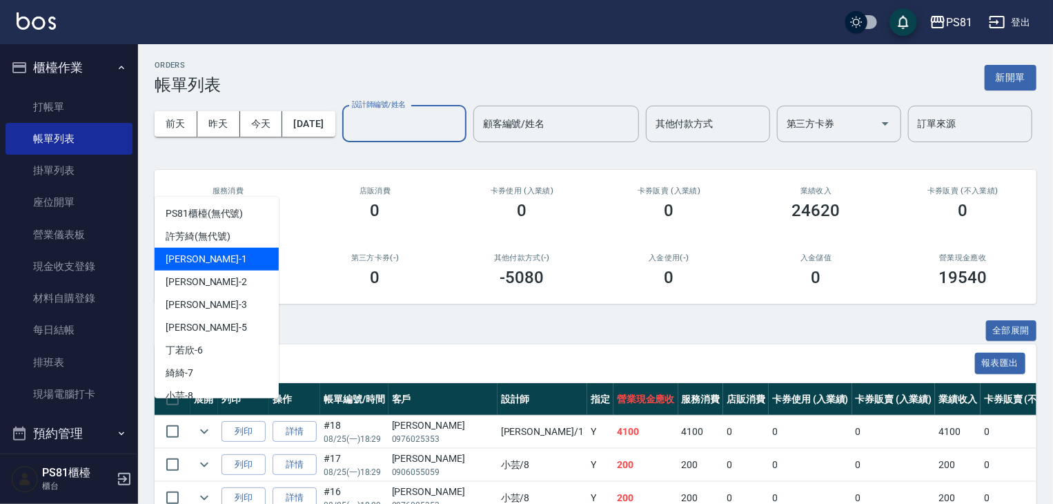
click at [204, 255] on div "[PERSON_NAME] -1" at bounding box center [217, 259] width 124 height 23
type input "[PERSON_NAME]-1"
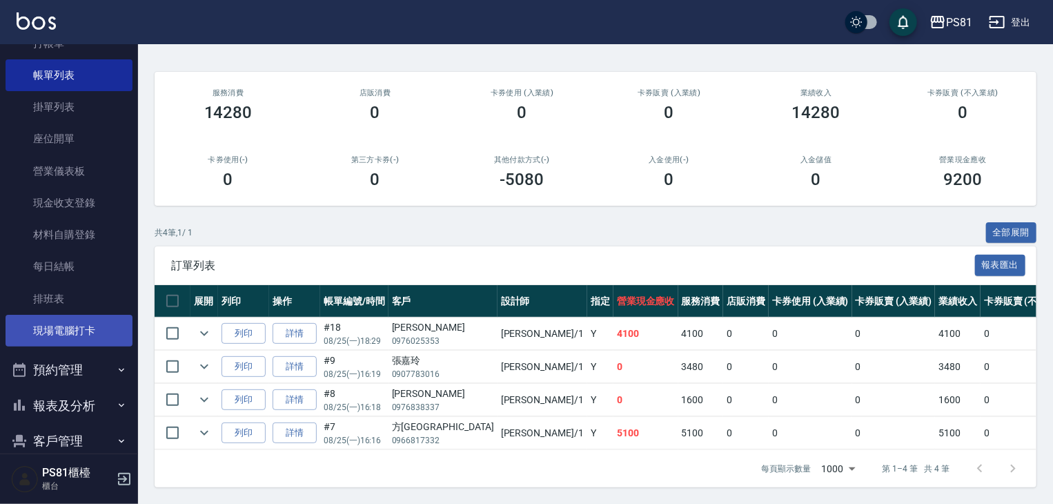
scroll to position [138, 0]
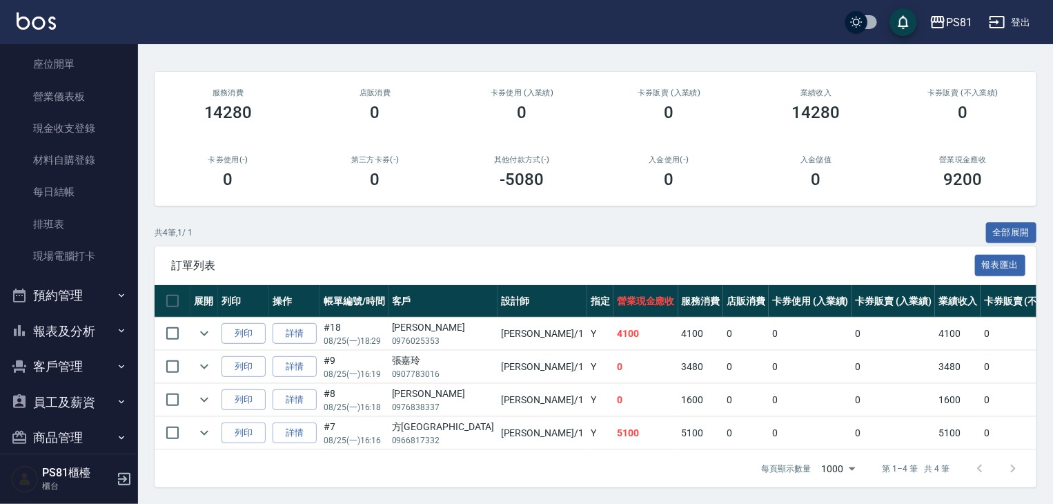
click at [83, 335] on button "報表及分析" at bounding box center [69, 331] width 127 height 36
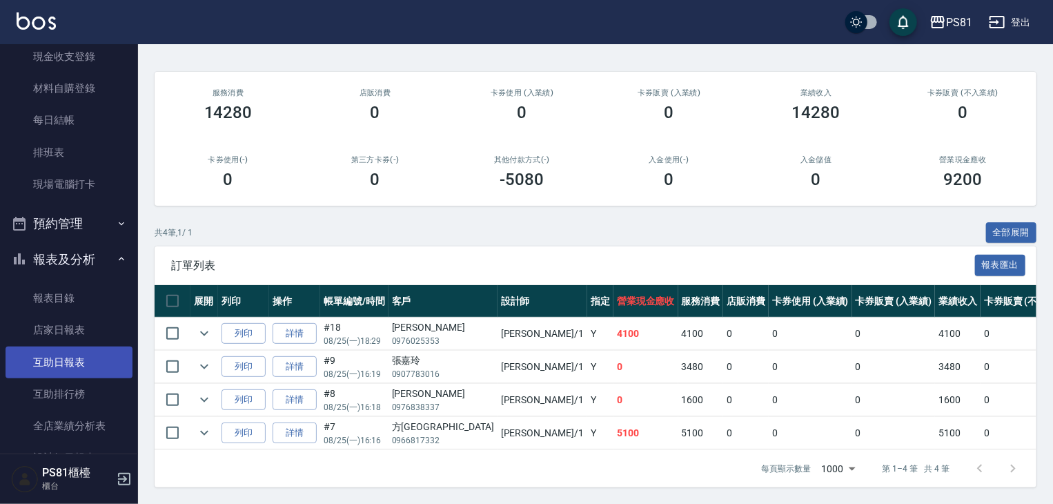
scroll to position [276, 0]
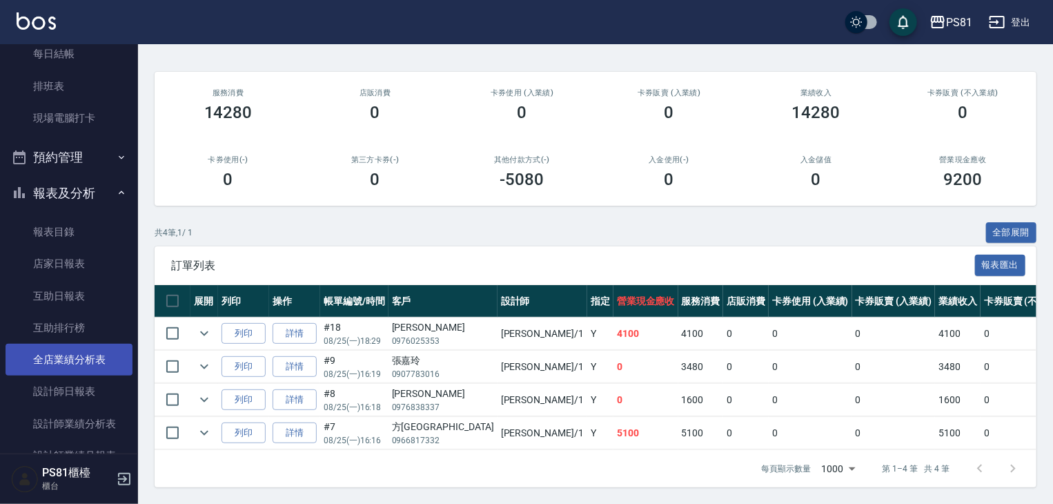
click at [71, 368] on link "全店業績分析表" at bounding box center [69, 360] width 127 height 32
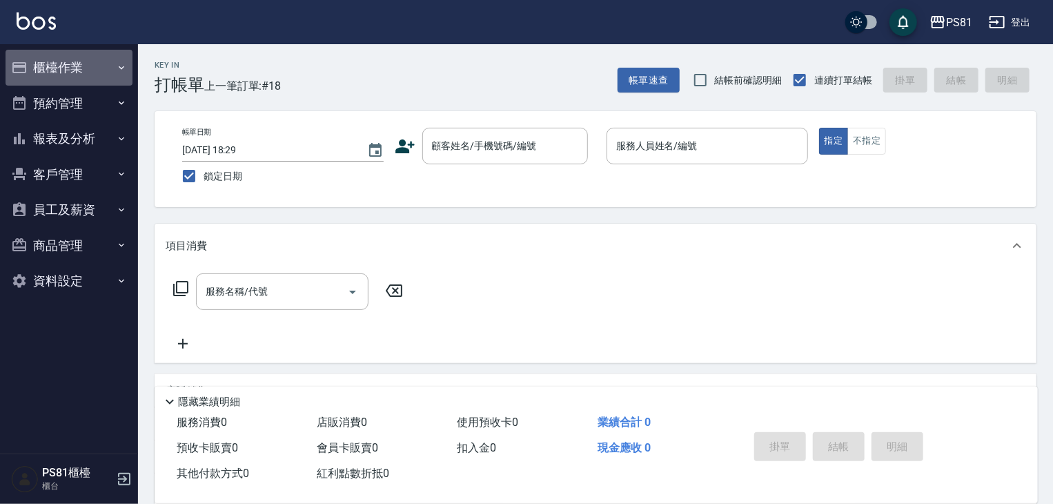
click at [115, 62] on button "櫃檯作業" at bounding box center [69, 68] width 127 height 36
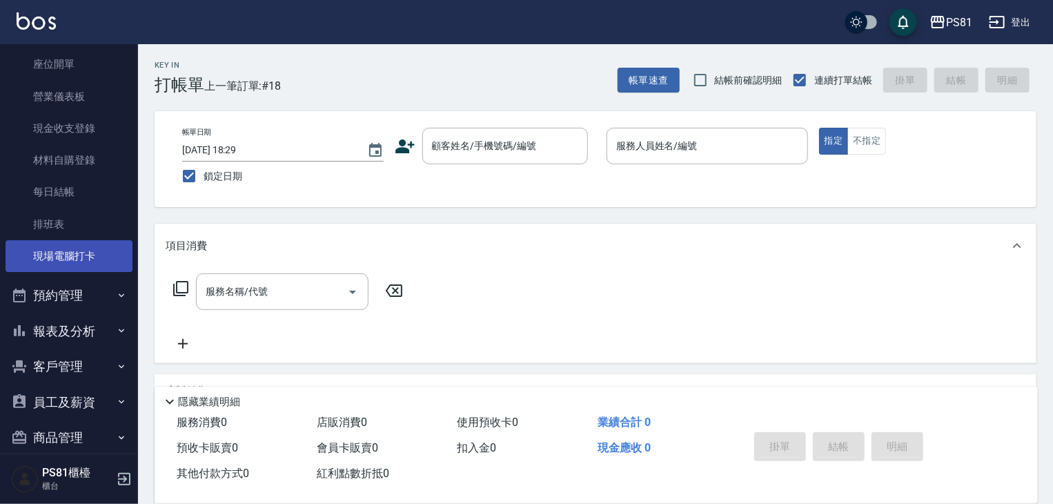
scroll to position [192, 0]
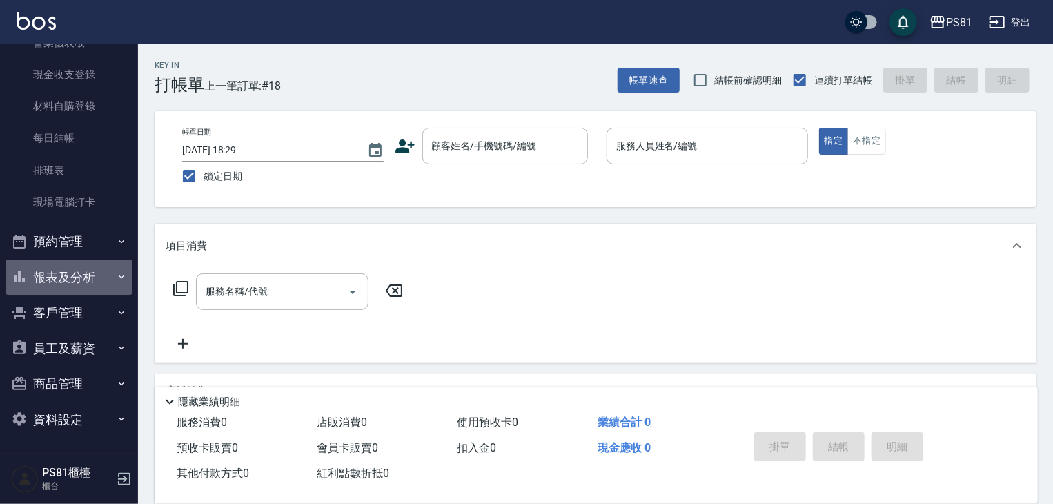
click at [114, 268] on button "報表及分析" at bounding box center [69, 277] width 127 height 36
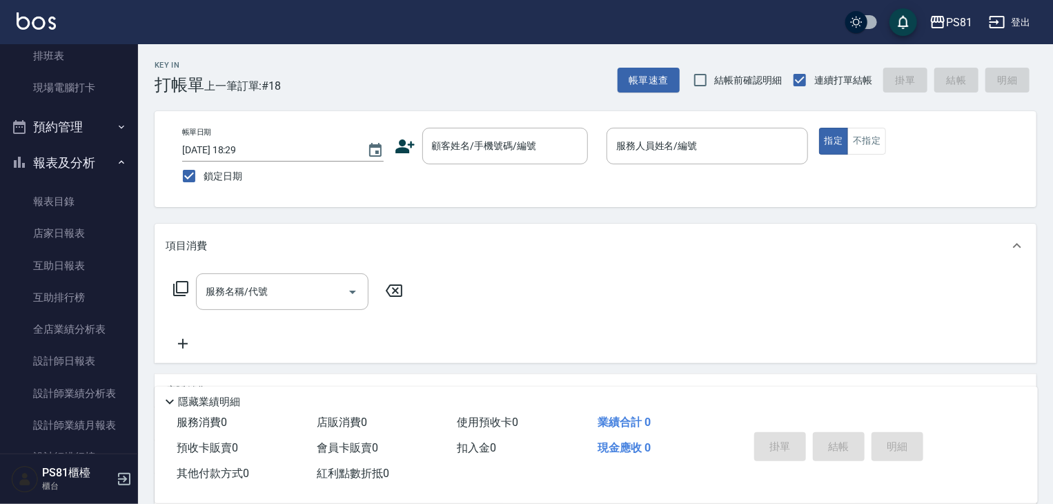
scroll to position [330, 0]
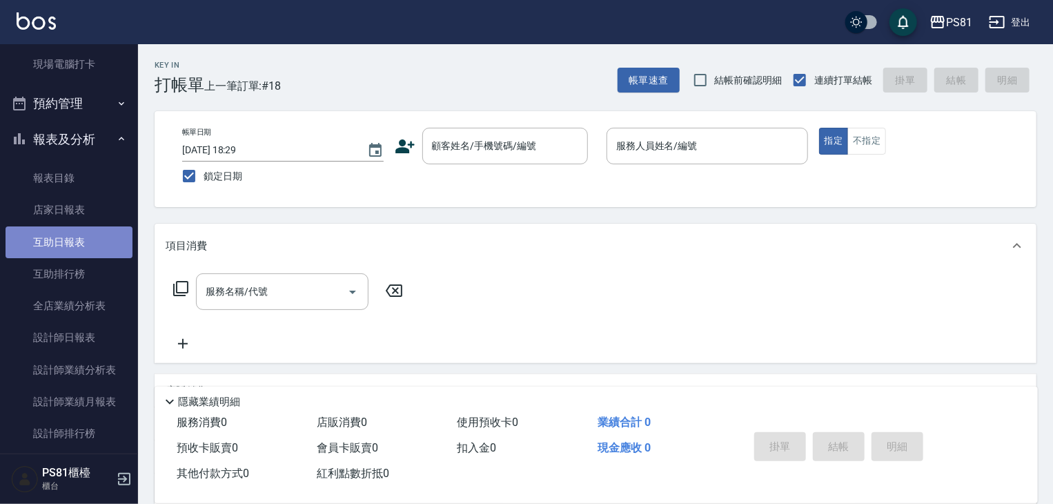
click at [72, 241] on link "互助日報表" at bounding box center [69, 242] width 127 height 32
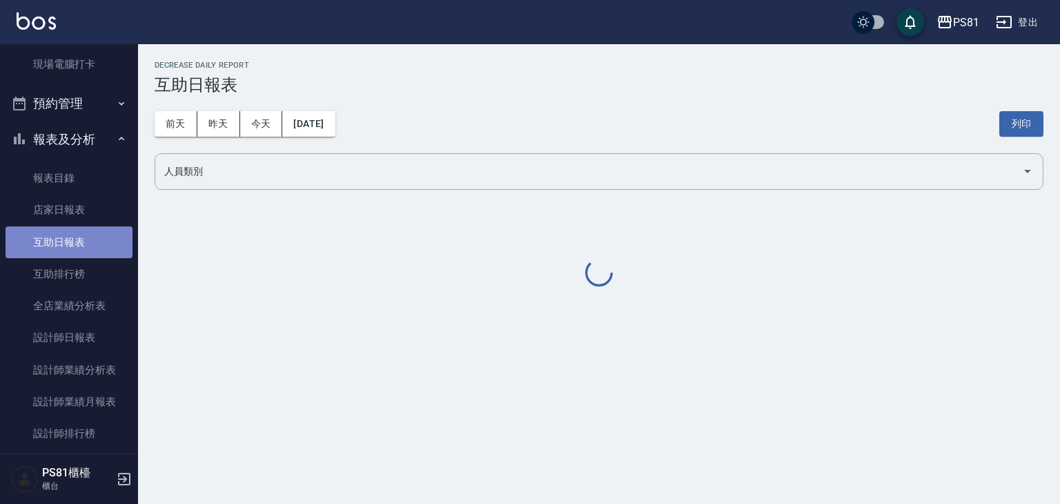
click at [72, 241] on link "互助日報表" at bounding box center [69, 242] width 127 height 32
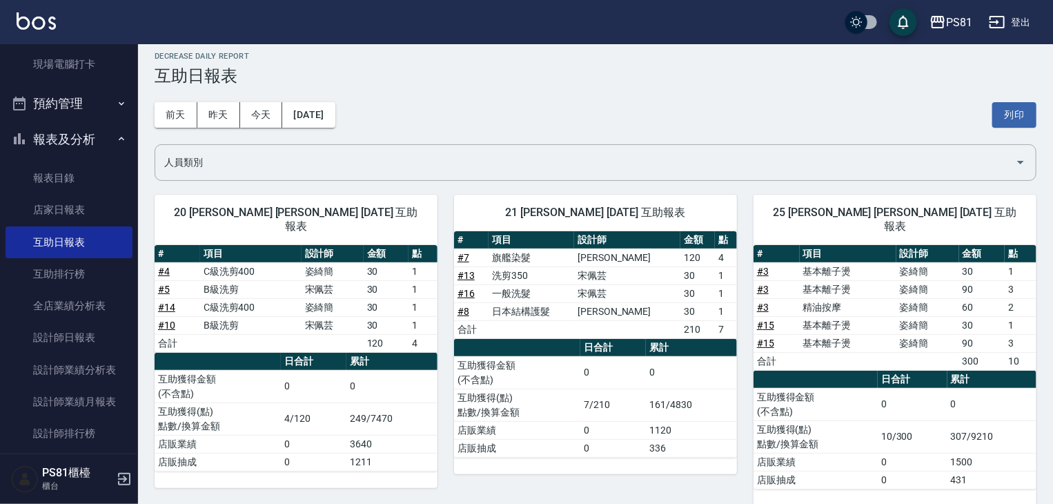
scroll to position [12, 0]
